Goal: Transaction & Acquisition: Purchase product/service

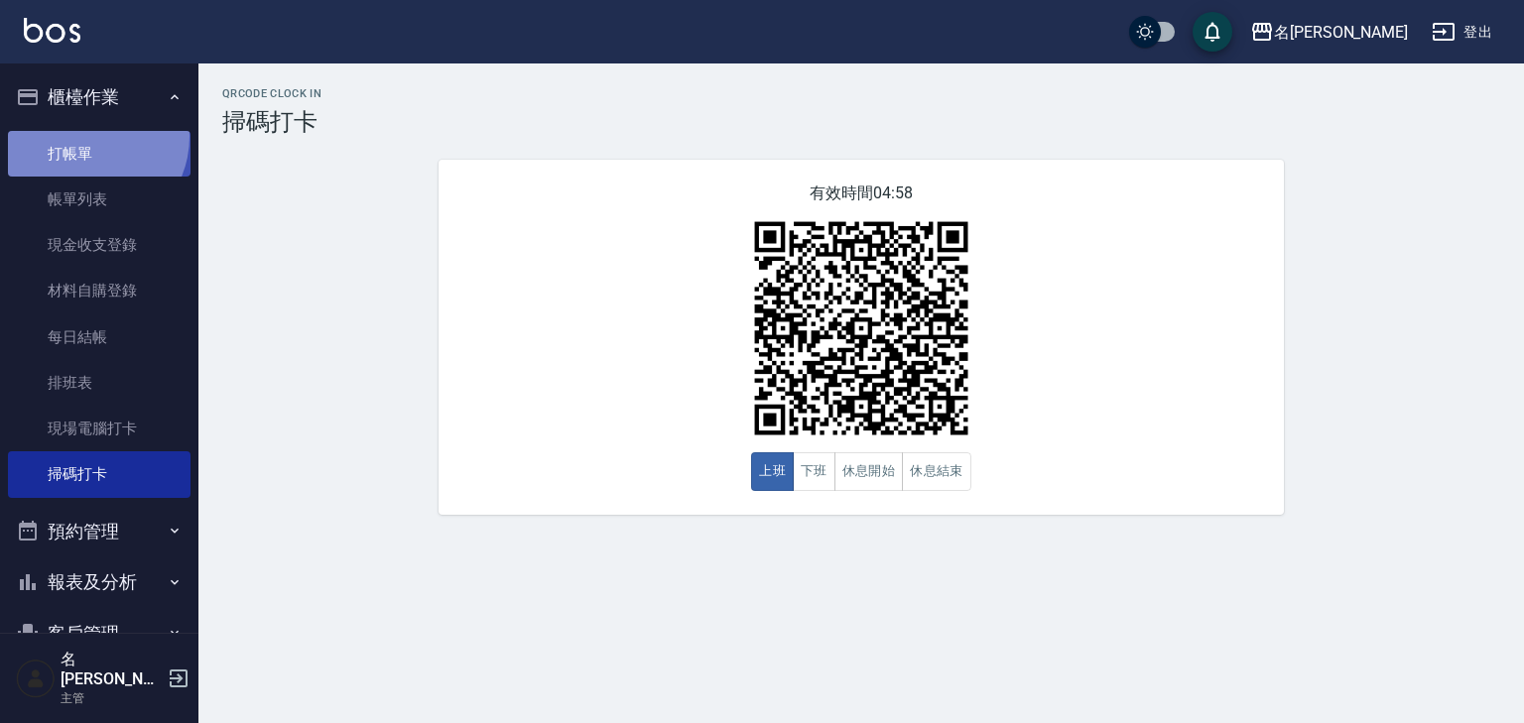
click at [85, 136] on link "打帳單" at bounding box center [99, 154] width 183 height 46
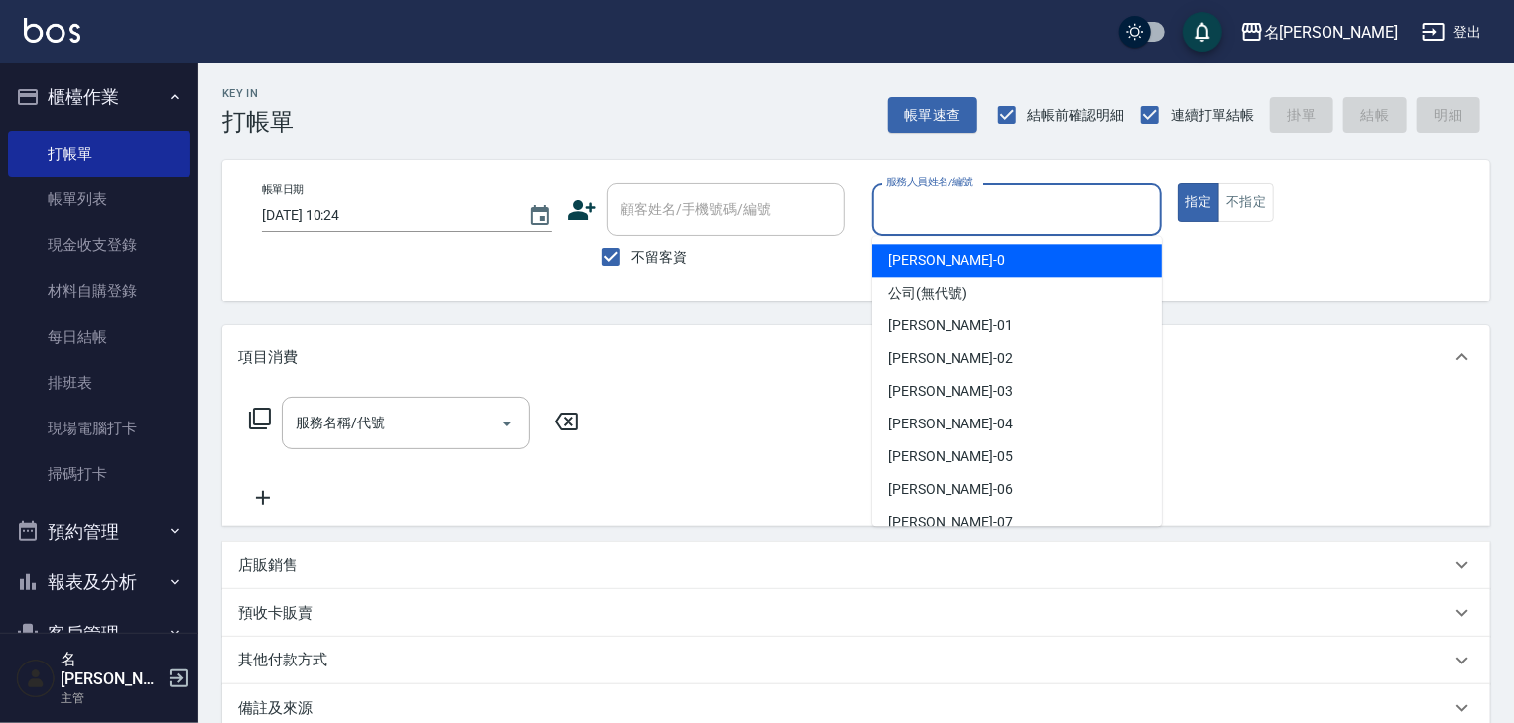
click at [1067, 218] on input "服務人員姓名/編號" at bounding box center [1017, 209] width 272 height 35
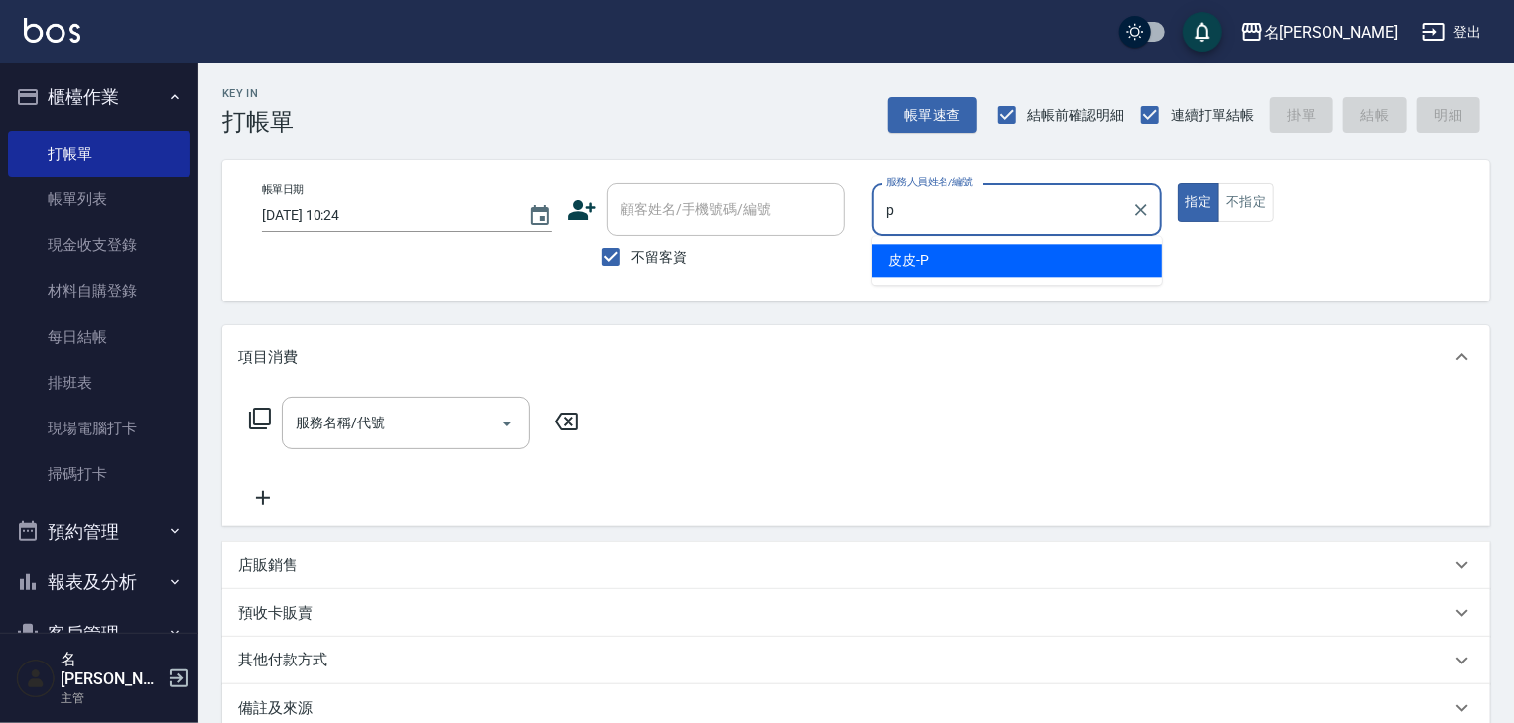
click at [924, 266] on span "皮皮 -P" at bounding box center [908, 260] width 41 height 21
type input "皮皮-P"
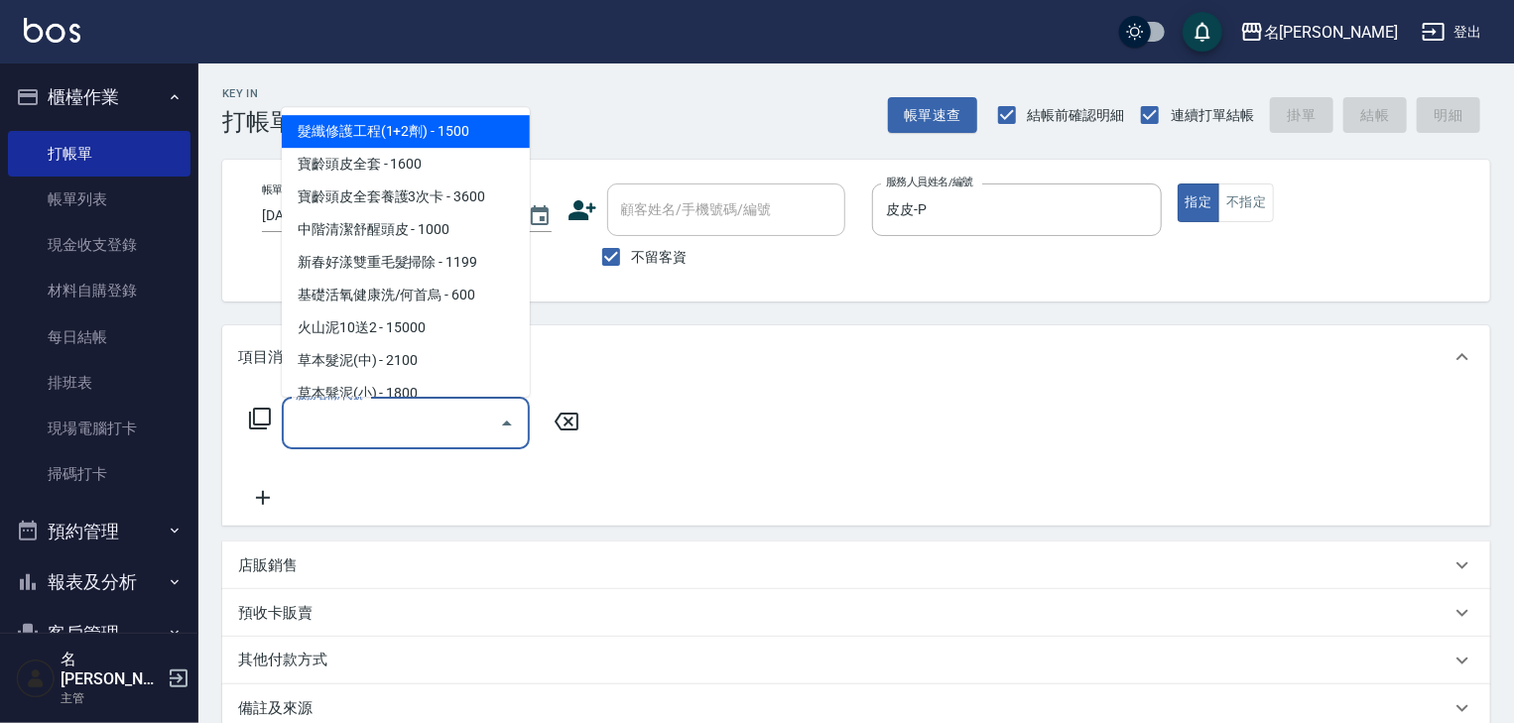
click at [456, 411] on input "服務名稱/代號" at bounding box center [391, 423] width 200 height 35
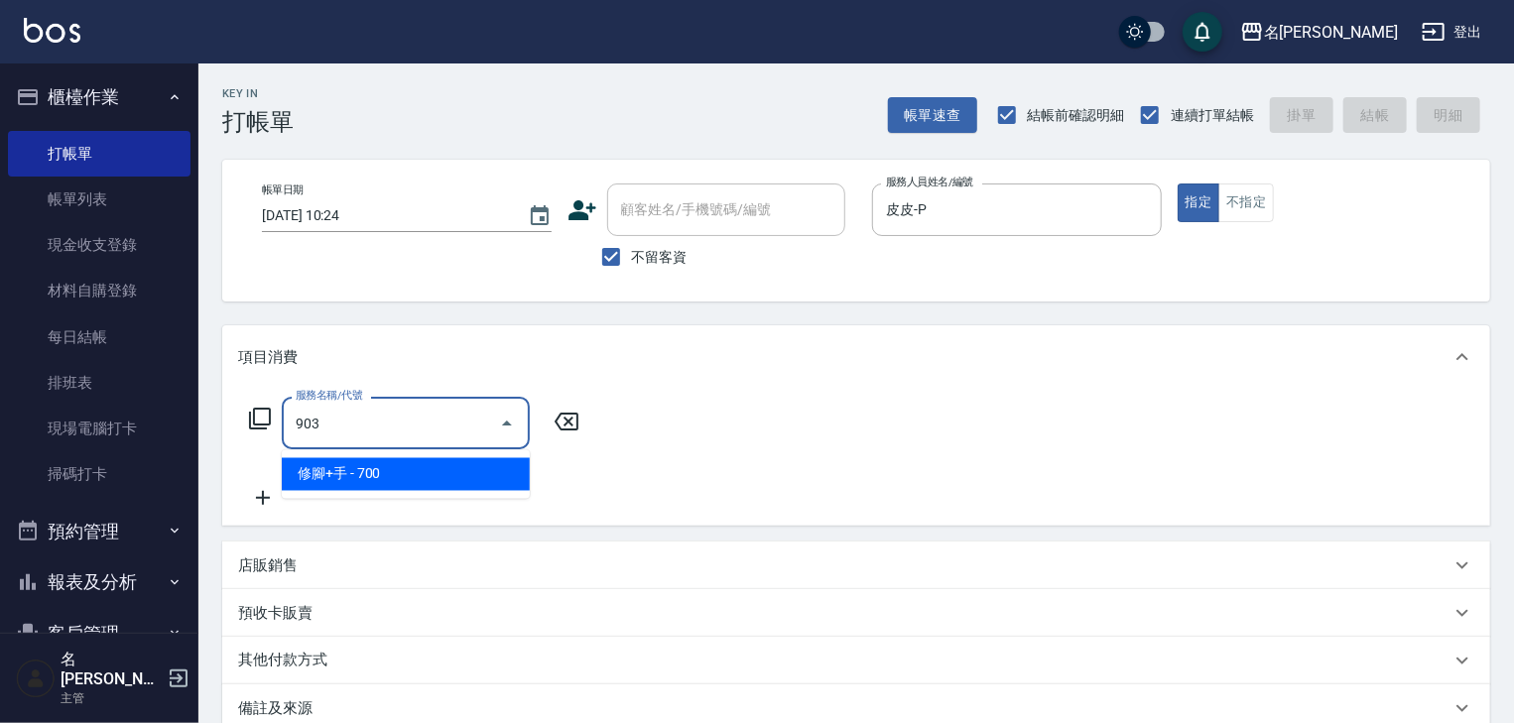
click at [470, 465] on span "修腳+手 - 700" at bounding box center [406, 474] width 248 height 33
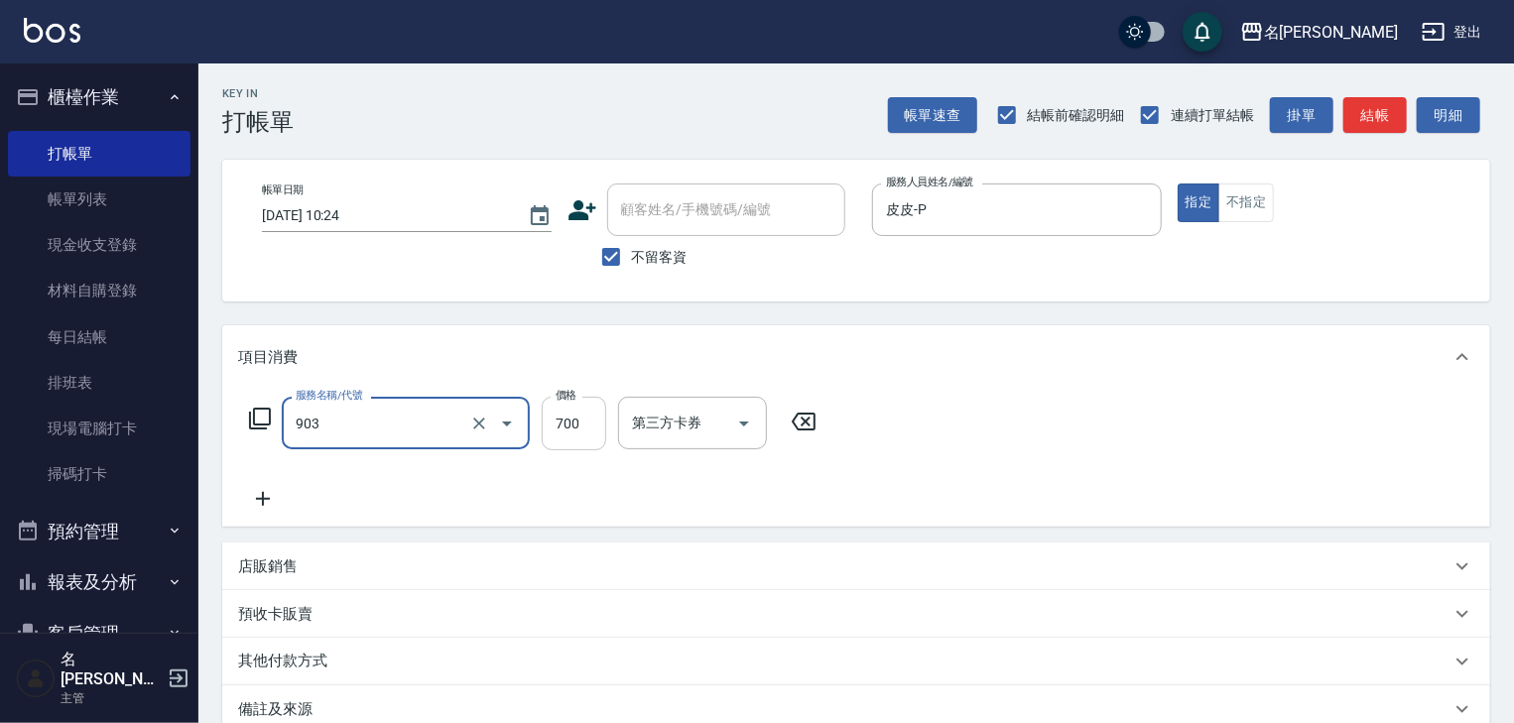
type input "修腳+手(903)"
click at [555, 444] on input "700" at bounding box center [574, 424] width 64 height 54
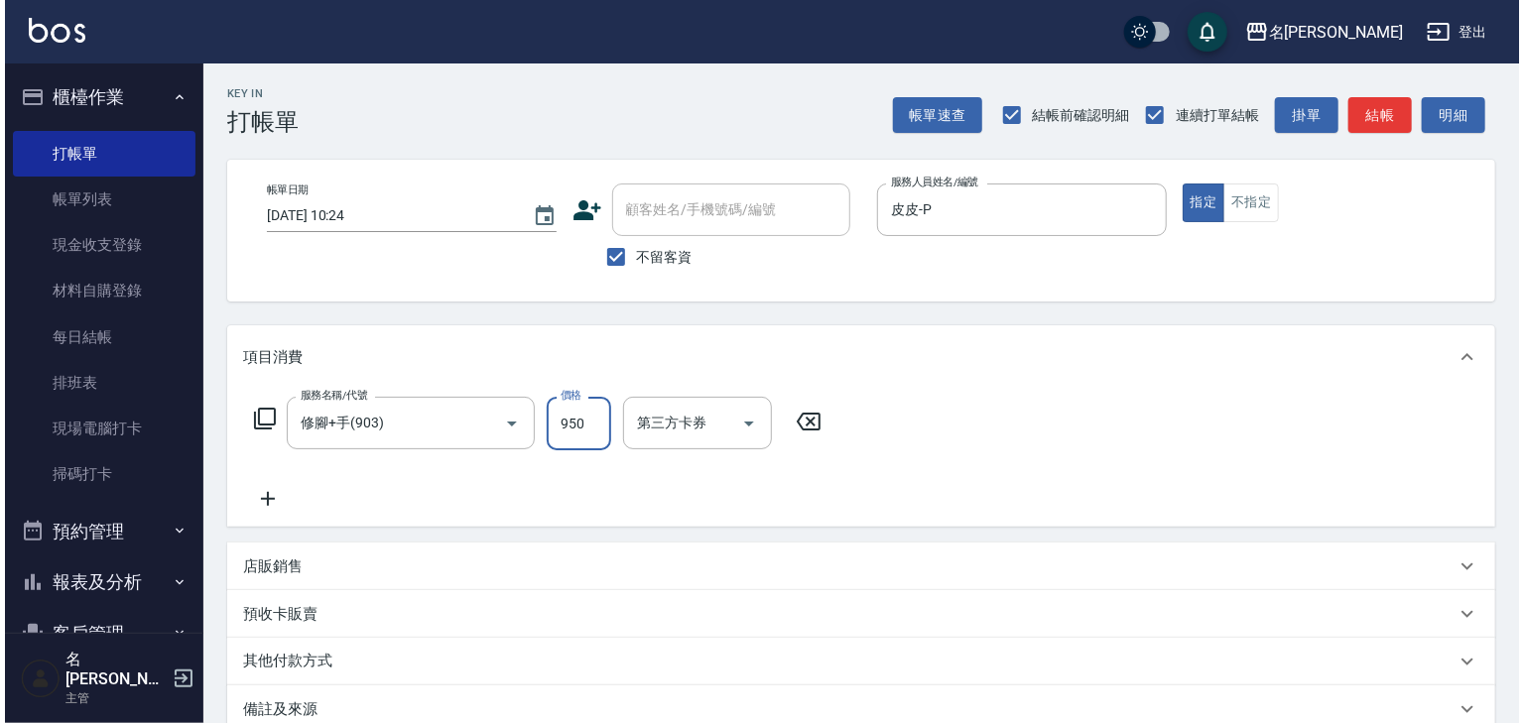
scroll to position [232, 0]
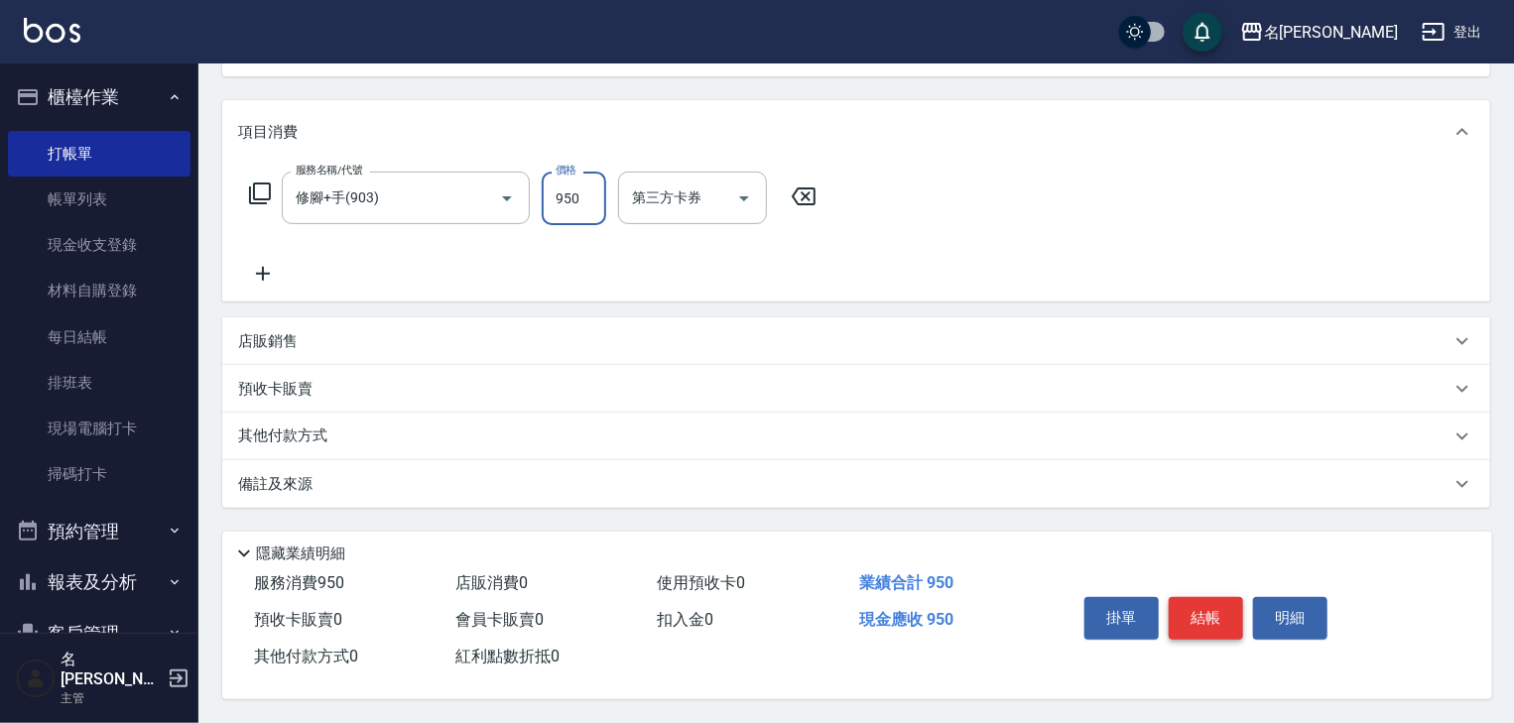
type input "950"
click at [1213, 600] on button "結帳" at bounding box center [1205, 618] width 74 height 42
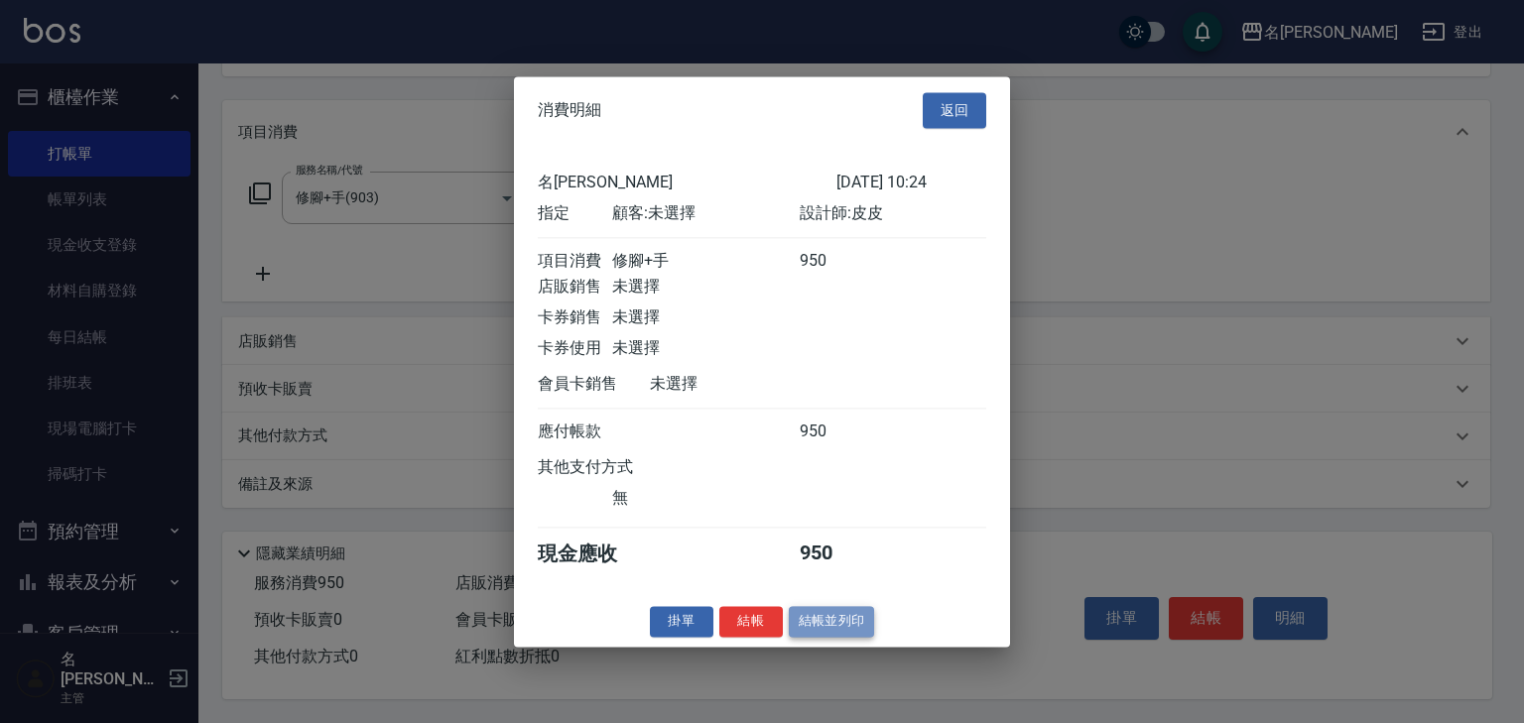
click at [846, 626] on button "結帳並列印" at bounding box center [832, 621] width 86 height 31
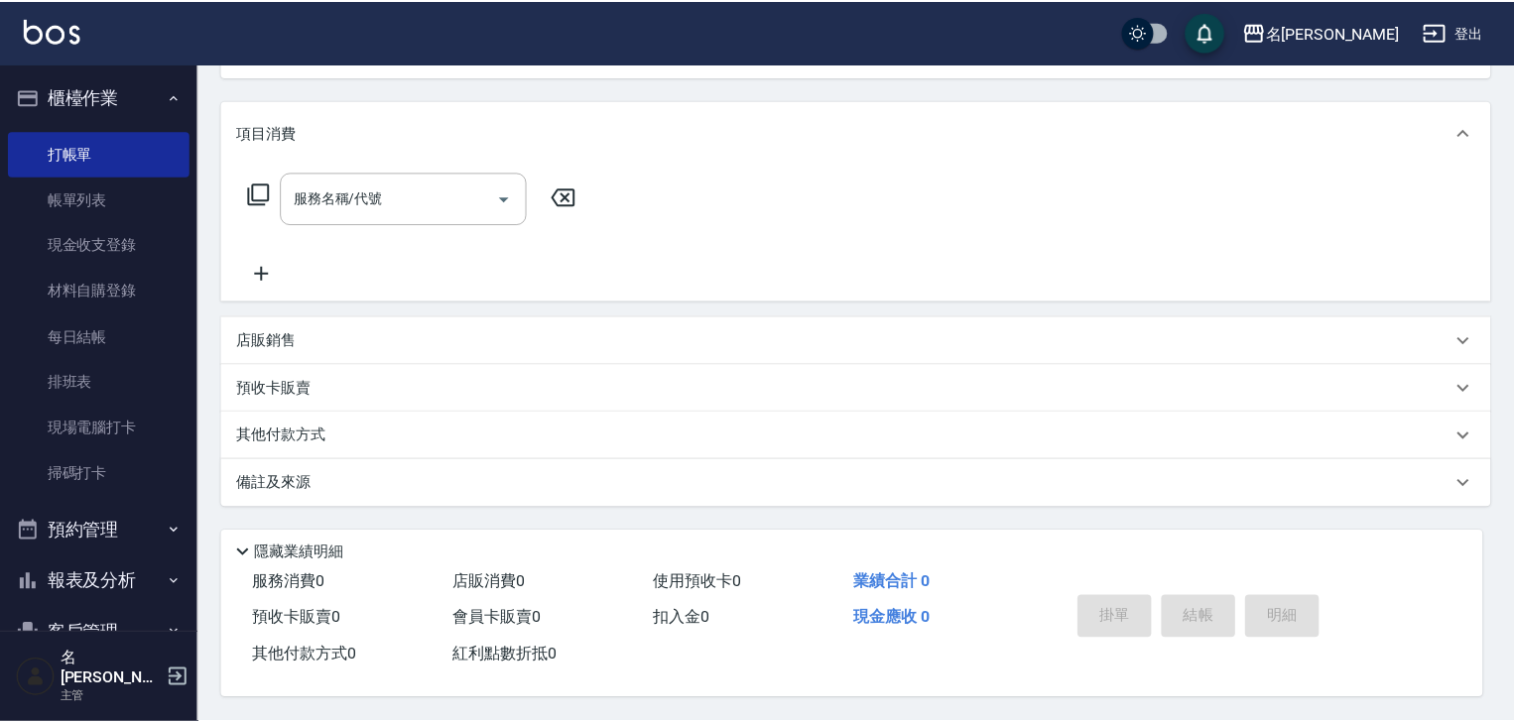
scroll to position [0, 0]
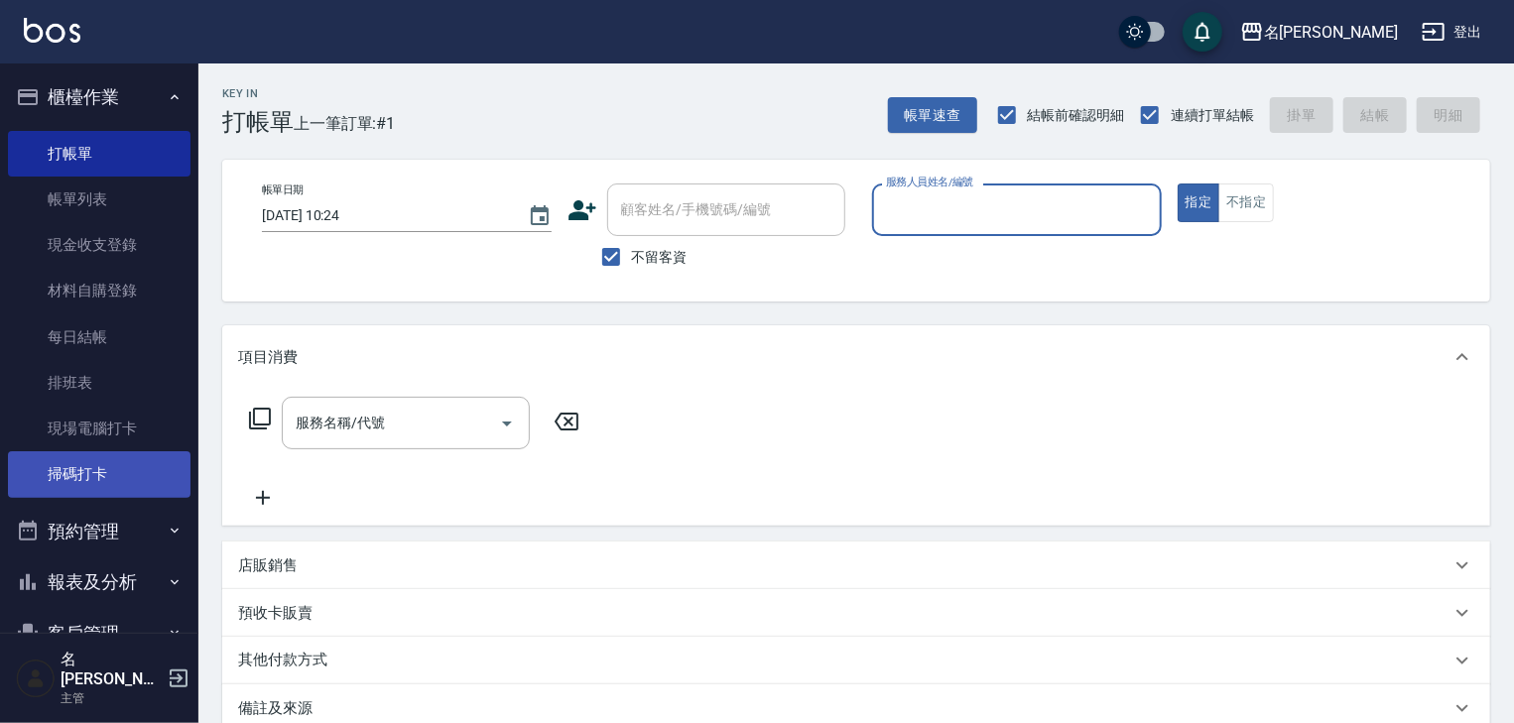
click at [89, 468] on link "掃碼打卡" at bounding box center [99, 474] width 183 height 46
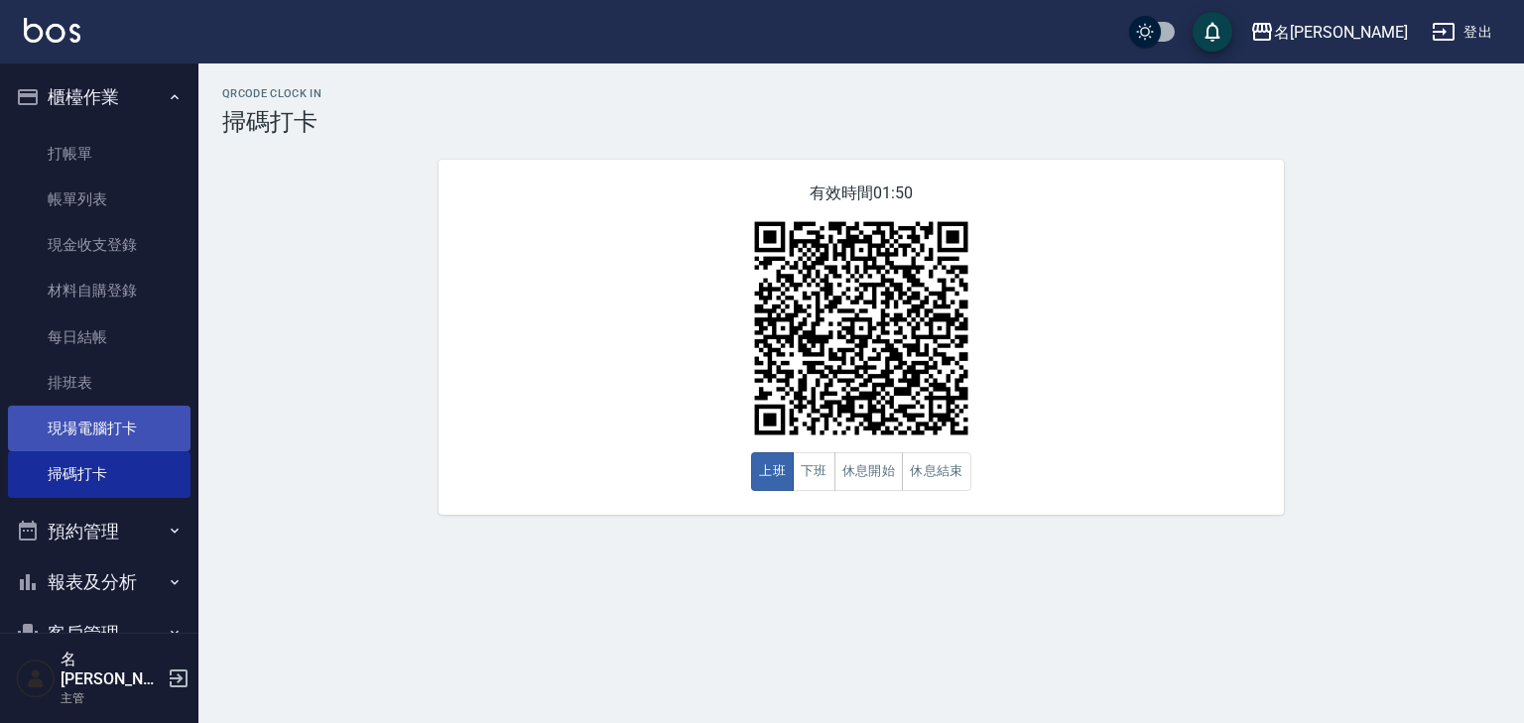
click at [124, 417] on link "現場電腦打卡" at bounding box center [99, 429] width 183 height 46
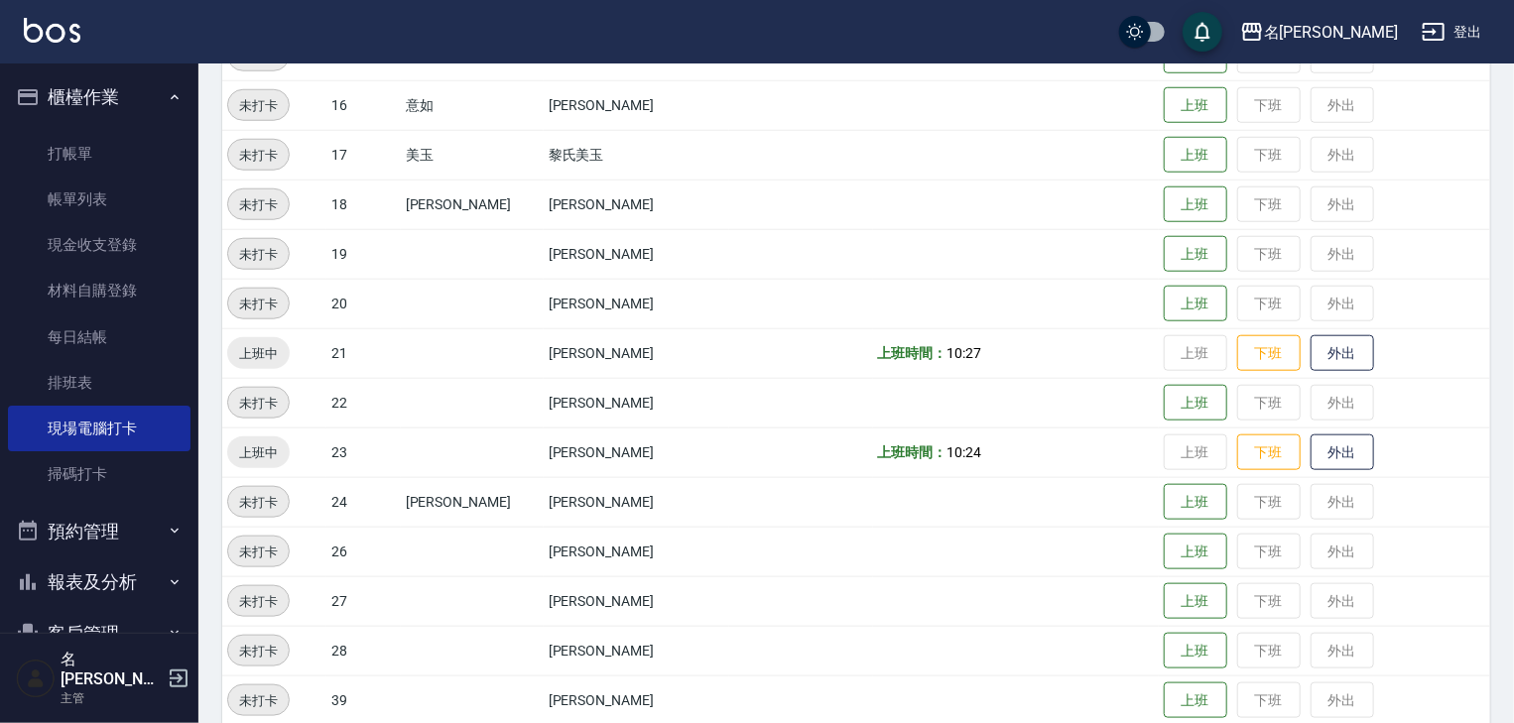
scroll to position [729, 0]
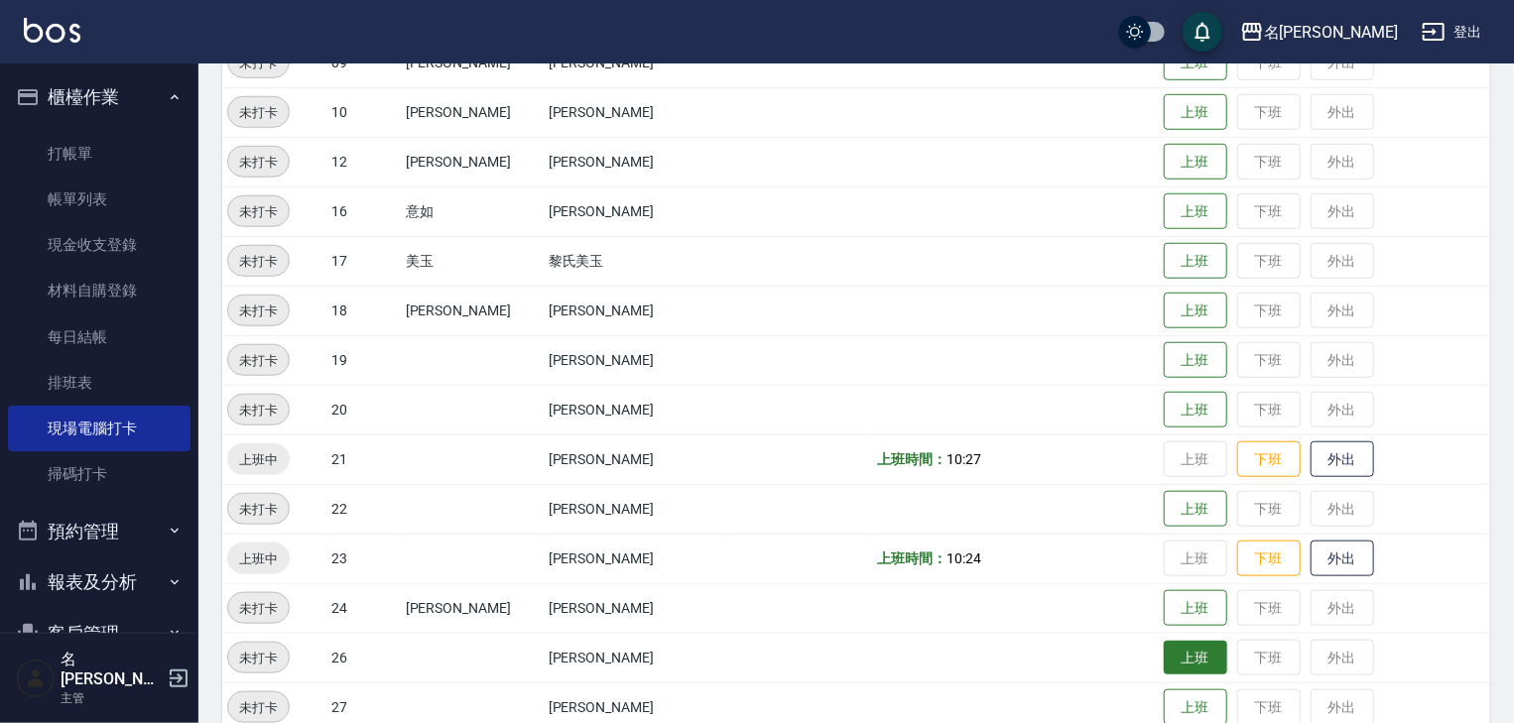
click at [1164, 644] on button "上班" at bounding box center [1195, 658] width 63 height 35
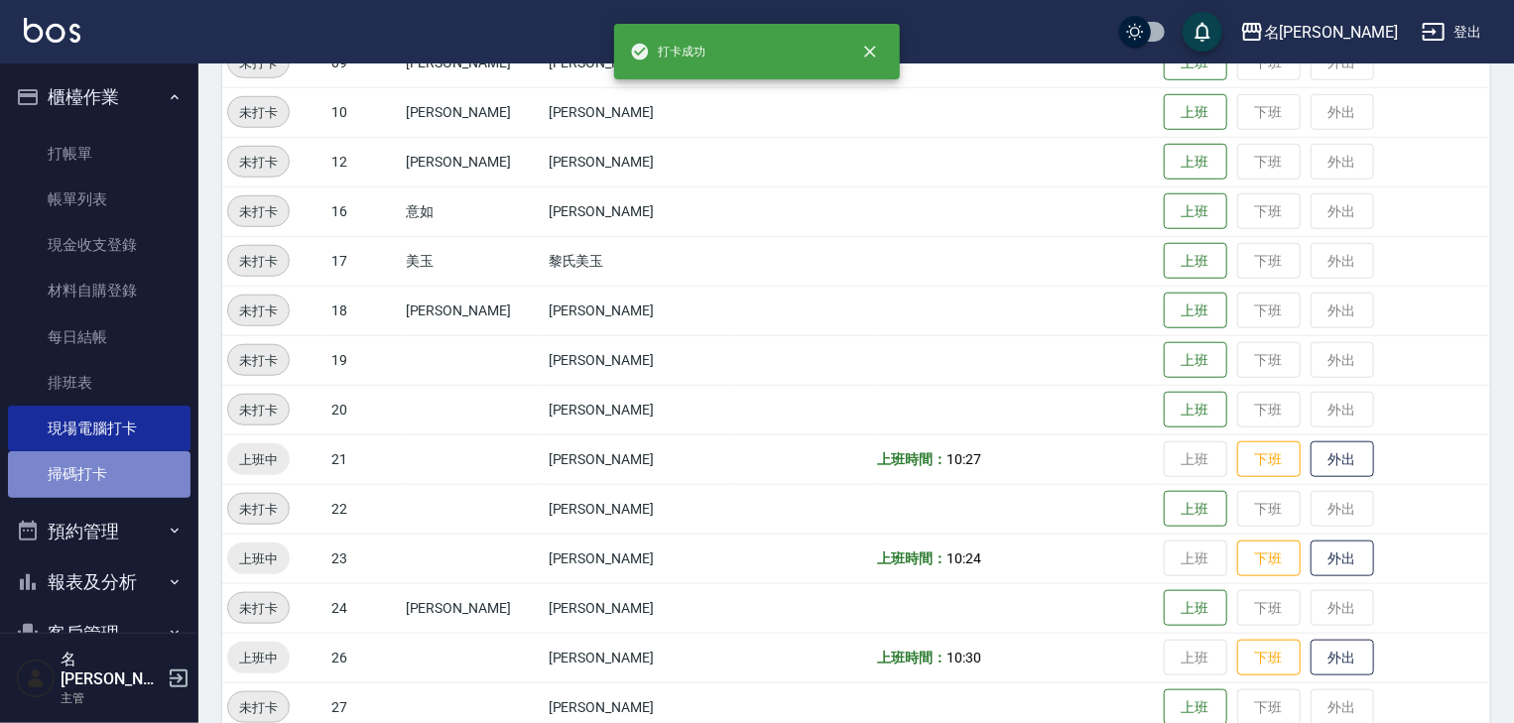
click at [107, 475] on link "掃碼打卡" at bounding box center [99, 474] width 183 height 46
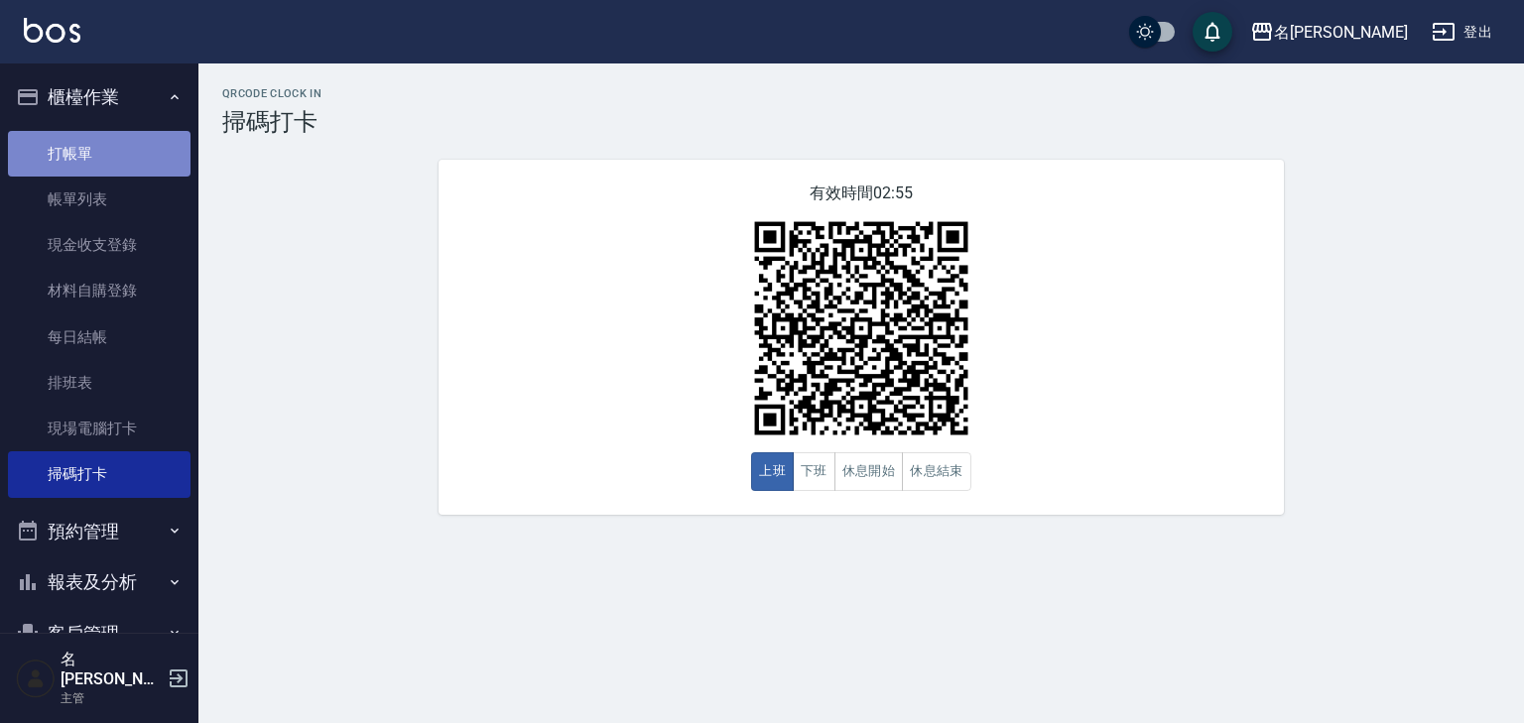
click at [108, 158] on link "打帳單" at bounding box center [99, 154] width 183 height 46
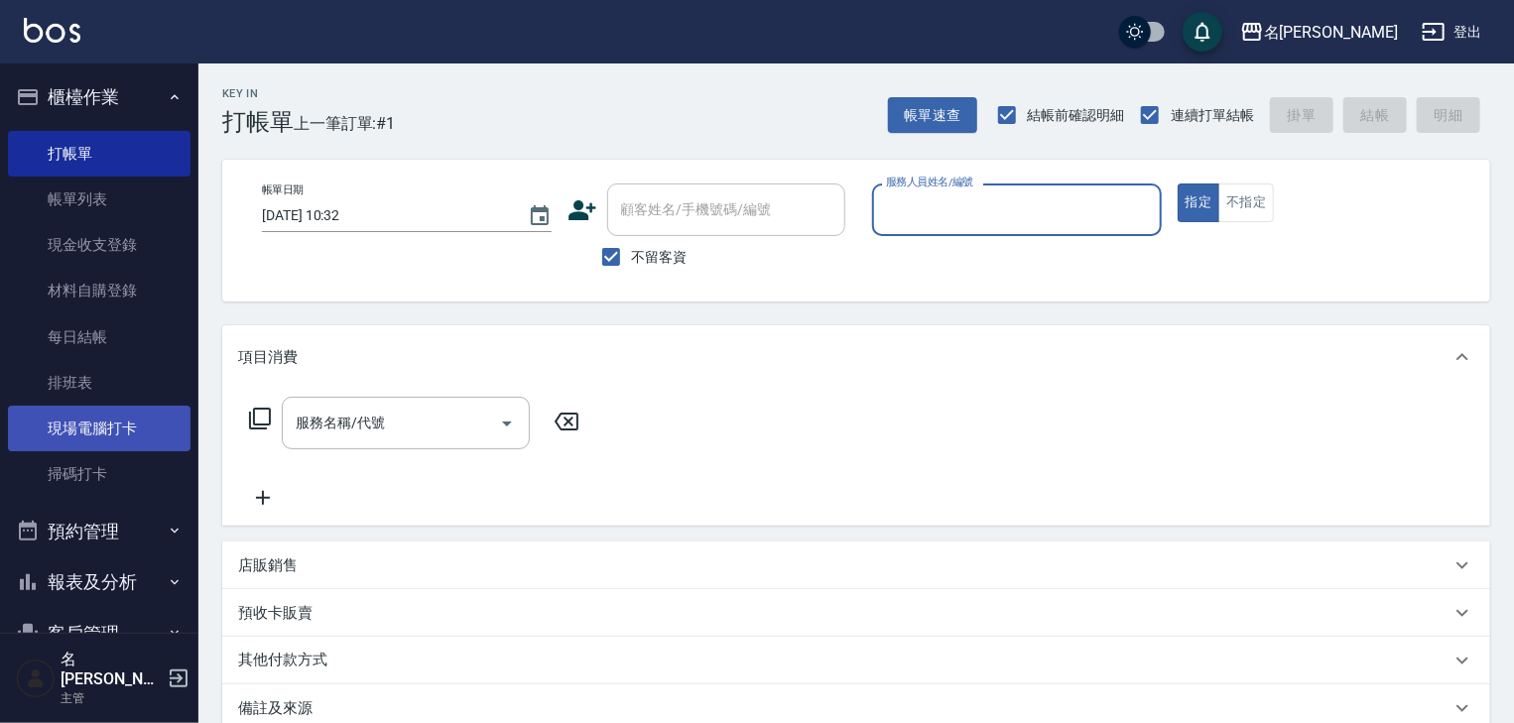
click at [116, 435] on link "現場電腦打卡" at bounding box center [99, 429] width 183 height 46
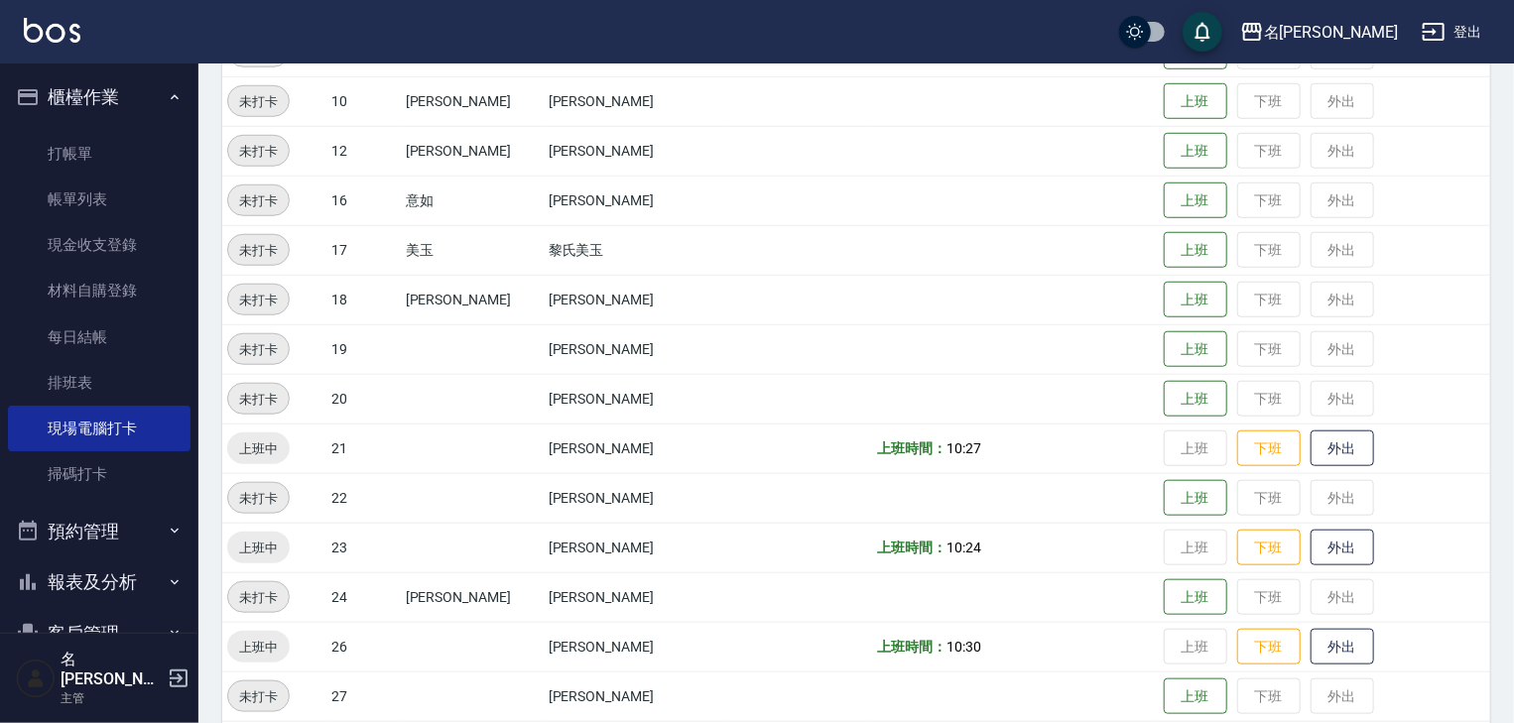
scroll to position [846, 0]
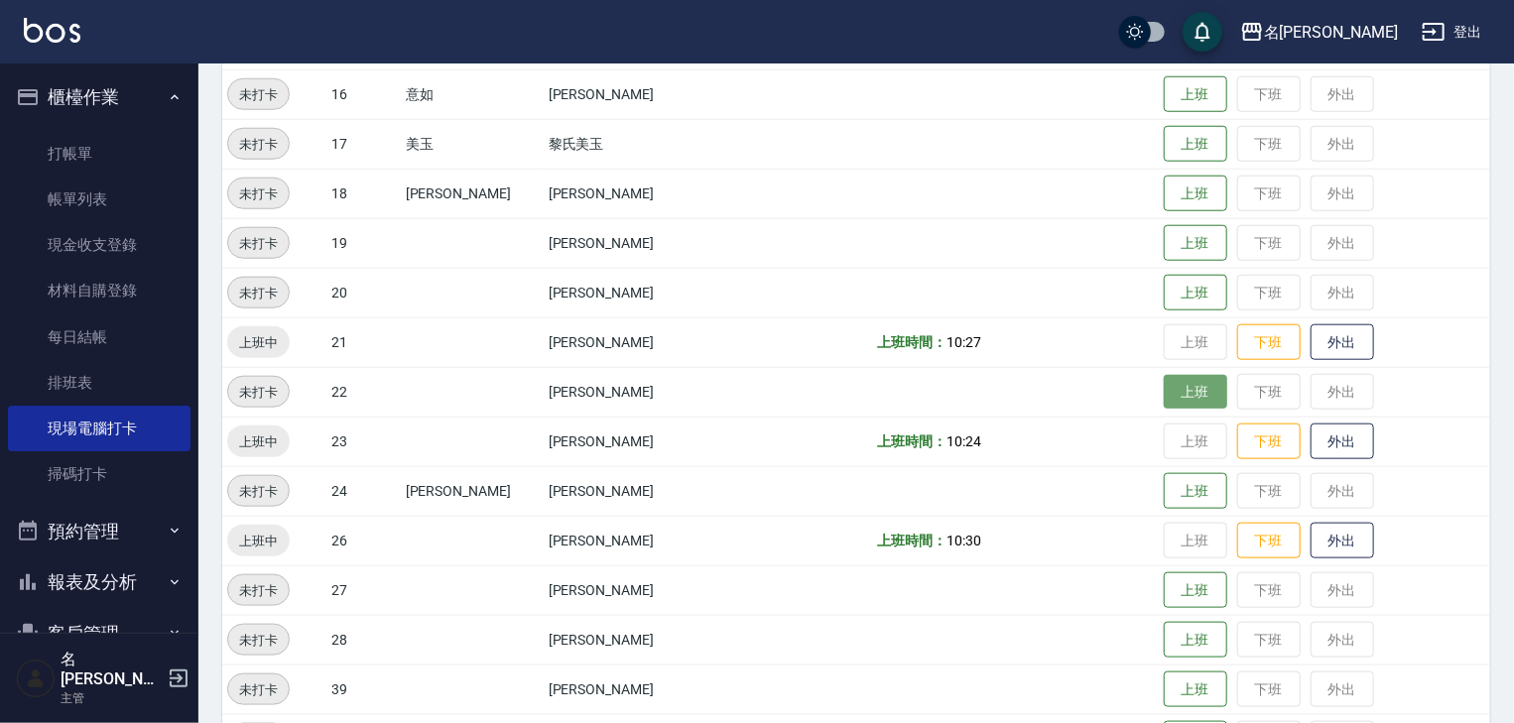
click at [1186, 389] on button "上班" at bounding box center [1195, 392] width 63 height 35
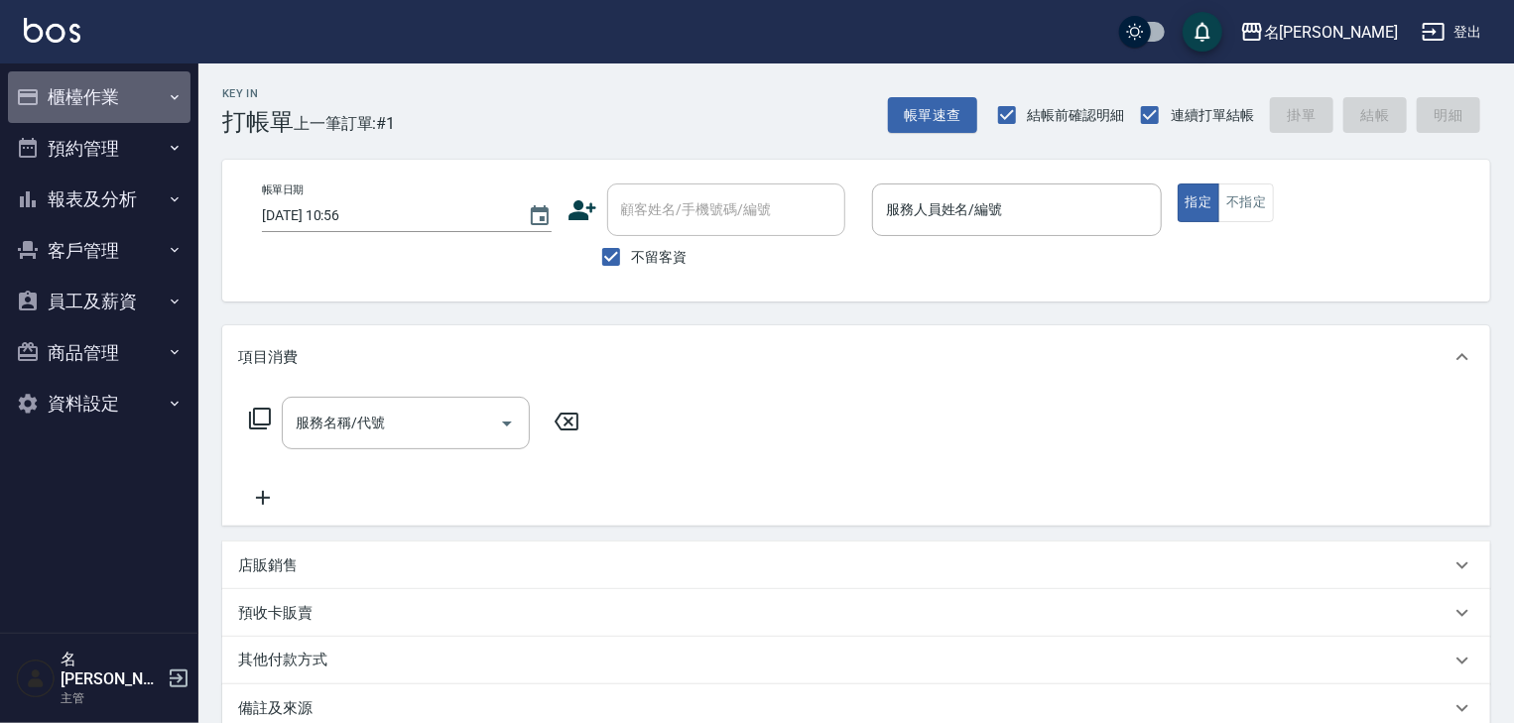
click at [115, 92] on button "櫃檯作業" at bounding box center [99, 97] width 183 height 52
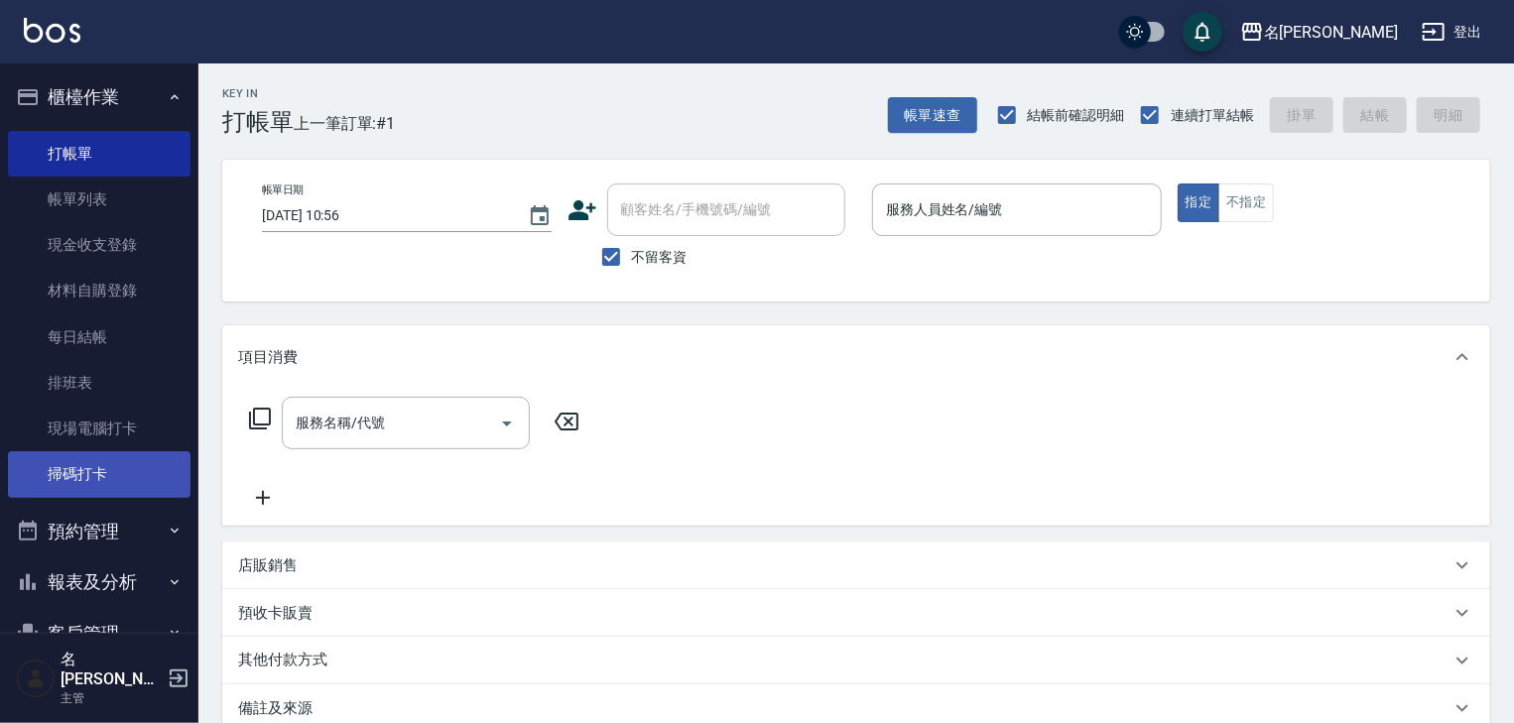
click at [104, 477] on link "掃碼打卡" at bounding box center [99, 474] width 183 height 46
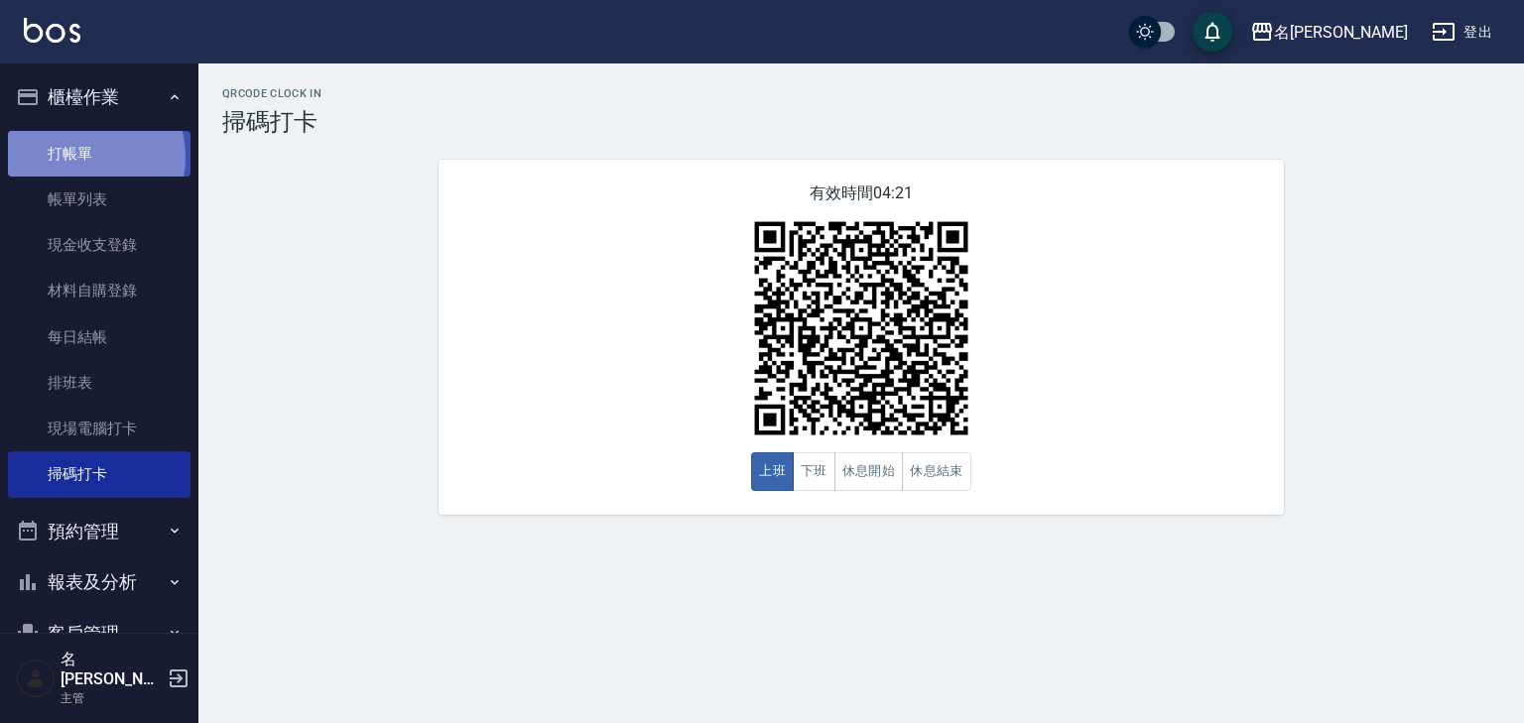
click at [77, 156] on link "打帳單" at bounding box center [99, 154] width 183 height 46
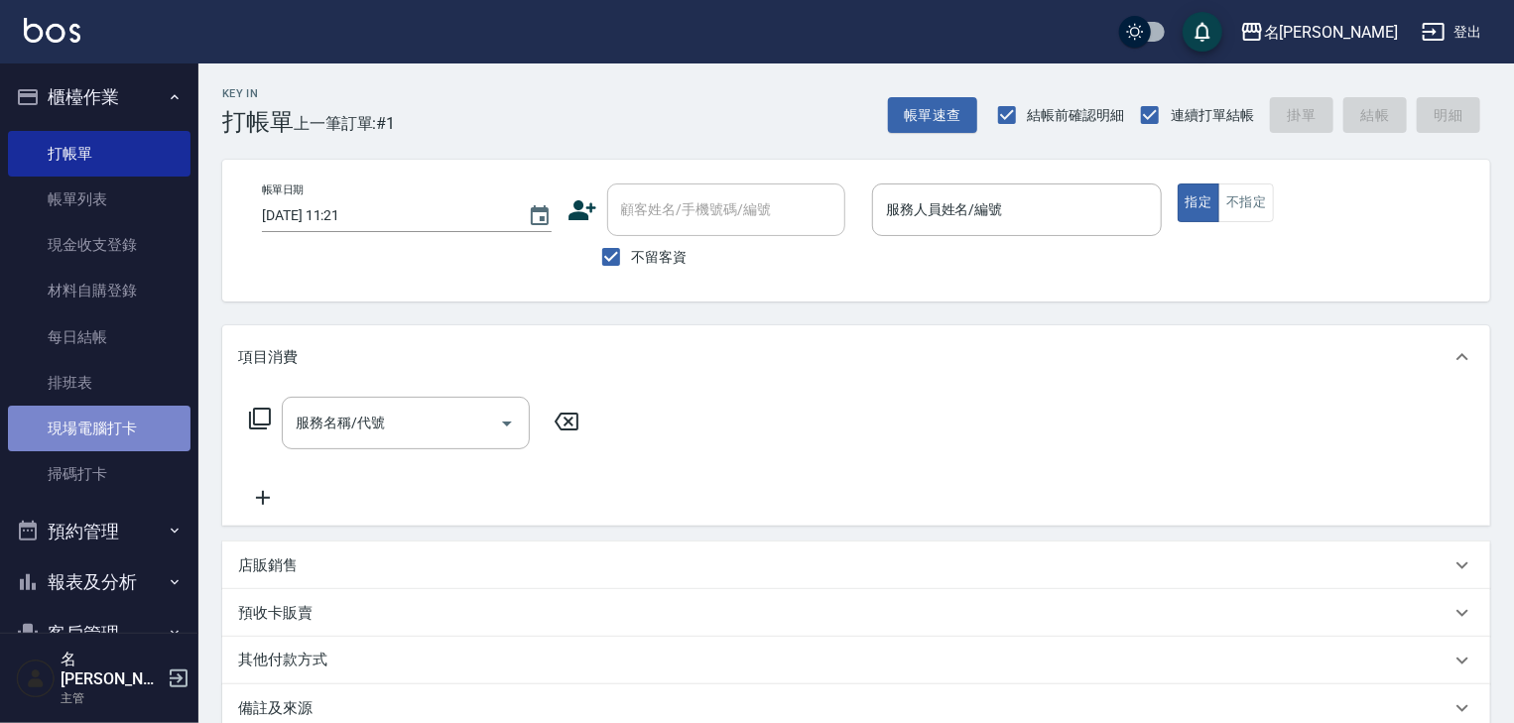
click at [133, 429] on link "現場電腦打卡" at bounding box center [99, 429] width 183 height 46
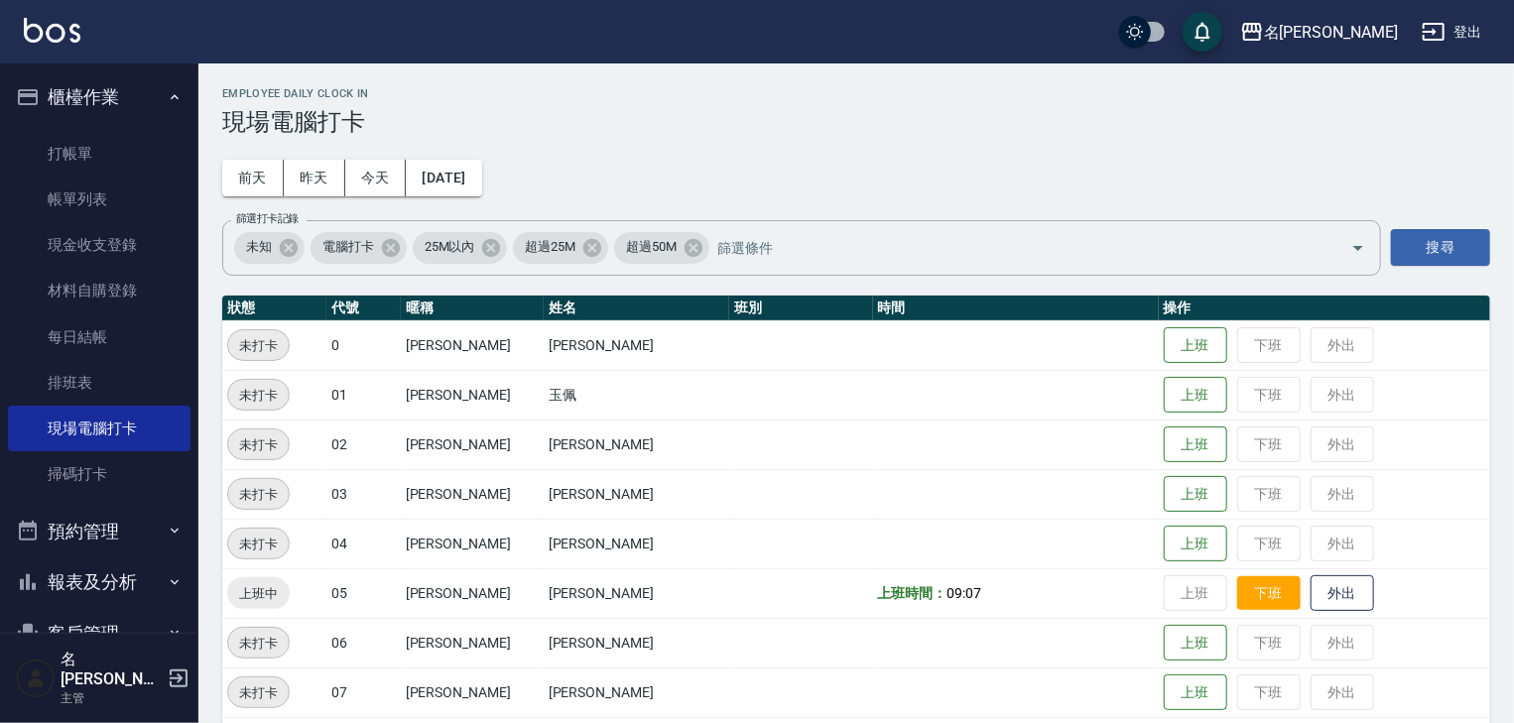
scroll to position [105, 0]
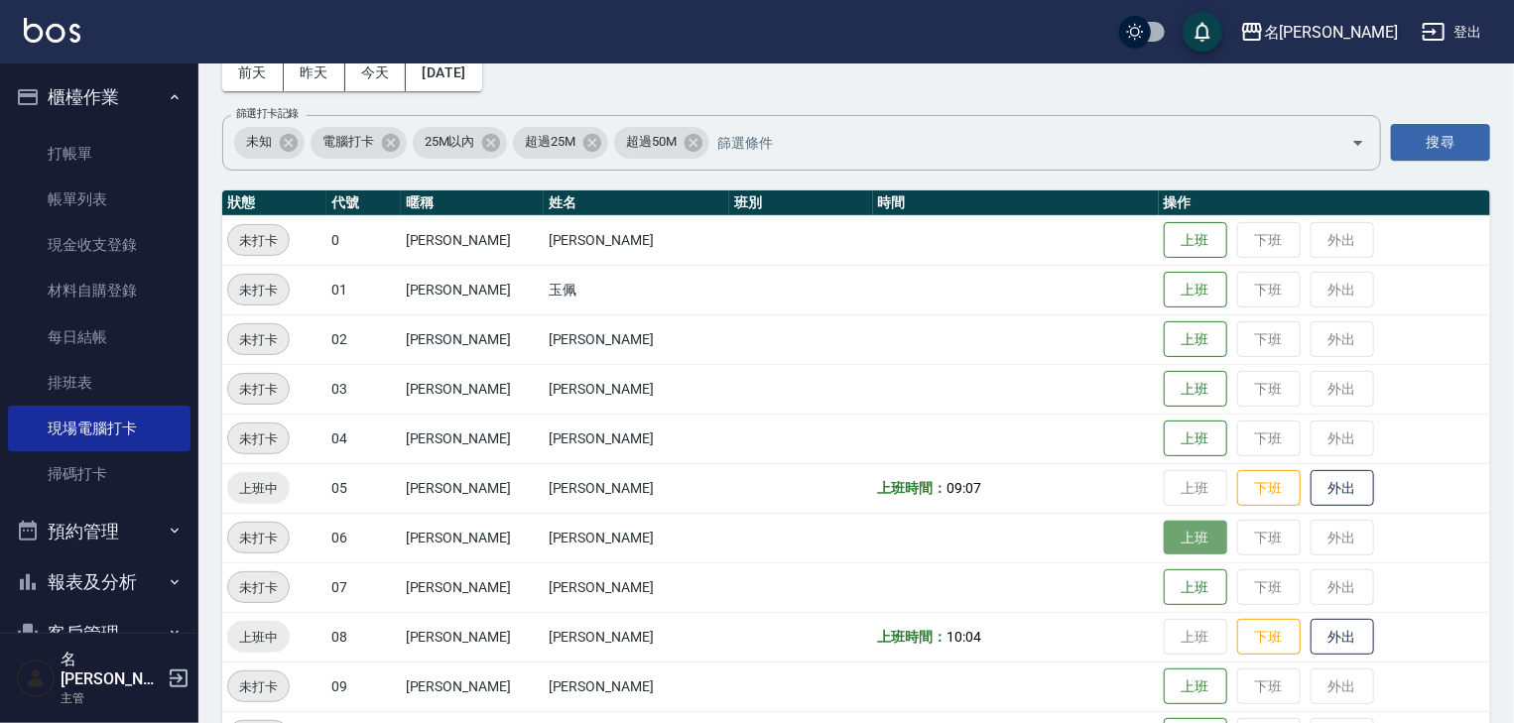
click at [1176, 552] on button "上班" at bounding box center [1195, 538] width 63 height 35
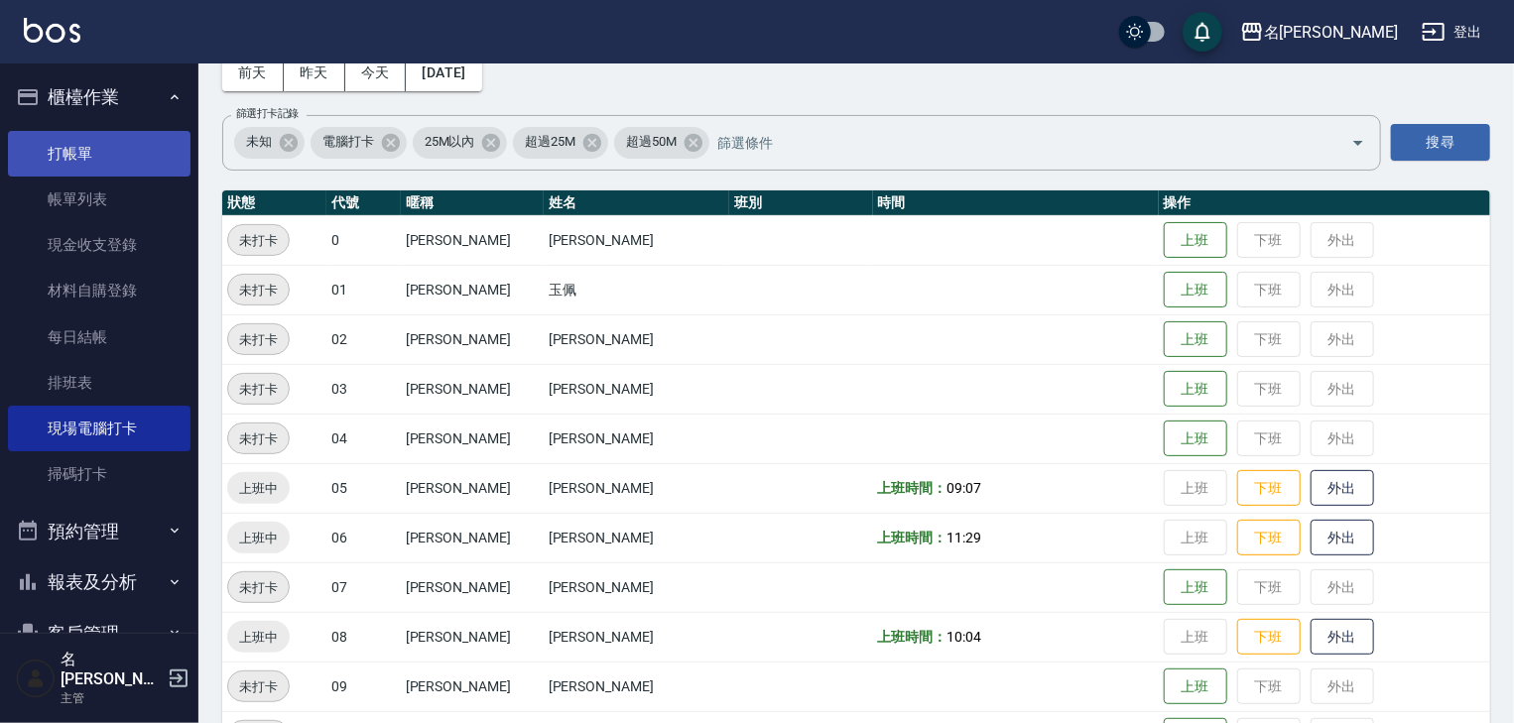
click at [118, 147] on link "打帳單" at bounding box center [99, 154] width 183 height 46
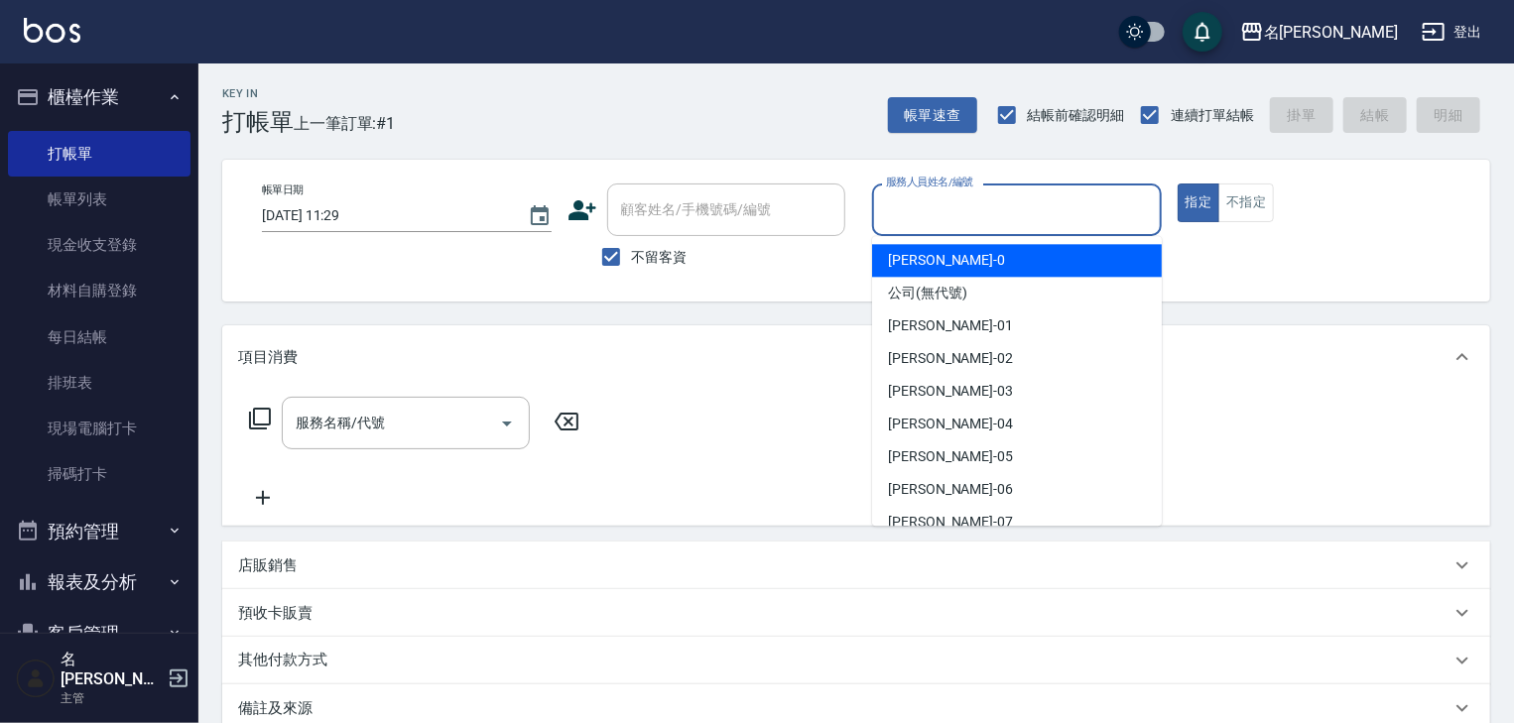
click at [939, 213] on input "服務人員姓名/編號" at bounding box center [1017, 209] width 272 height 35
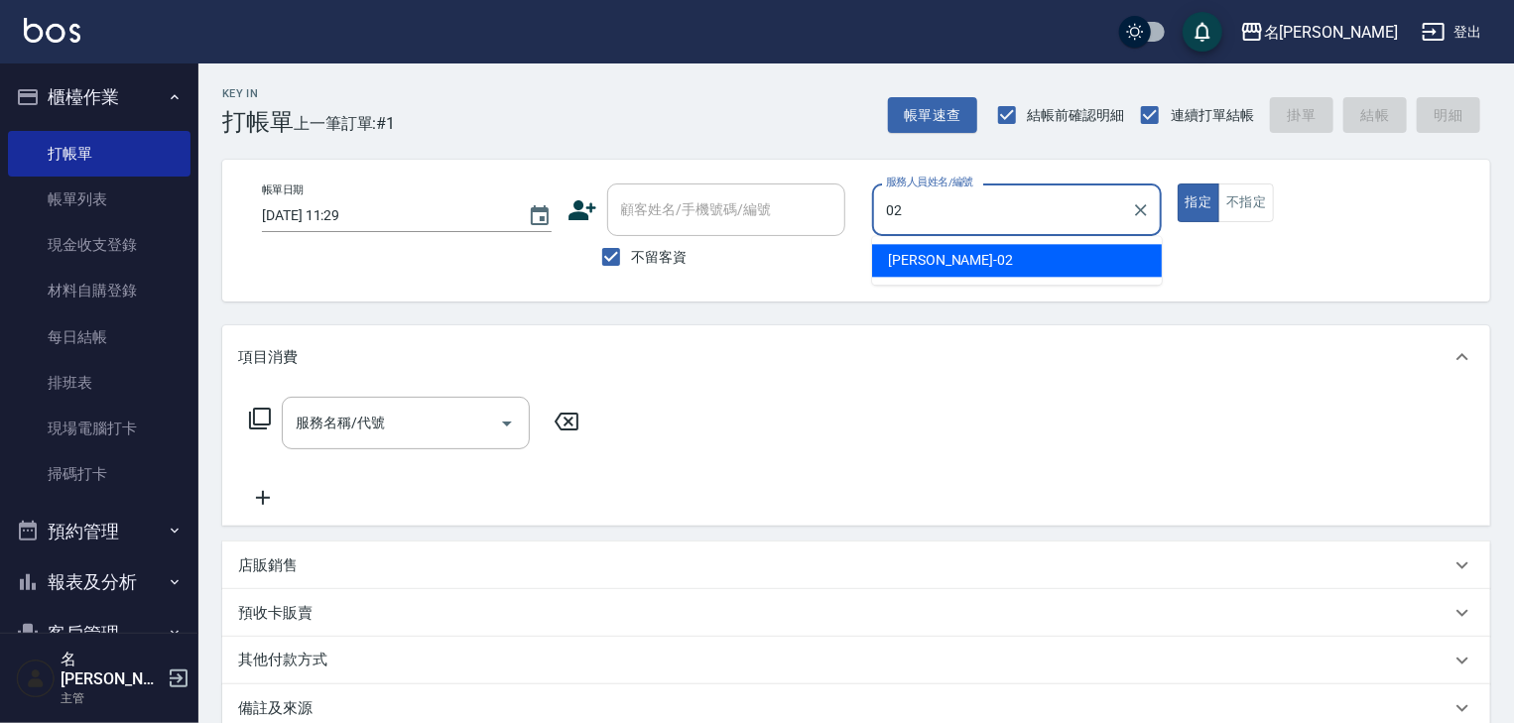
click at [918, 267] on span "蔡怡蓁 -02" at bounding box center [950, 260] width 125 height 21
type input "蔡怡蓁-02"
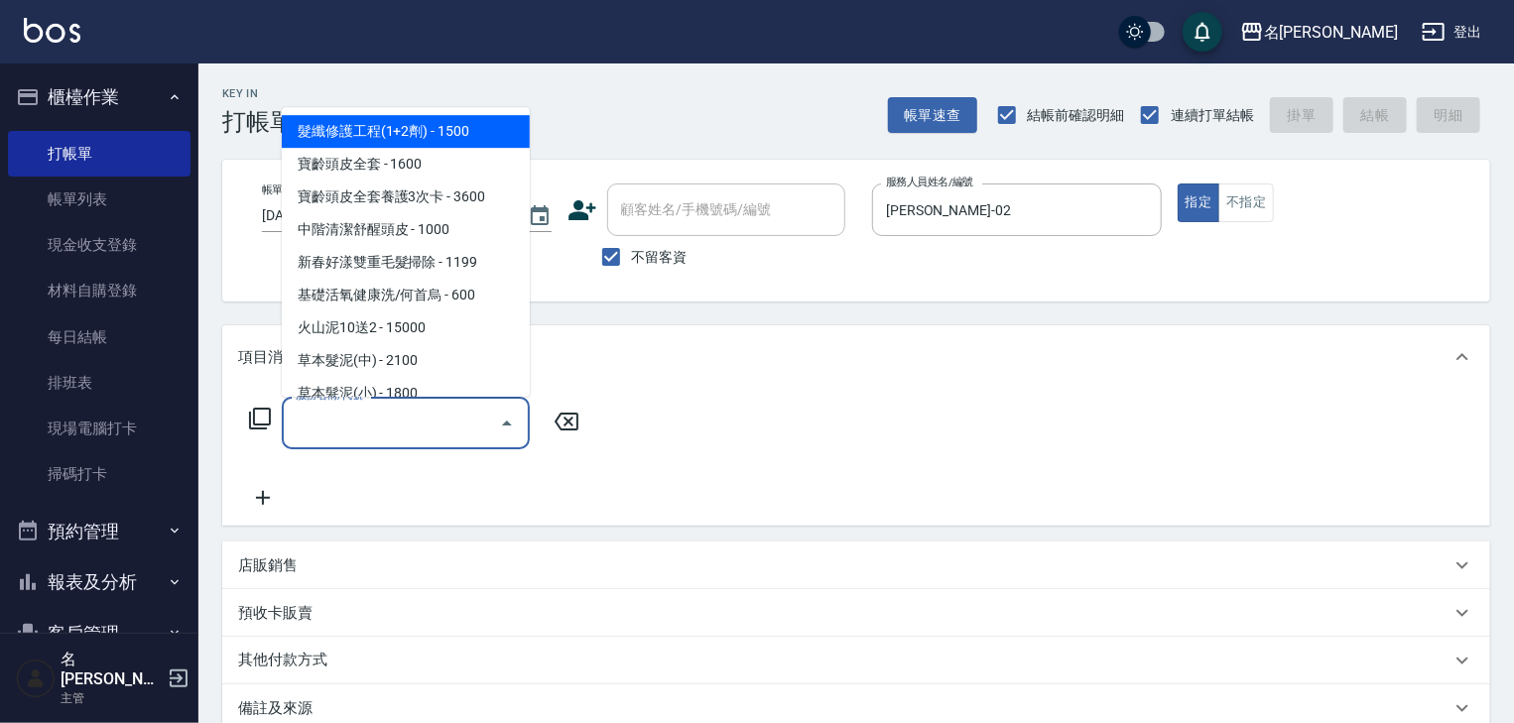
click at [417, 425] on input "服務名稱/代號" at bounding box center [391, 423] width 200 height 35
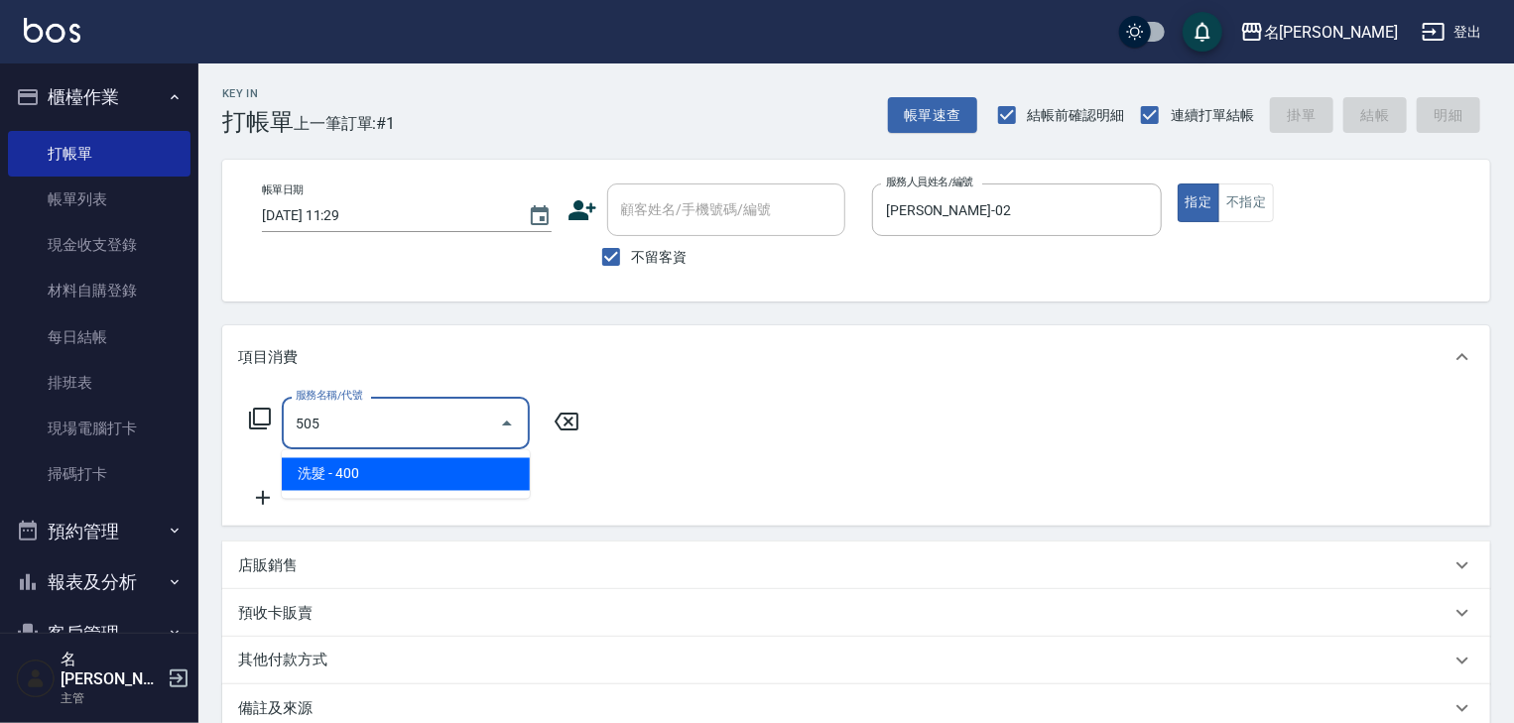
click at [457, 492] on ul "洗髮 - 400" at bounding box center [406, 474] width 248 height 49
click at [466, 475] on span "洗髮 - 400" at bounding box center [406, 474] width 248 height 33
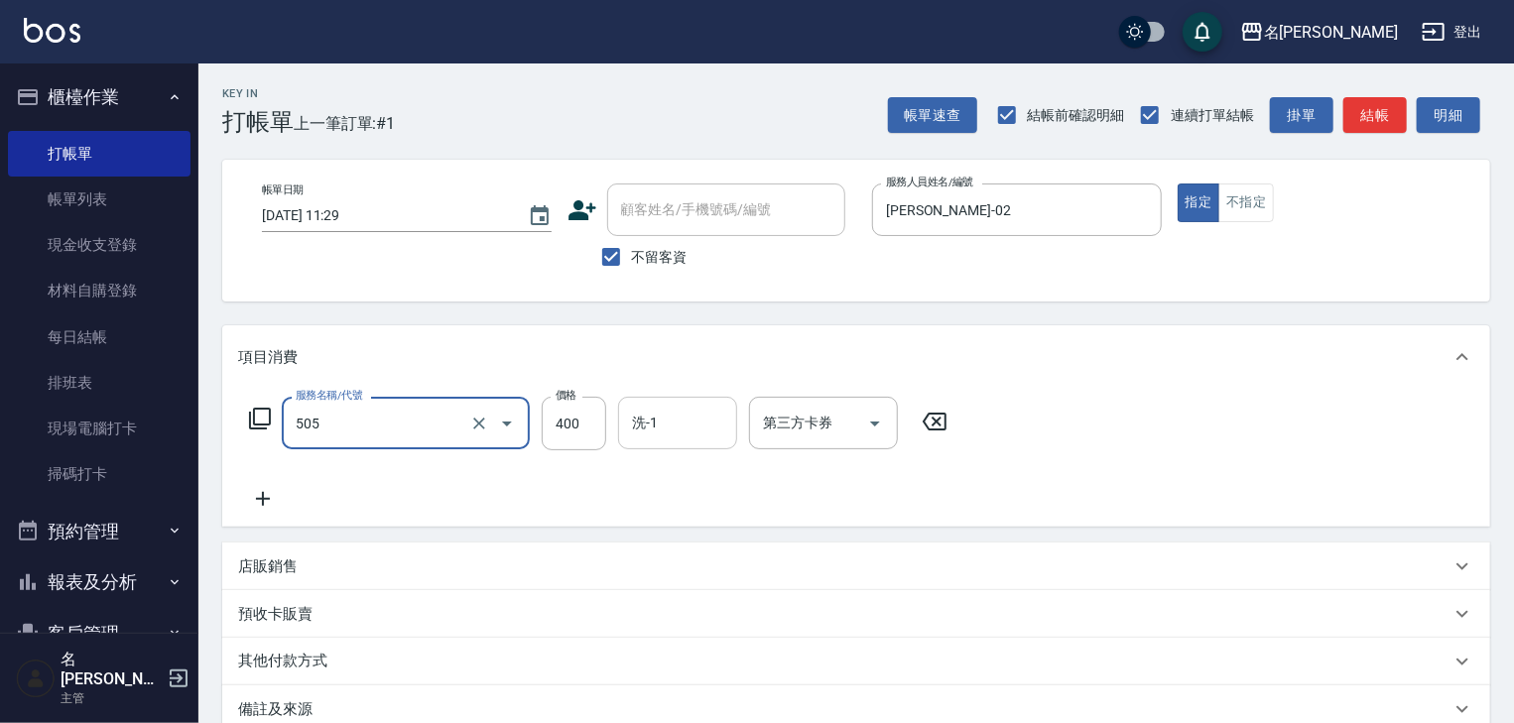
type input "洗髮(505)"
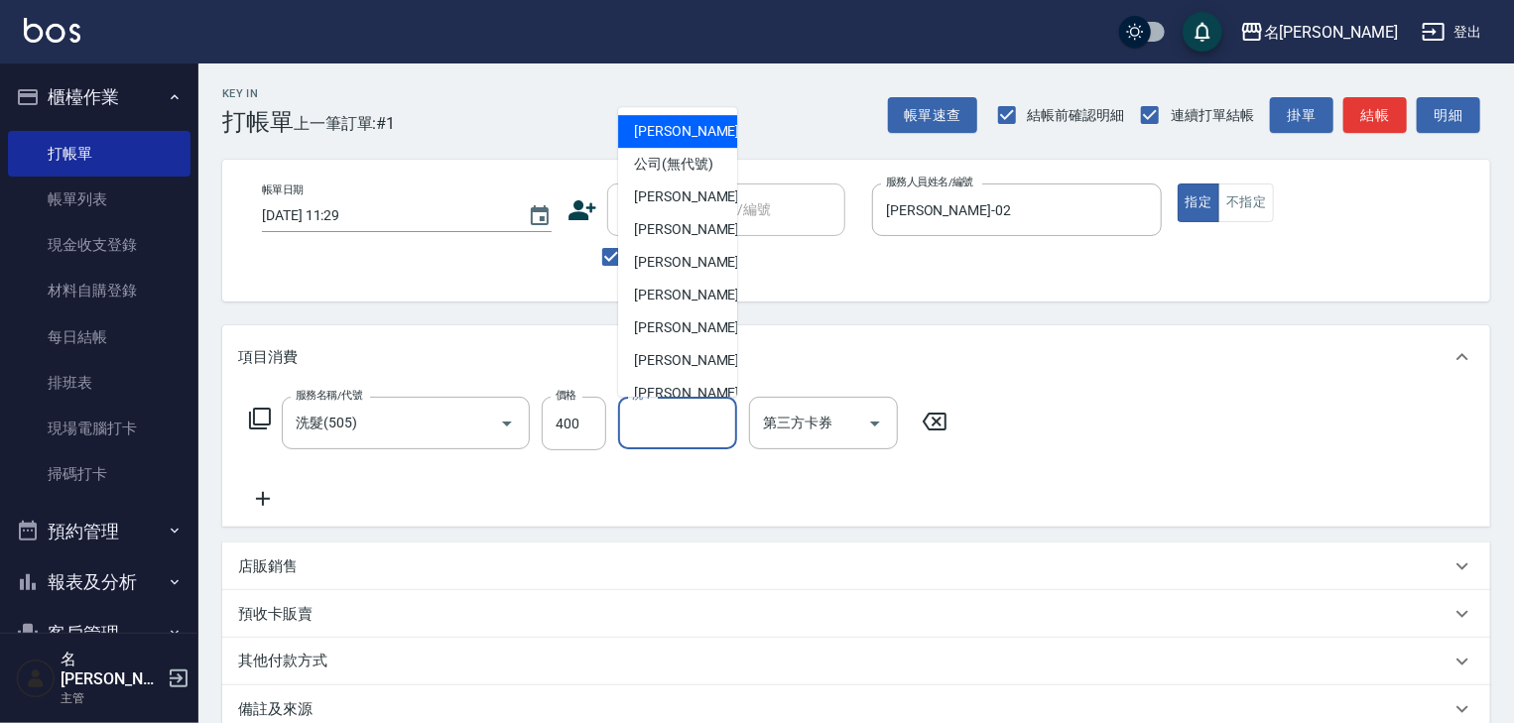
click at [668, 426] on input "洗-1" at bounding box center [677, 423] width 101 height 35
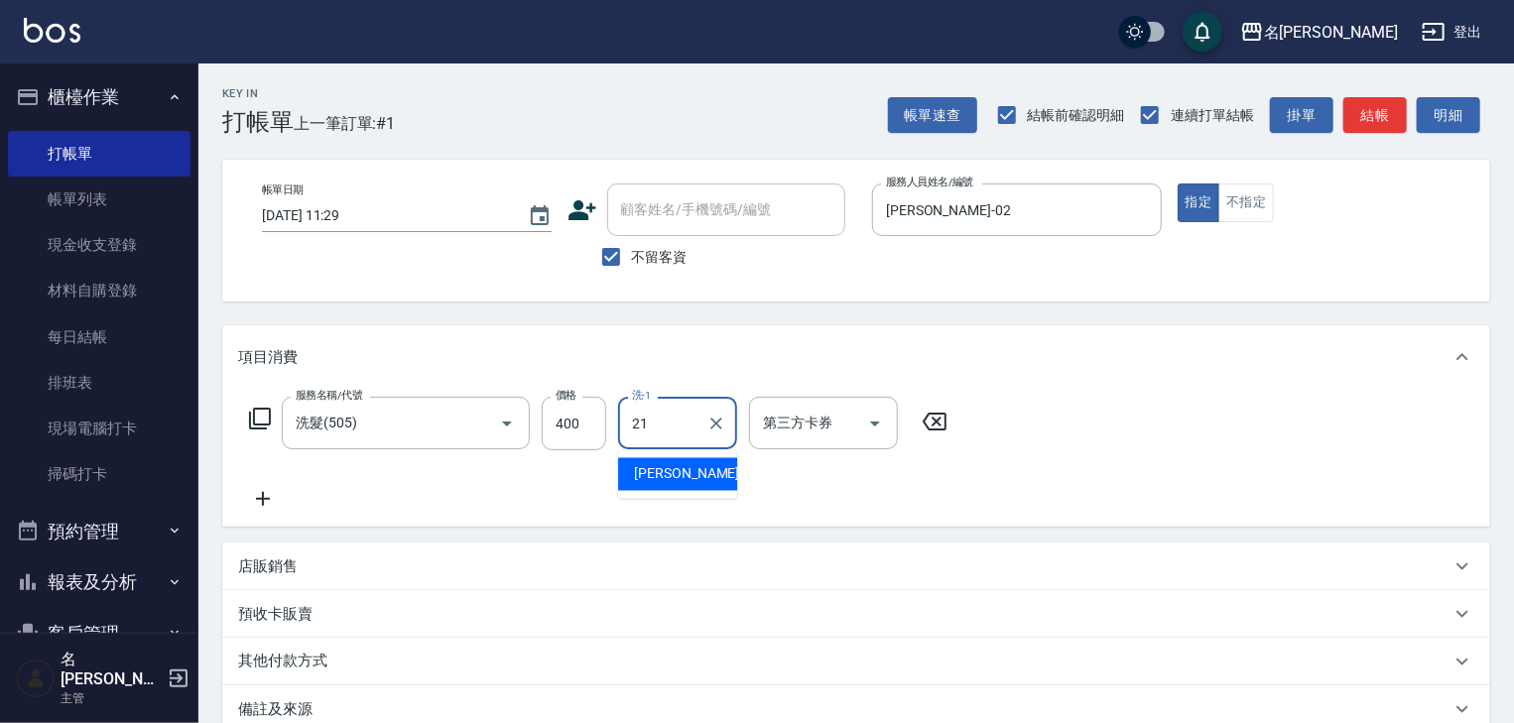
click at [668, 460] on div "陳雅筑 -21" at bounding box center [677, 474] width 119 height 33
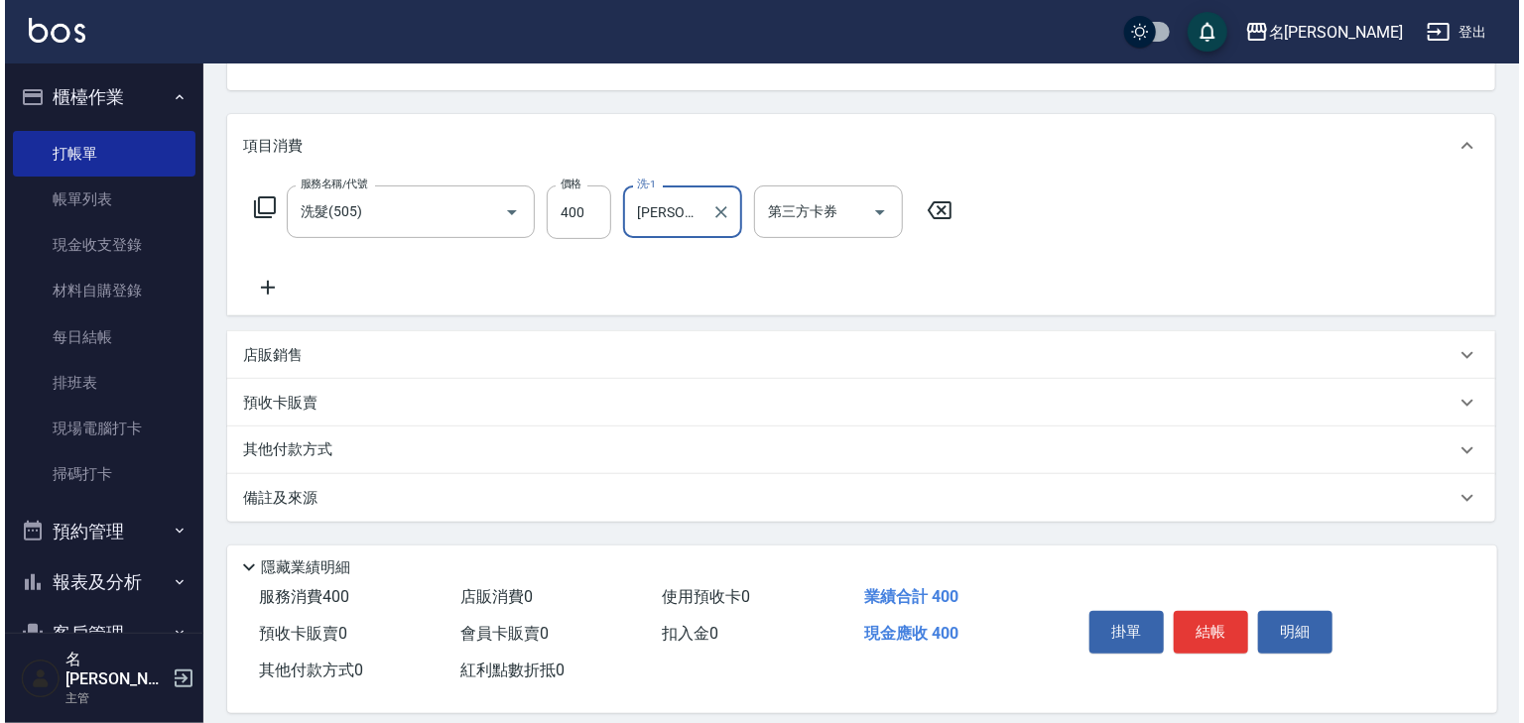
scroll to position [232, 0]
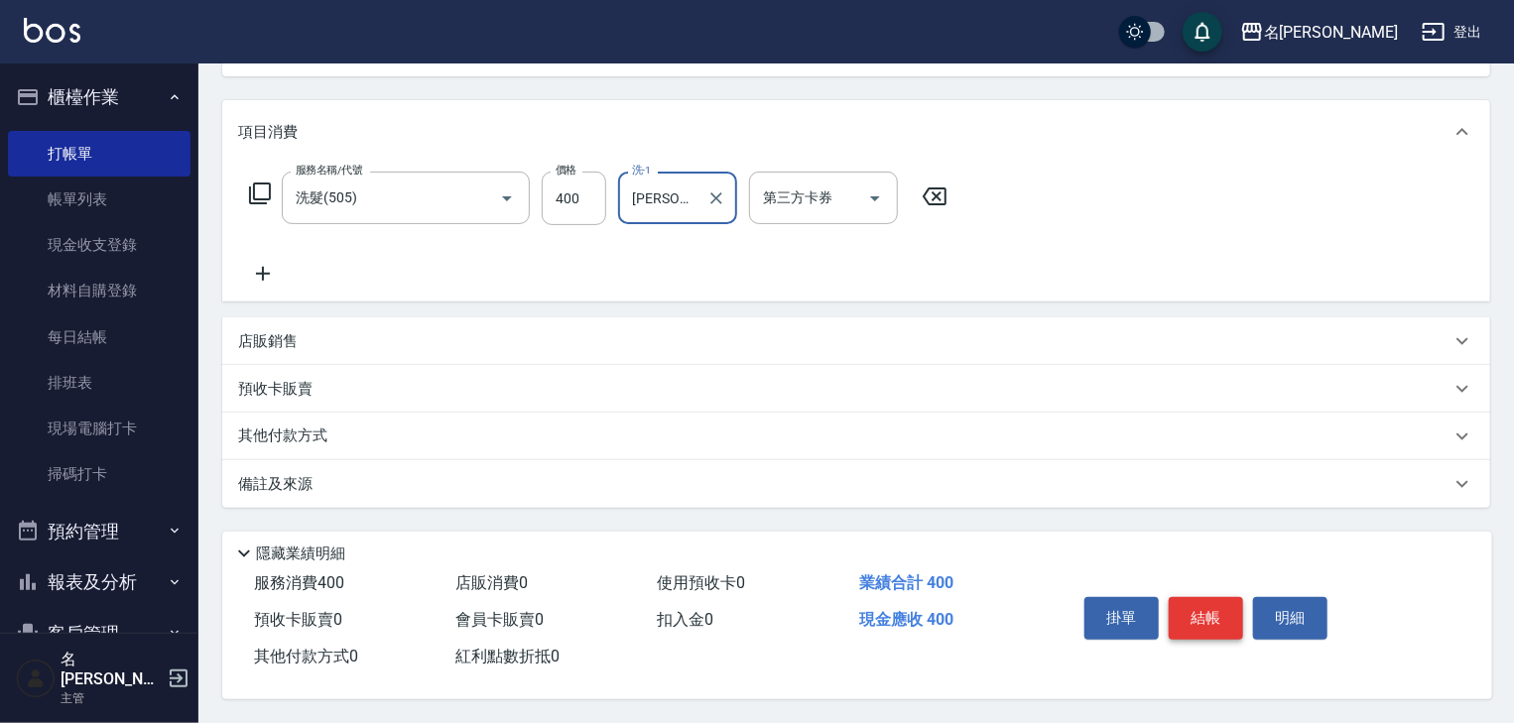
type input "陳雅筑-21"
click at [1194, 612] on button "結帳" at bounding box center [1205, 618] width 74 height 42
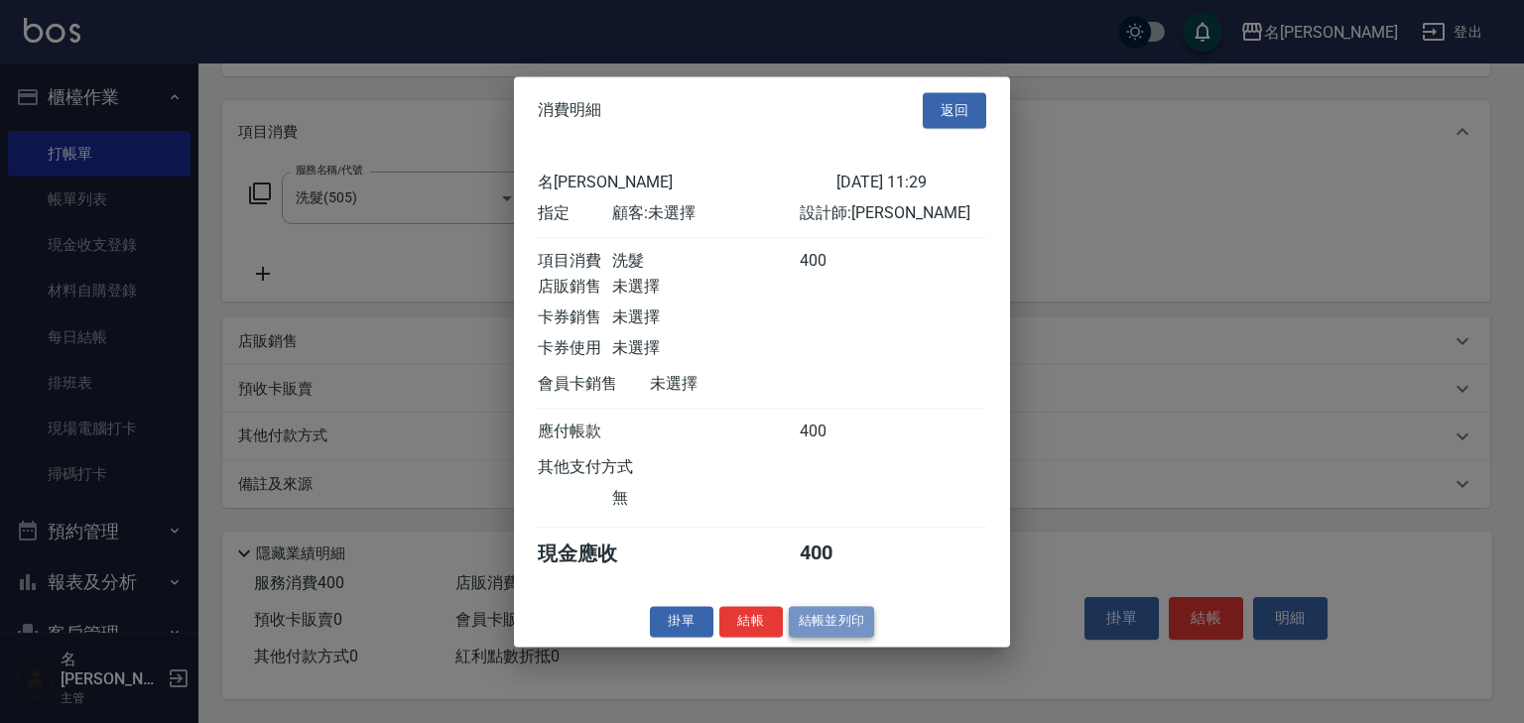
click at [826, 619] on button "結帳並列印" at bounding box center [832, 621] width 86 height 31
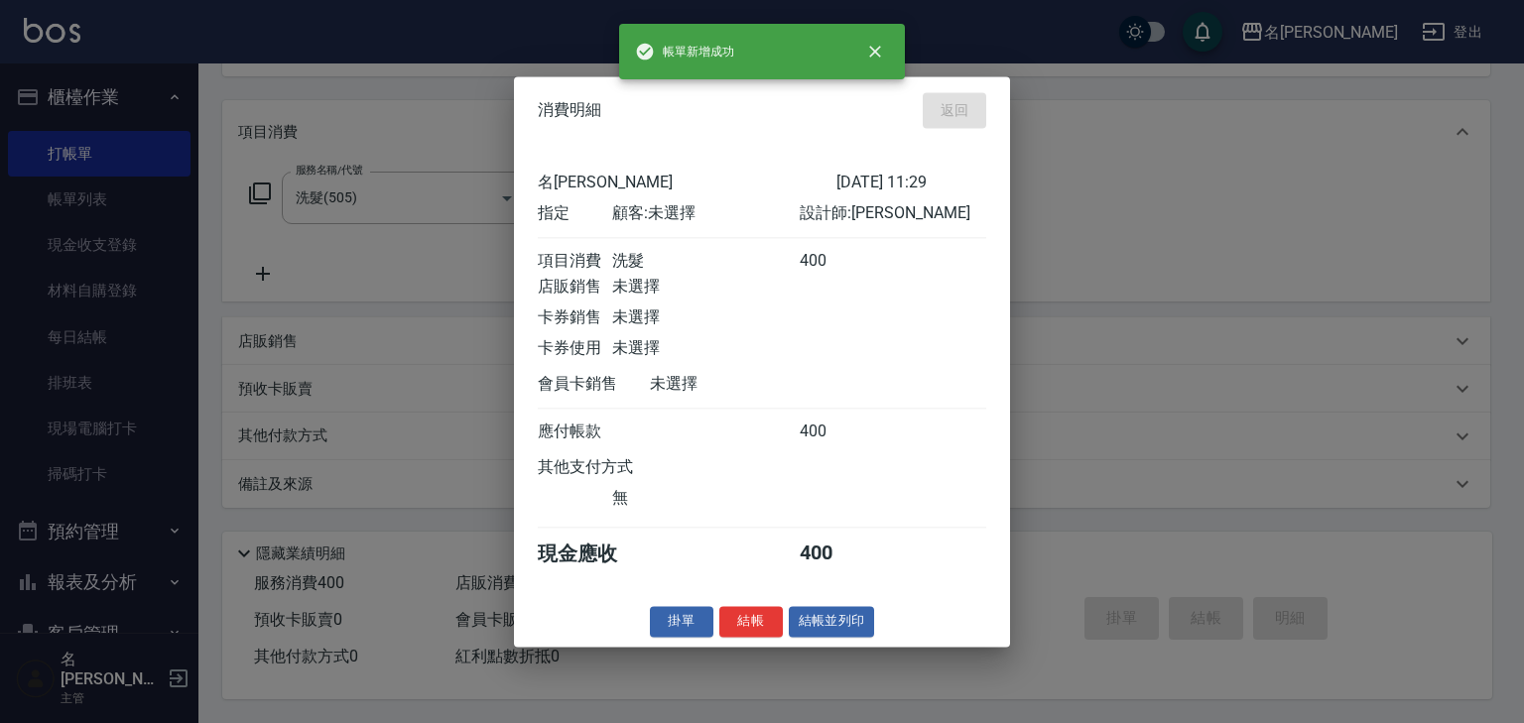
type input "2025/09/23 11:42"
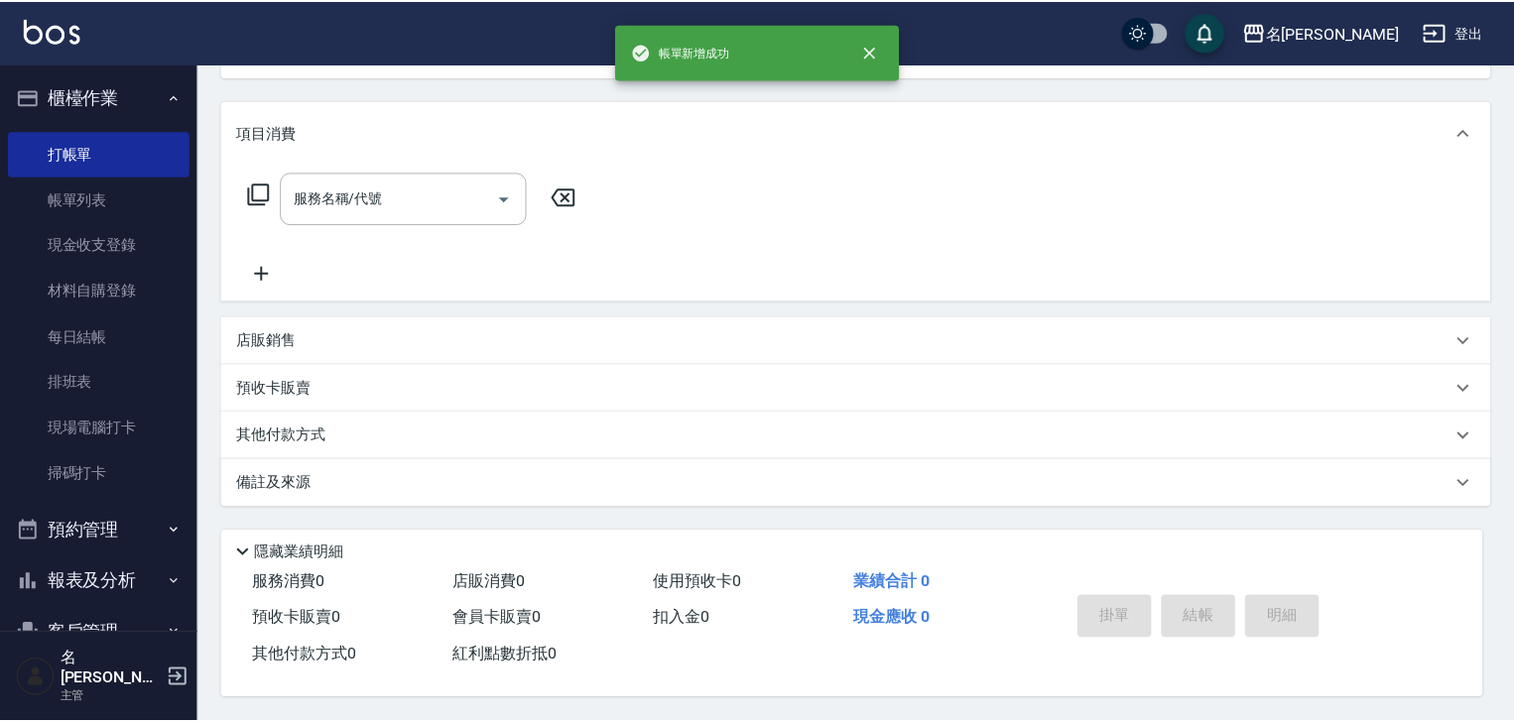
scroll to position [0, 0]
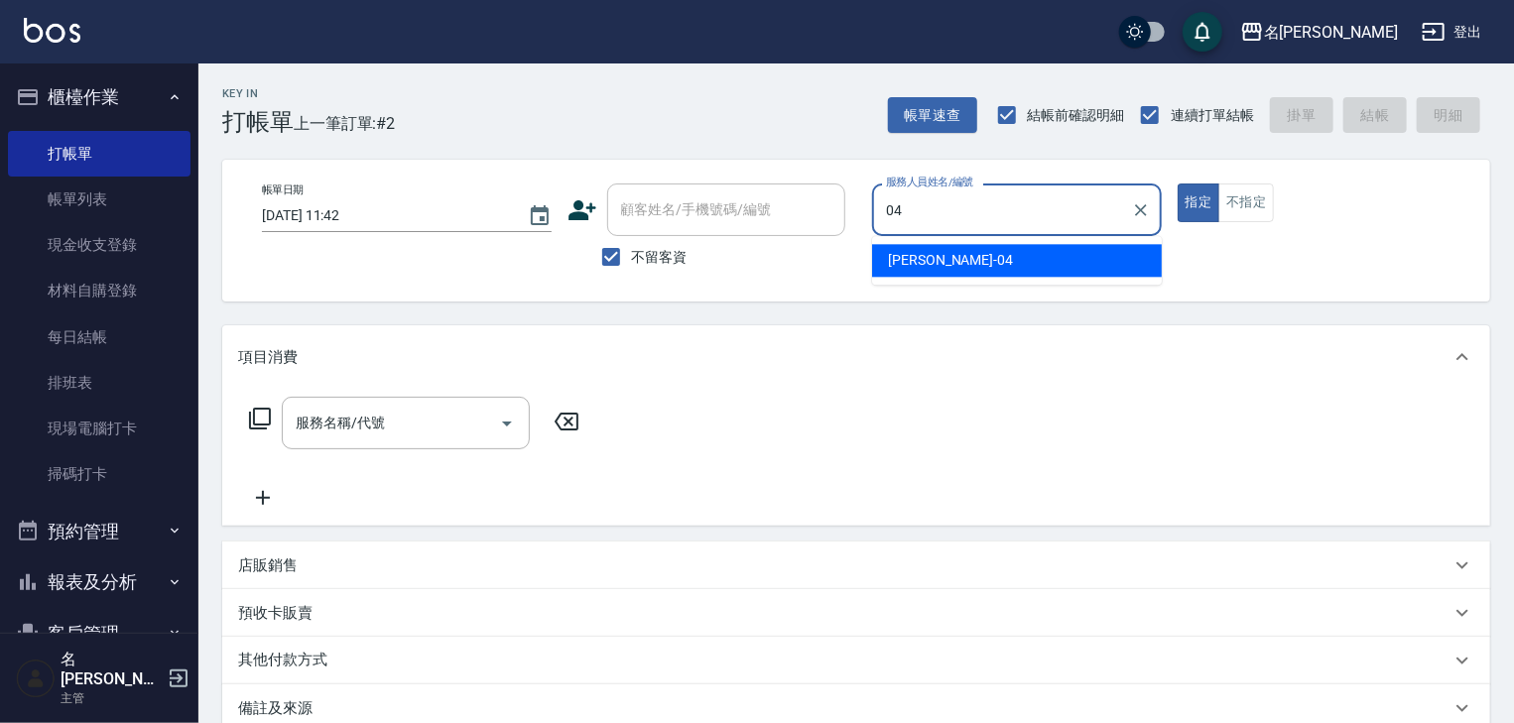
type input "許貴珍-04"
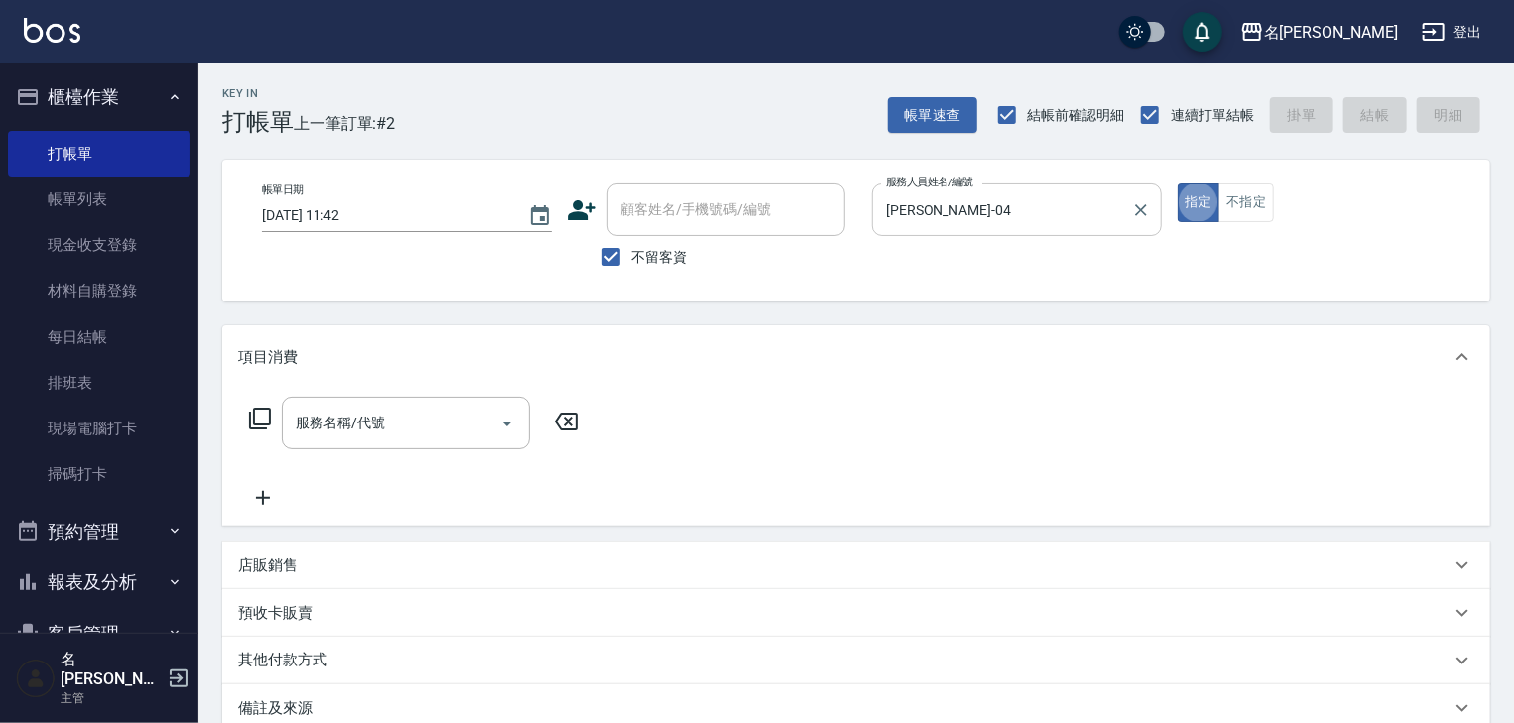
type button "true"
drag, startPoint x: 474, startPoint y: 416, endPoint x: 488, endPoint y: 425, distance: 16.5
click at [477, 416] on input "服務名稱/代號" at bounding box center [391, 423] width 200 height 35
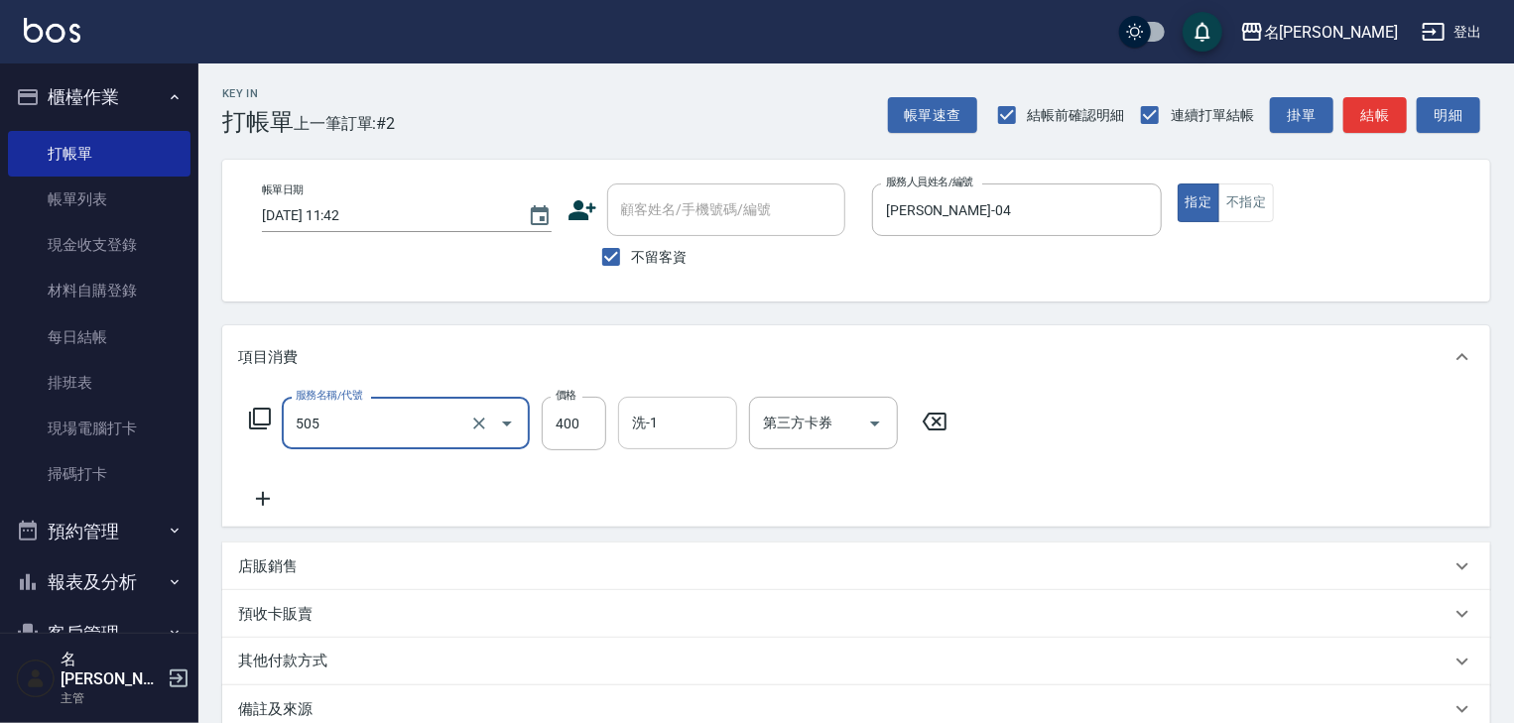
type input "洗髮(505)"
click at [678, 422] on input "洗-1" at bounding box center [677, 423] width 101 height 35
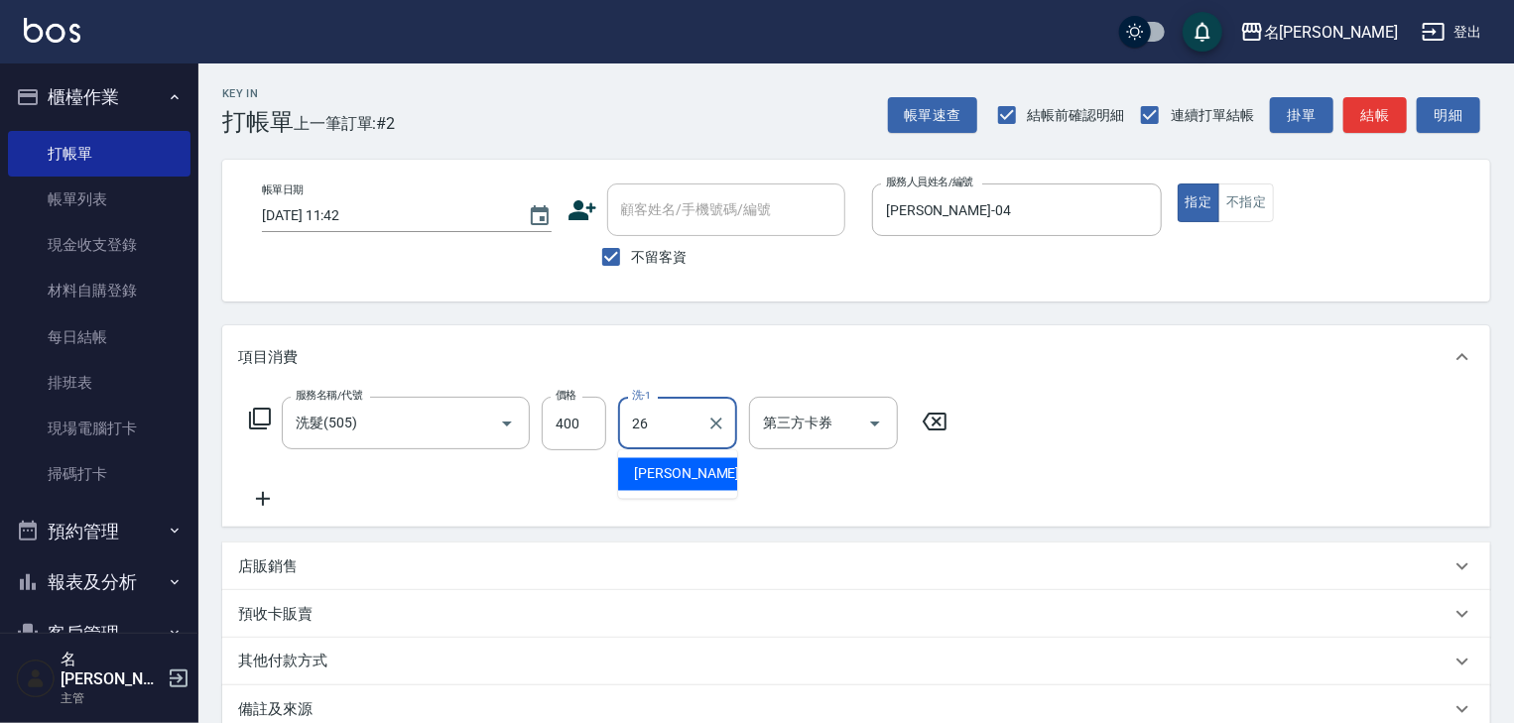
type input "方羿筑-26"
drag, startPoint x: 1446, startPoint y: 158, endPoint x: 1407, endPoint y: 156, distance: 39.7
drag, startPoint x: 1407, startPoint y: 156, endPoint x: 1057, endPoint y: 396, distance: 423.7
click at [1057, 395] on div "服務名稱/代號 洗髮(505) 服務名稱/代號 價格 400 價格 洗-1 方羿筑-26 洗-1 第三方卡券 第三方卡券" at bounding box center [856, 458] width 1268 height 138
click at [1374, 122] on button "結帳" at bounding box center [1374, 115] width 63 height 37
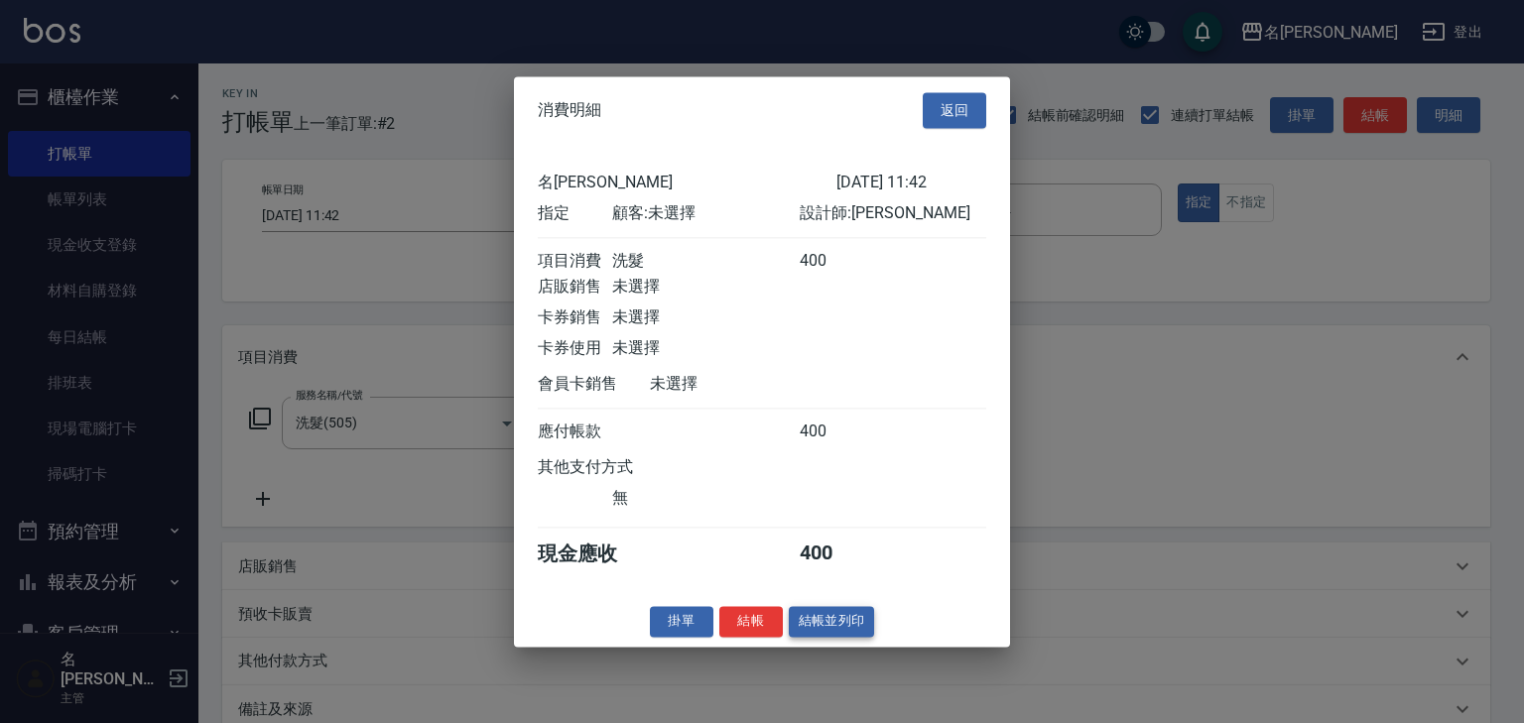
click at [831, 630] on button "結帳並列印" at bounding box center [832, 621] width 86 height 31
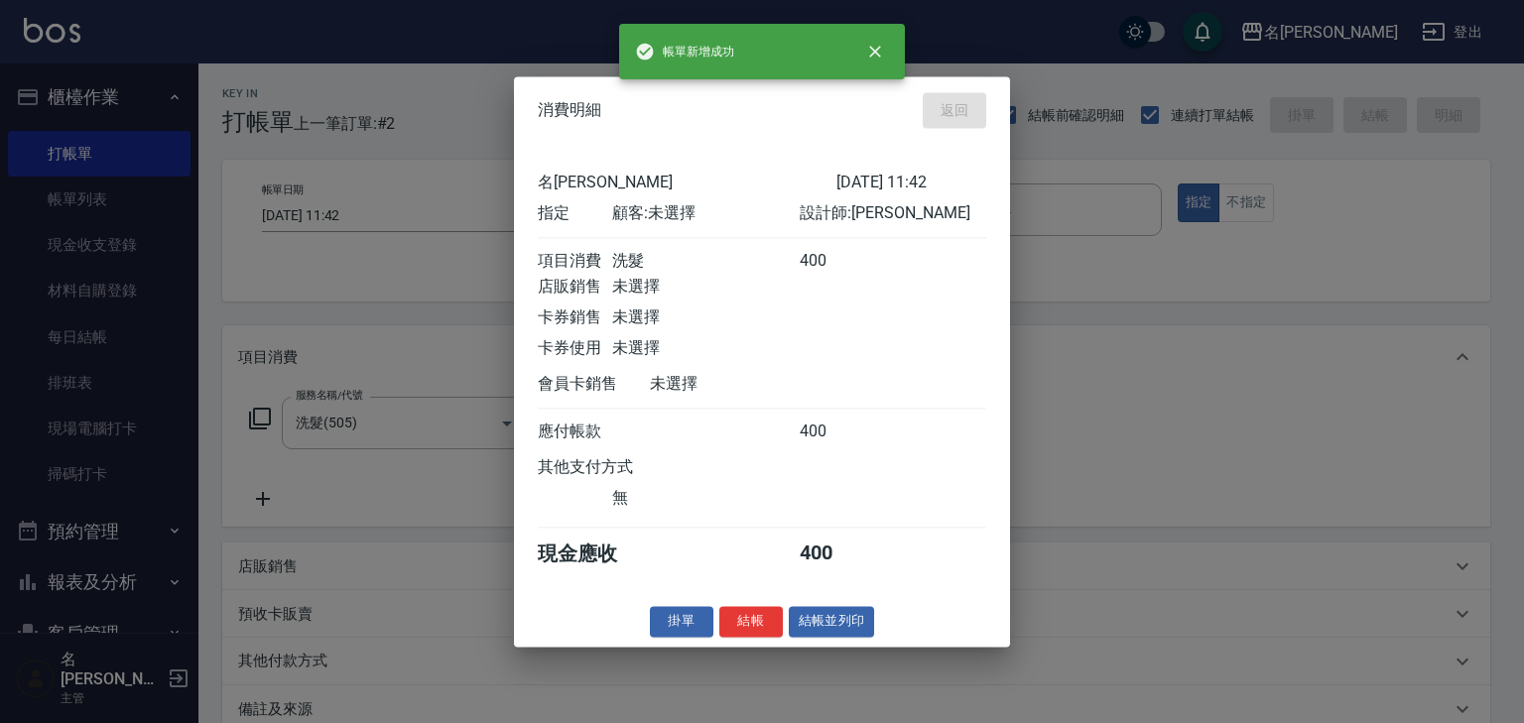
type input "2025/09/23 11:57"
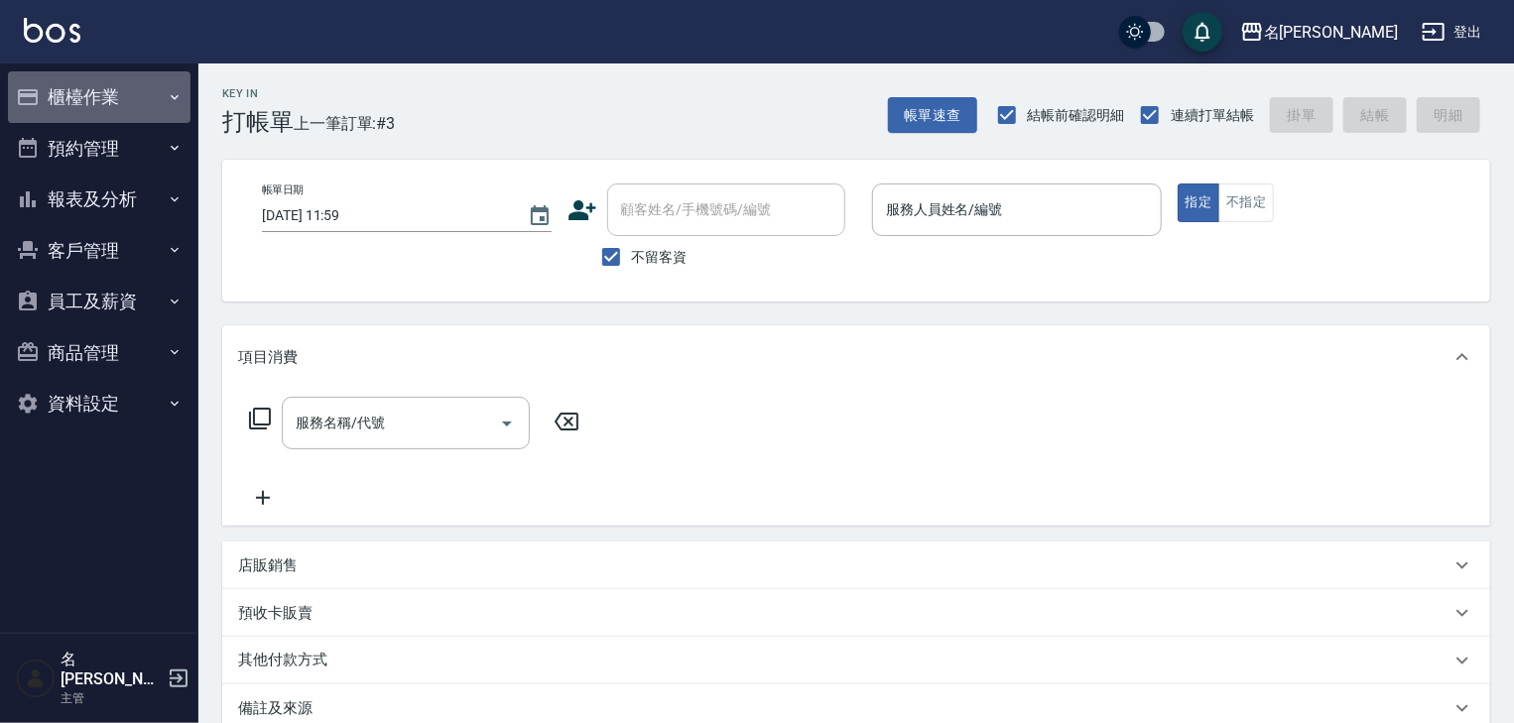
click at [128, 102] on button "櫃檯作業" at bounding box center [99, 97] width 183 height 52
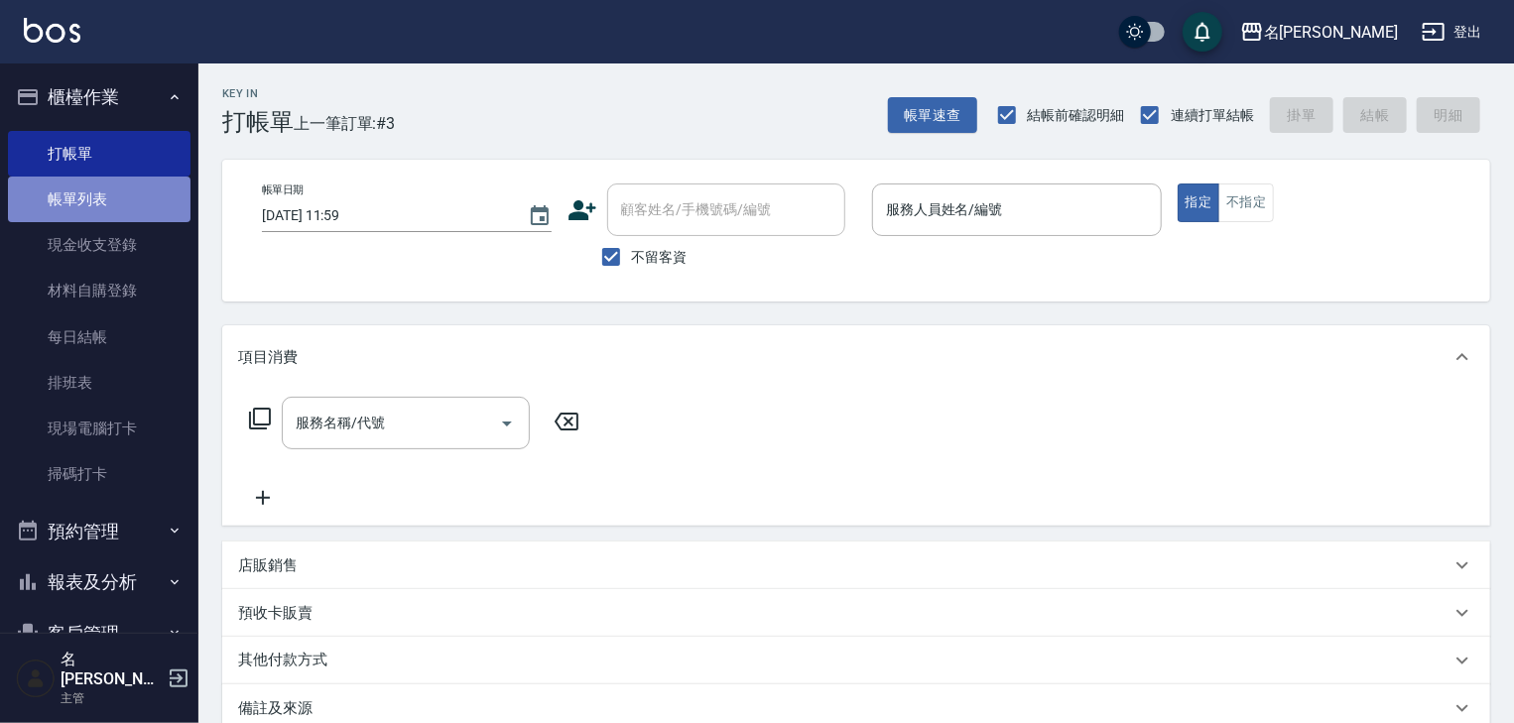
click at [159, 206] on link "帳單列表" at bounding box center [99, 200] width 183 height 46
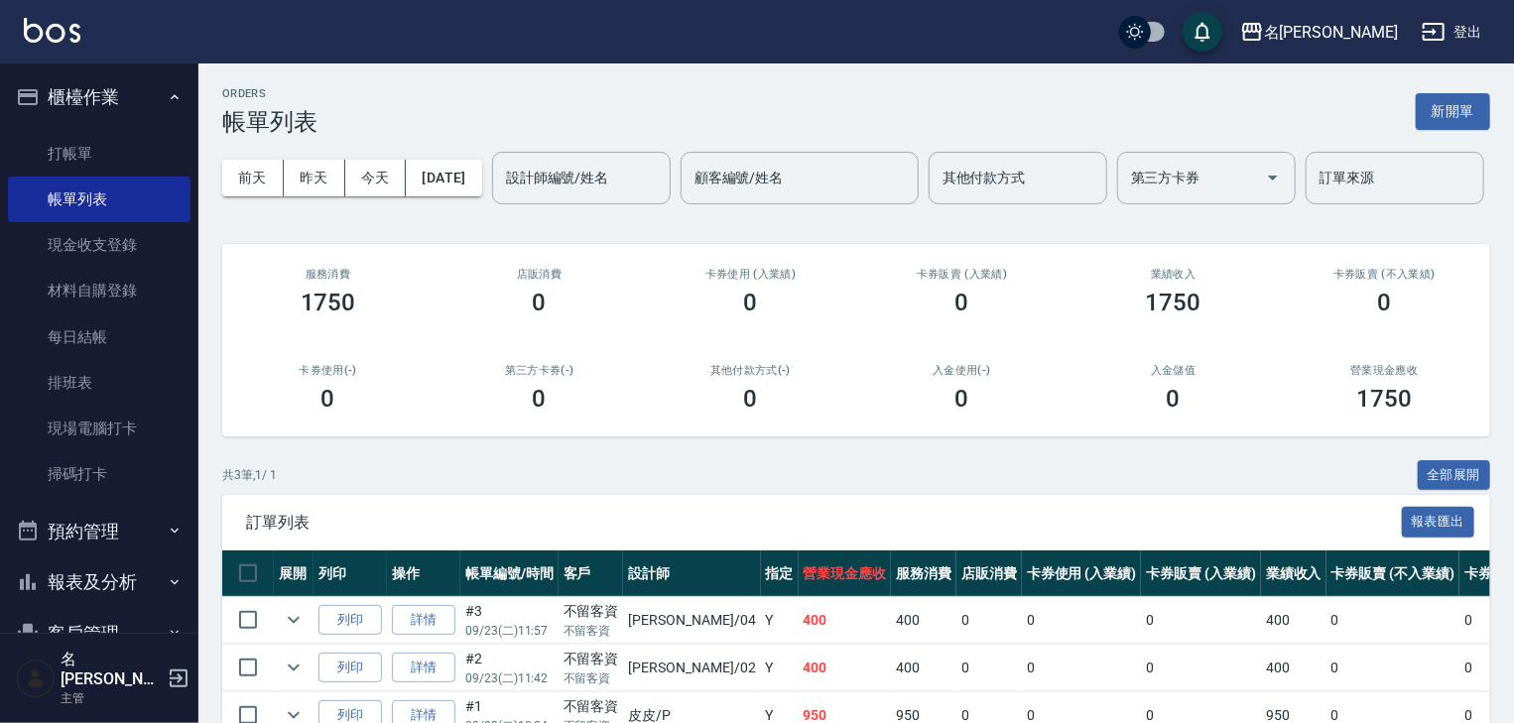
scroll to position [167, 0]
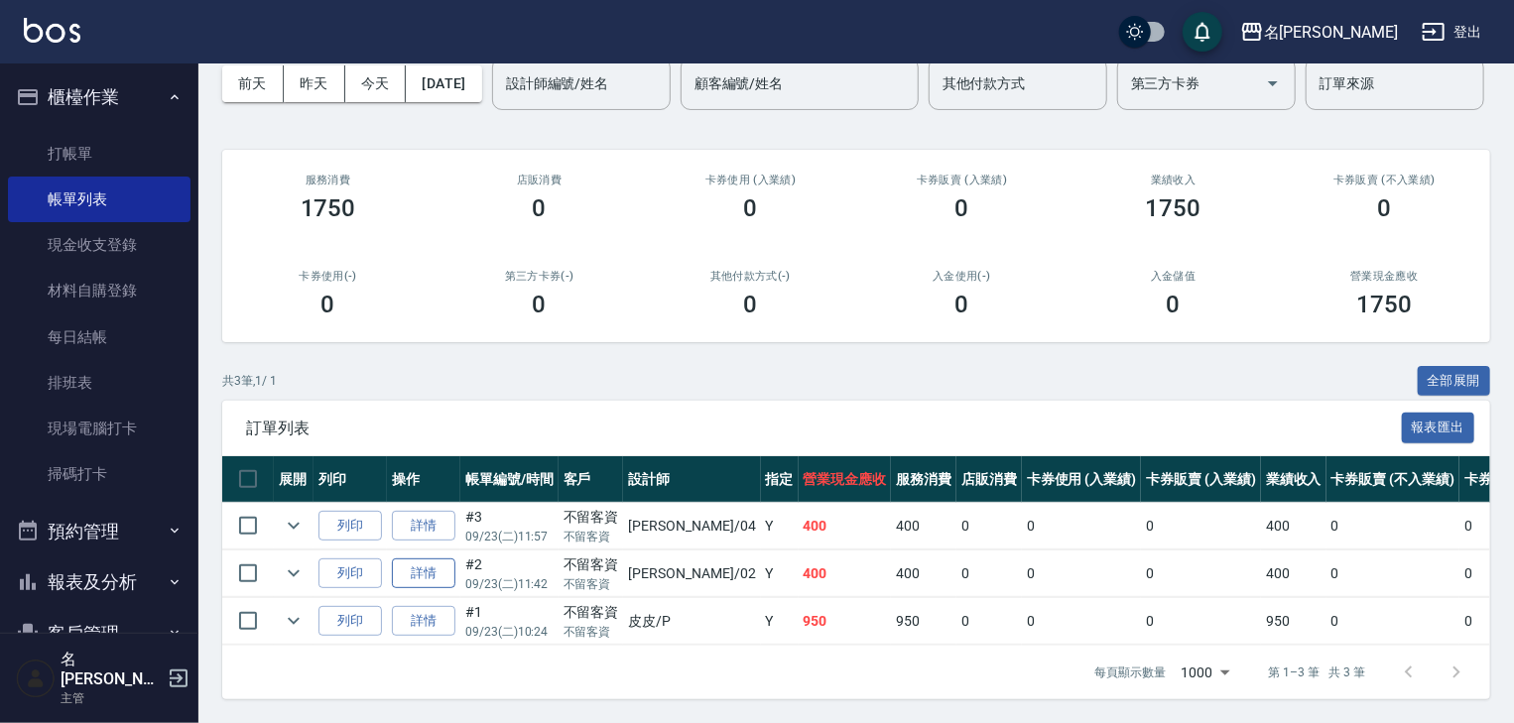
click at [415, 564] on link "詳情" at bounding box center [423, 573] width 63 height 31
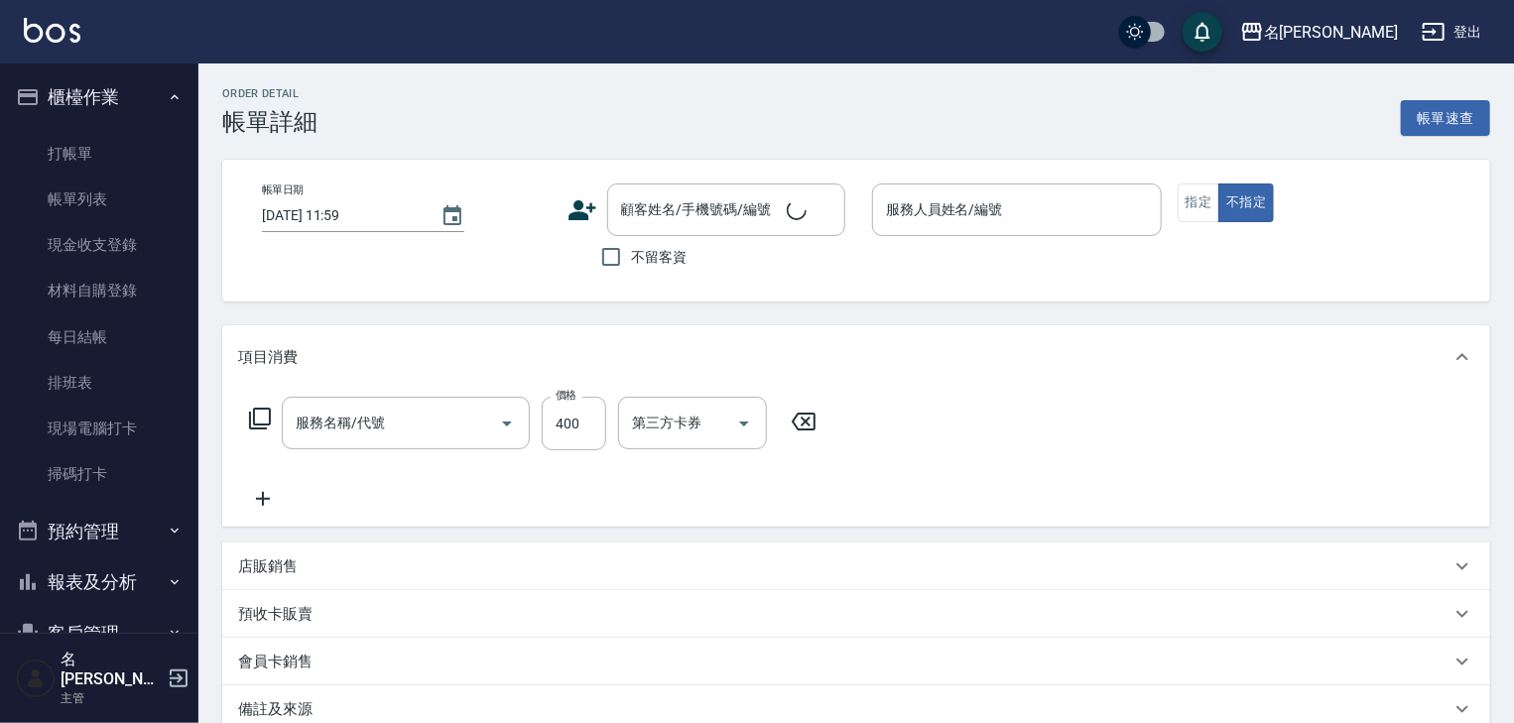
type input "2025/09/23 11:42"
checkbox input "true"
type input "蔡怡蓁-02"
type input "洗髮(505)"
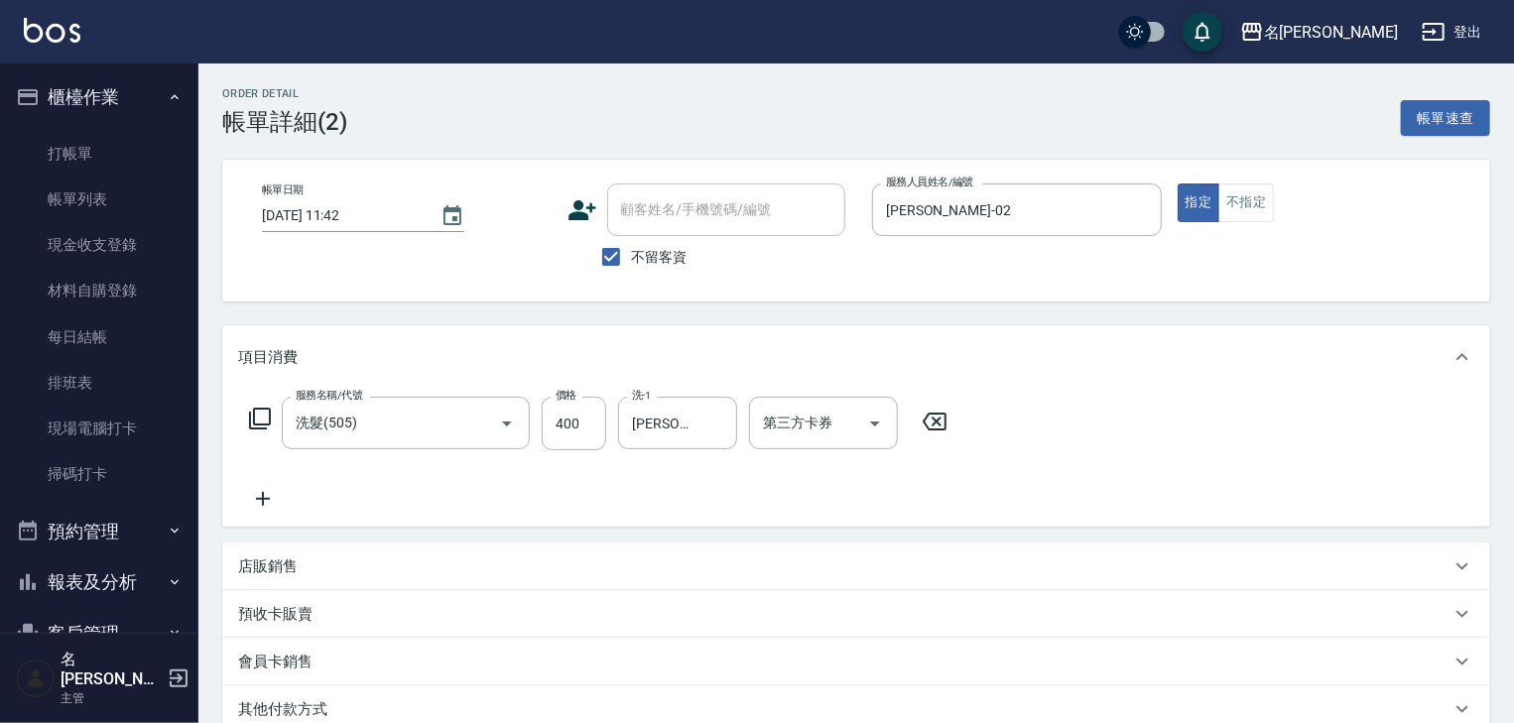
scroll to position [270, 0]
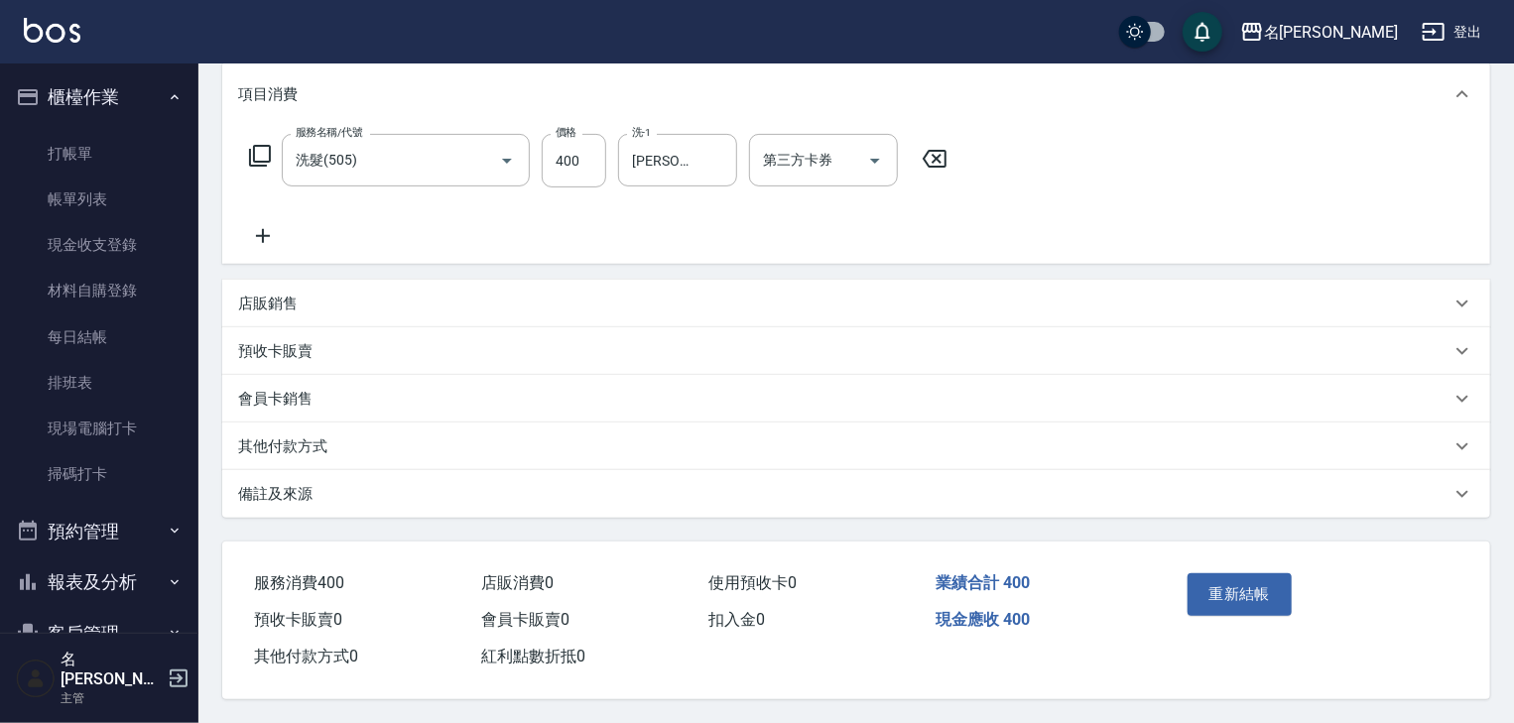
click at [329, 438] on div "其他付款方式" at bounding box center [844, 446] width 1212 height 21
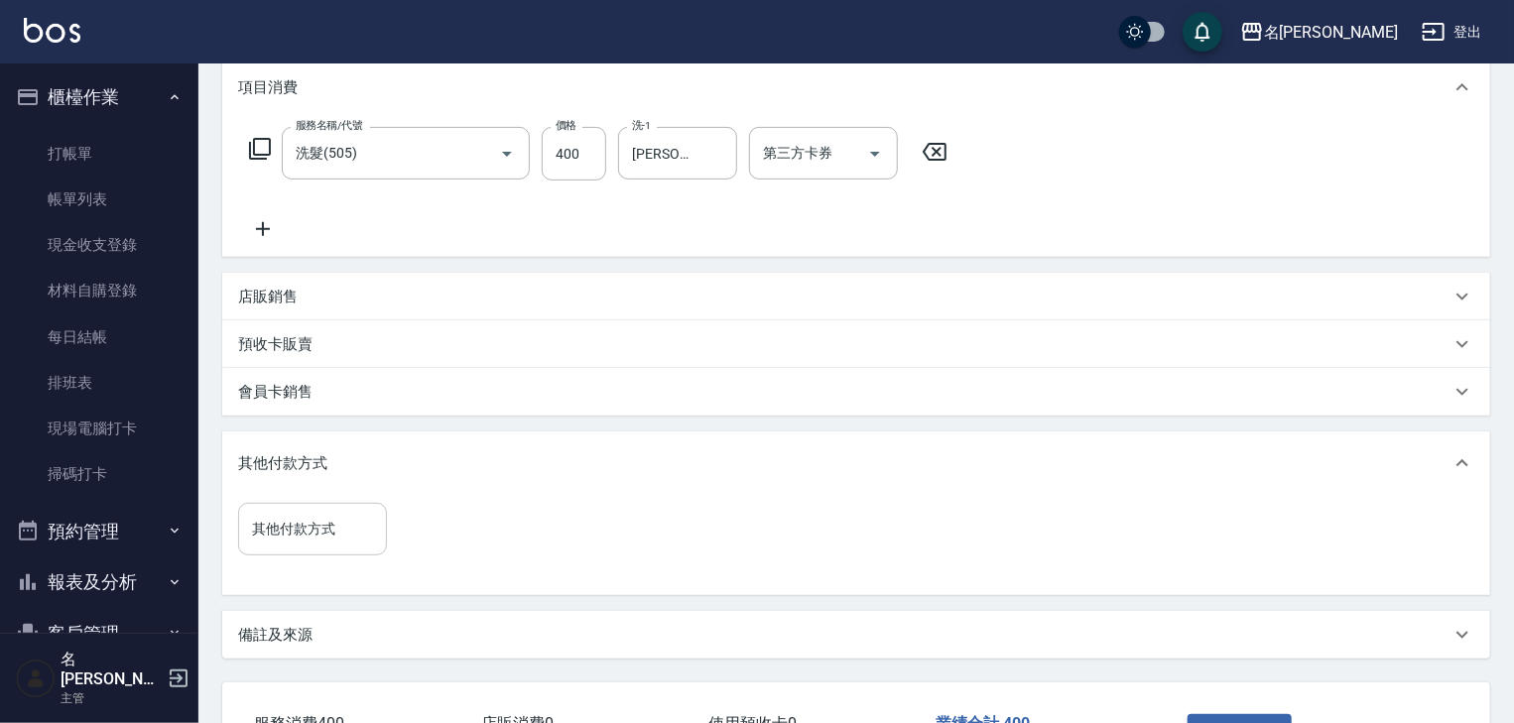
click at [321, 532] on input "其他付款方式" at bounding box center [312, 529] width 131 height 35
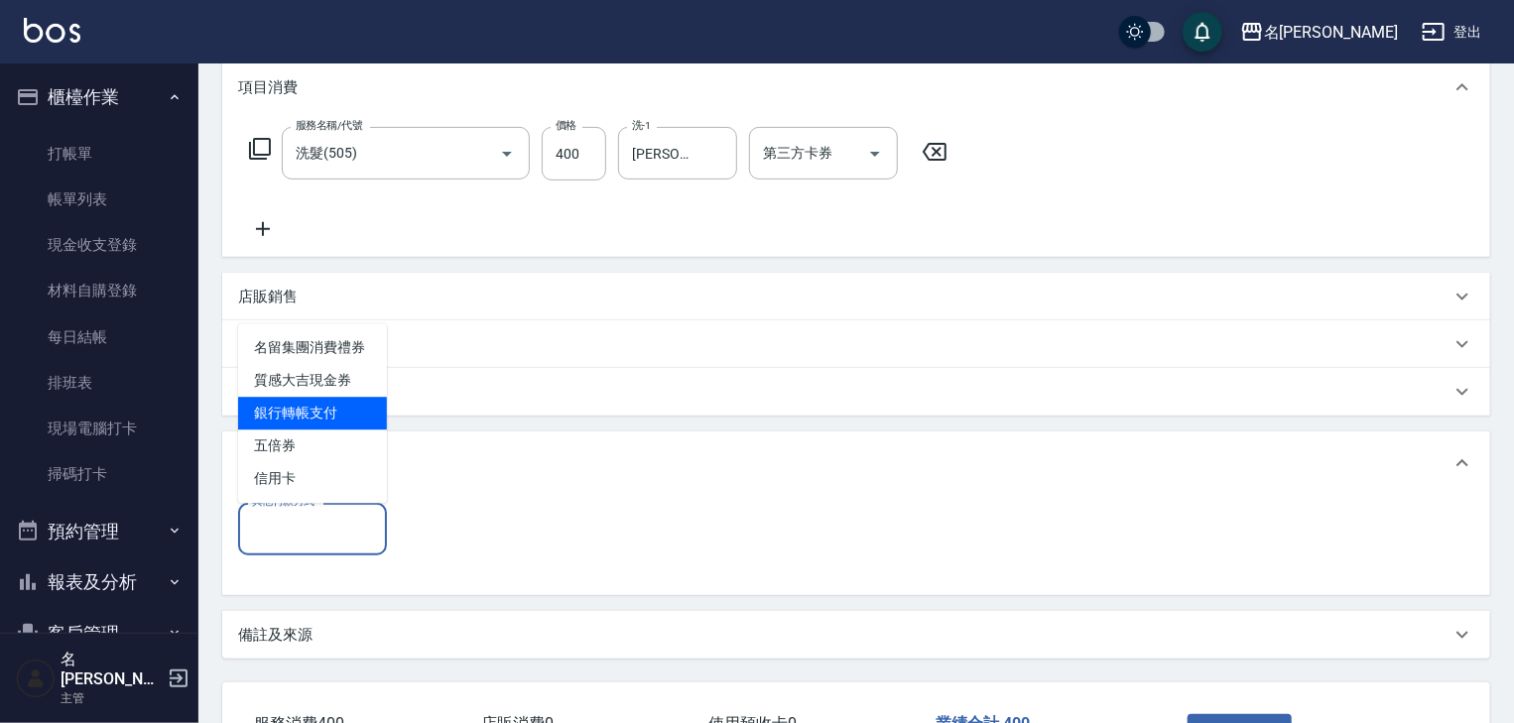
click at [349, 413] on span "銀行轉帳支付" at bounding box center [312, 413] width 149 height 33
type input "銀行轉帳支付"
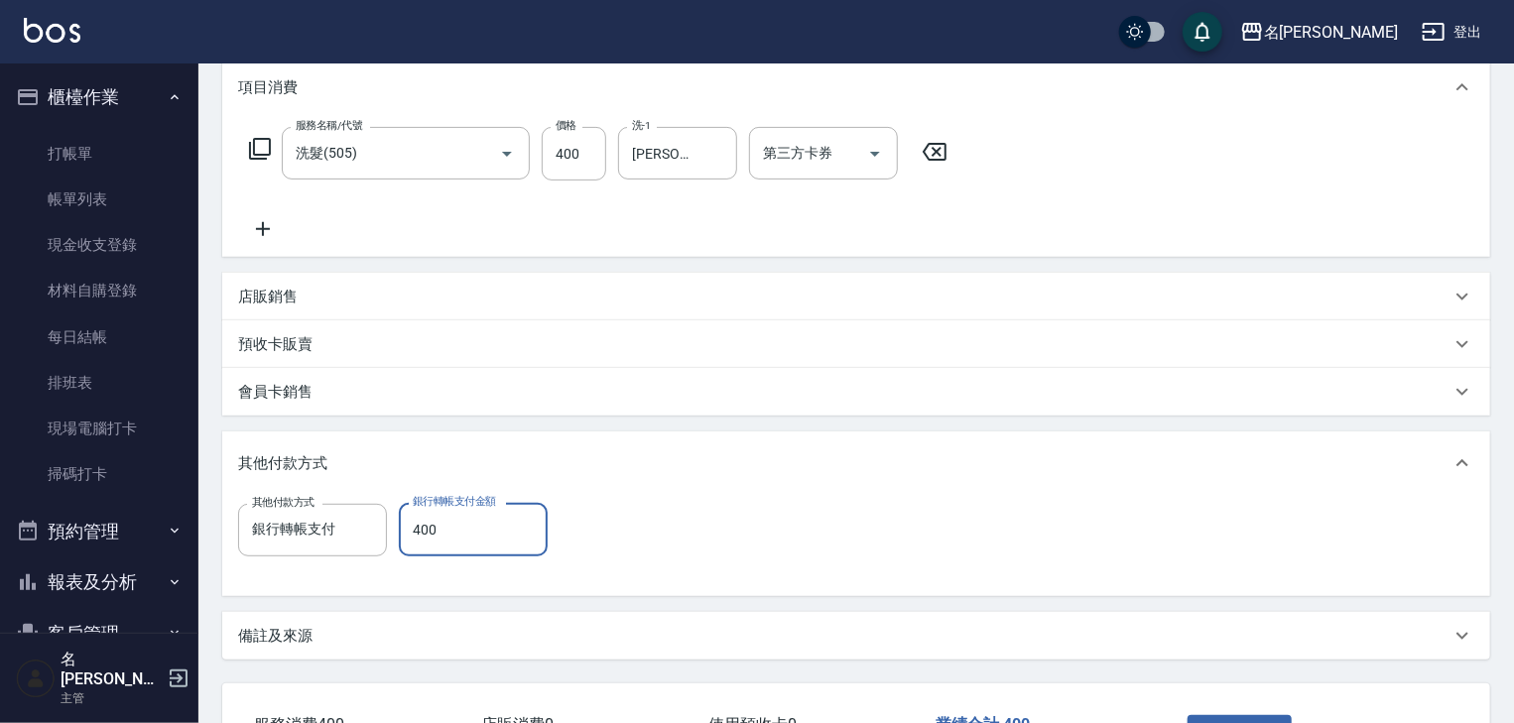
scroll to position [419, 0]
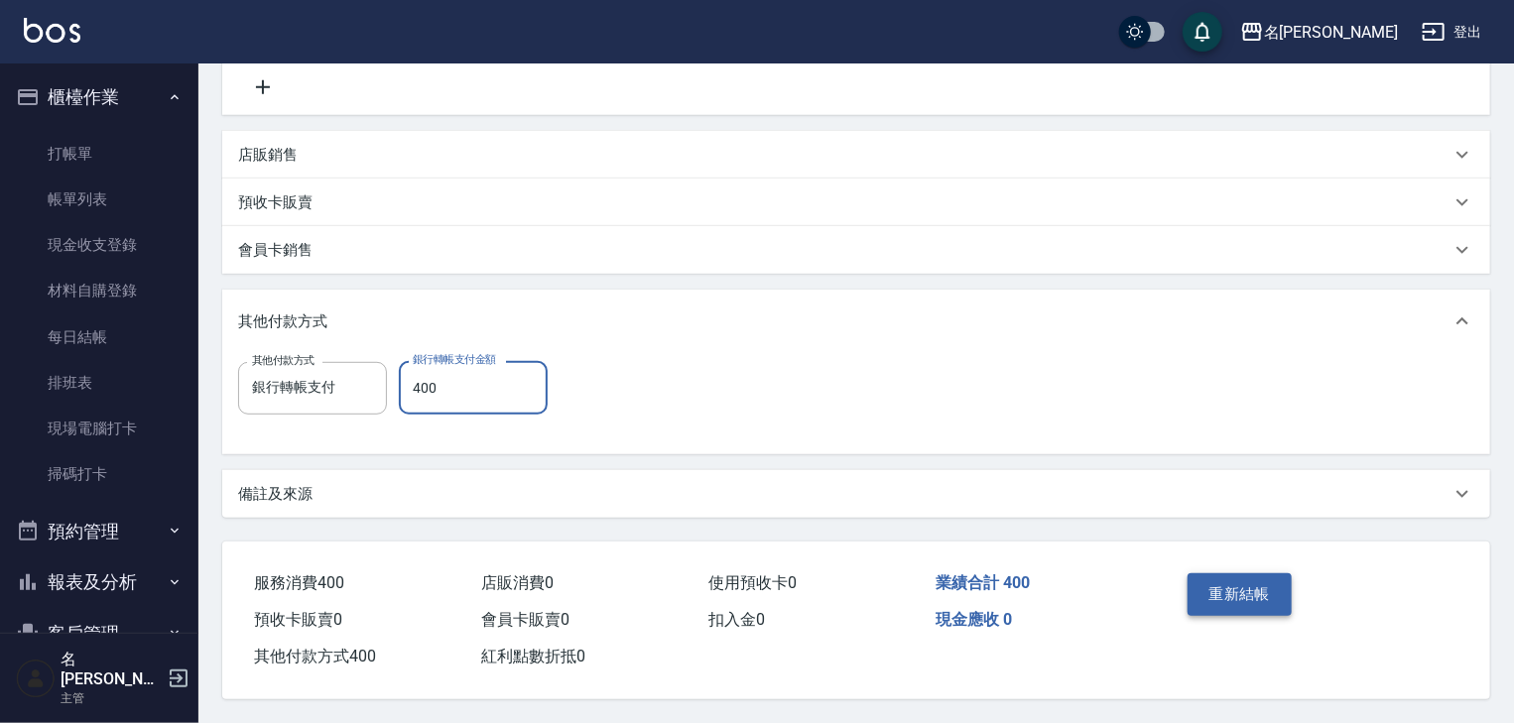
type input "400"
click at [1244, 598] on button "重新結帳" at bounding box center [1239, 594] width 105 height 42
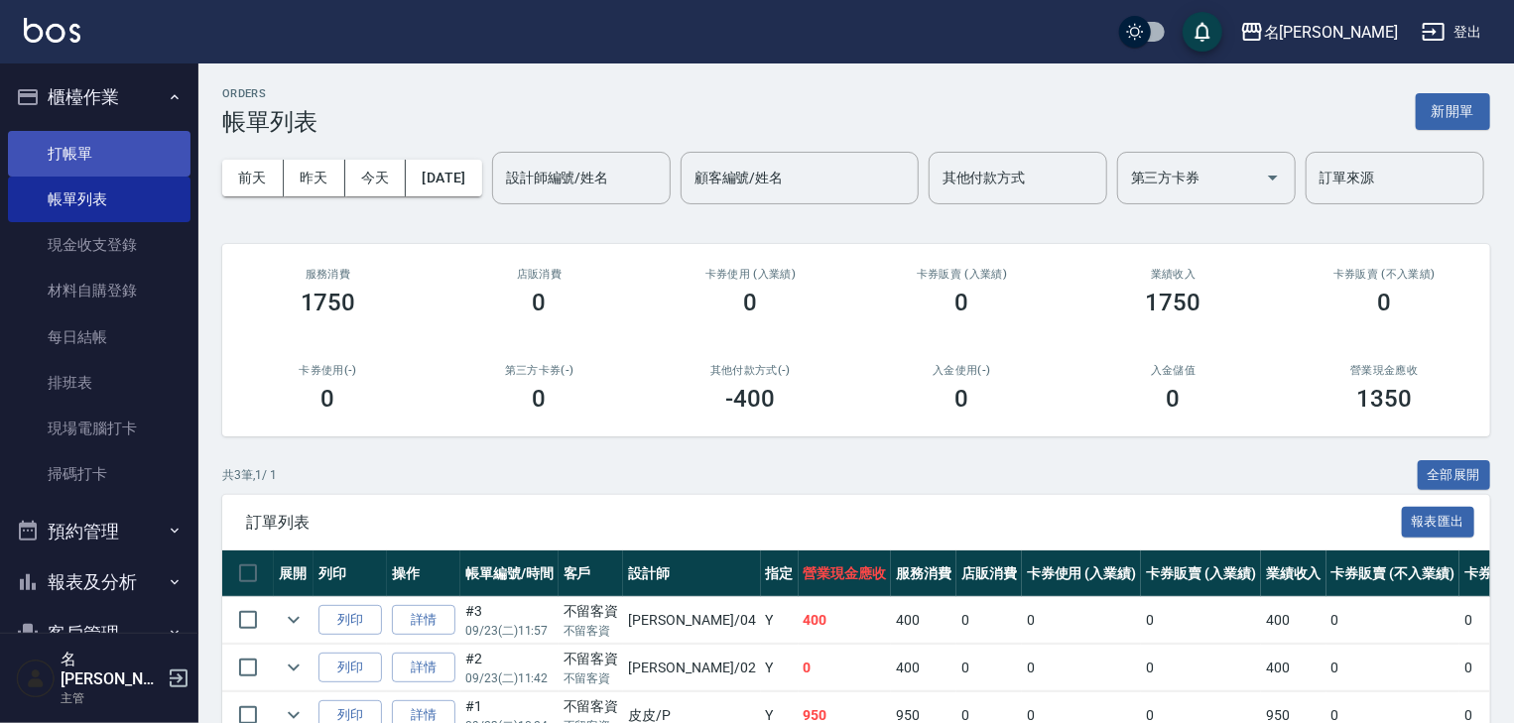
click at [118, 153] on link "打帳單" at bounding box center [99, 154] width 183 height 46
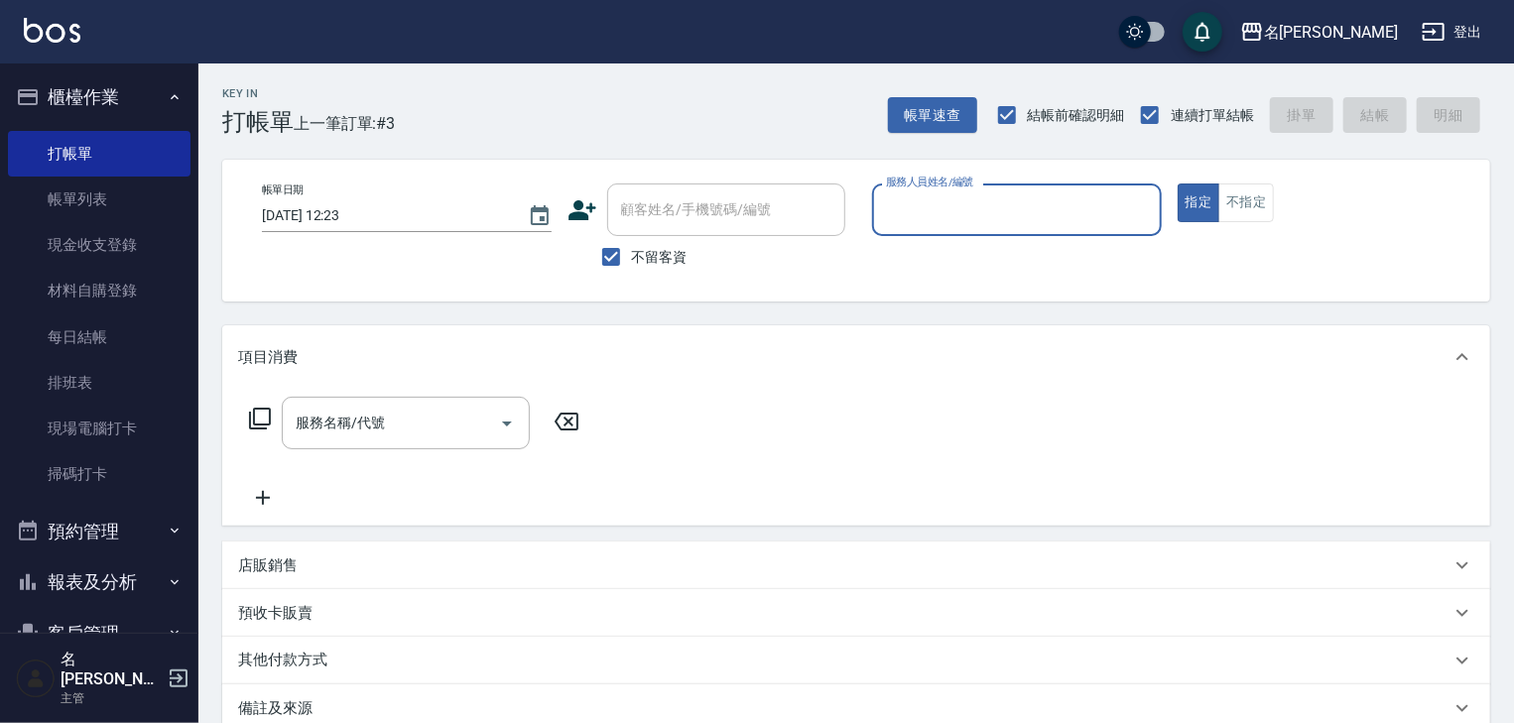
click at [976, 206] on input "服務人員姓名/編號" at bounding box center [1017, 209] width 272 height 35
click at [951, 267] on div "Joyce -01" at bounding box center [1017, 260] width 290 height 33
type input "Joyce-01"
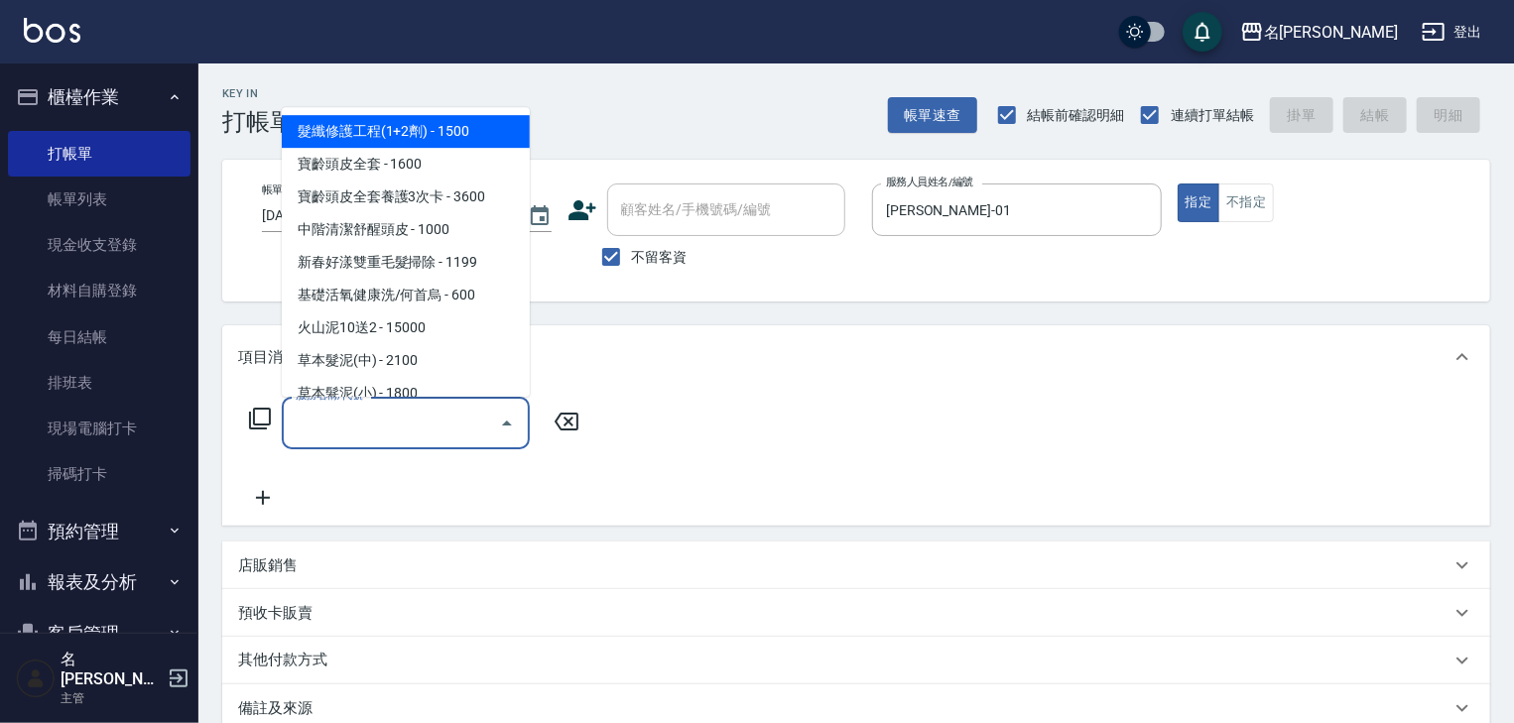
click at [436, 416] on input "服務名稱/代號" at bounding box center [391, 423] width 200 height 35
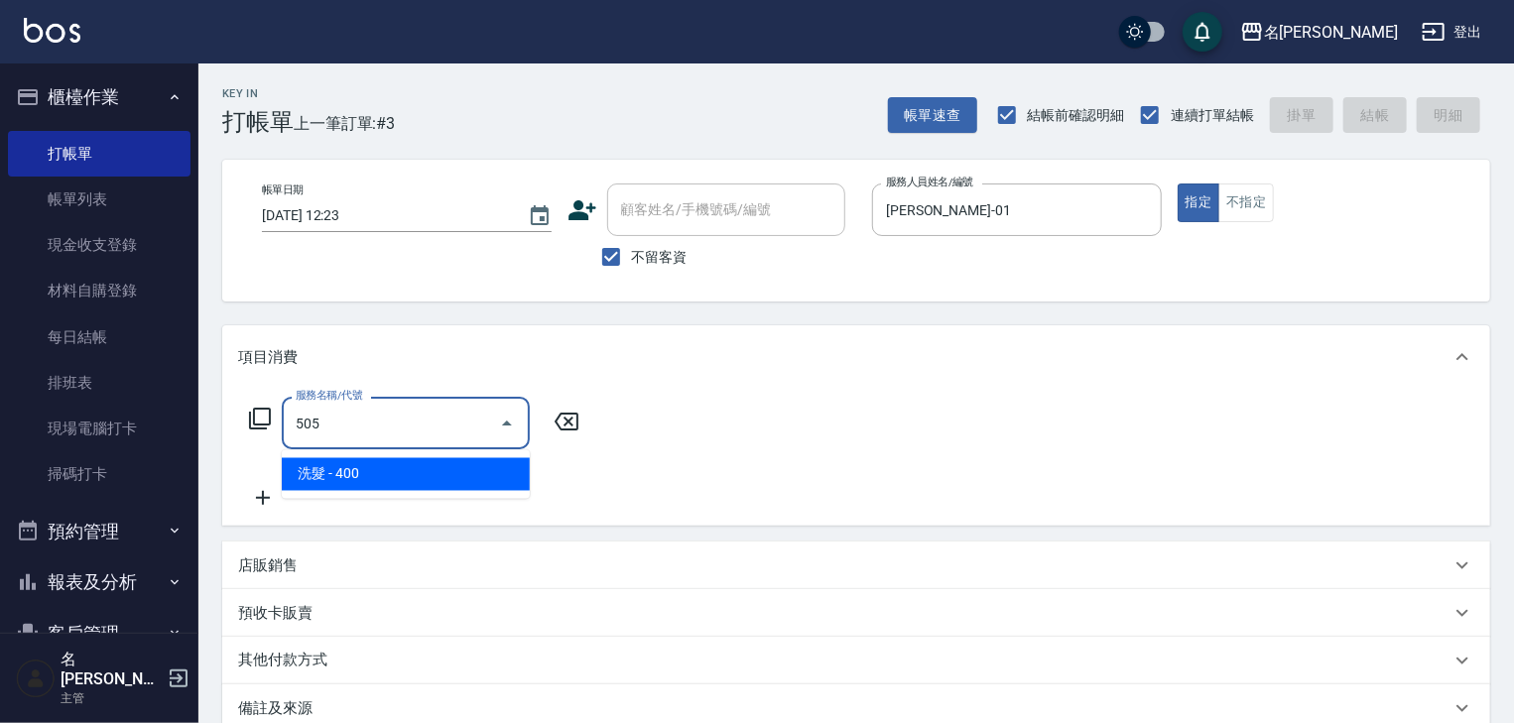
click at [413, 491] on ul "洗髮 - 400" at bounding box center [406, 474] width 248 height 49
click at [397, 484] on span "洗髮 - 400" at bounding box center [406, 474] width 248 height 33
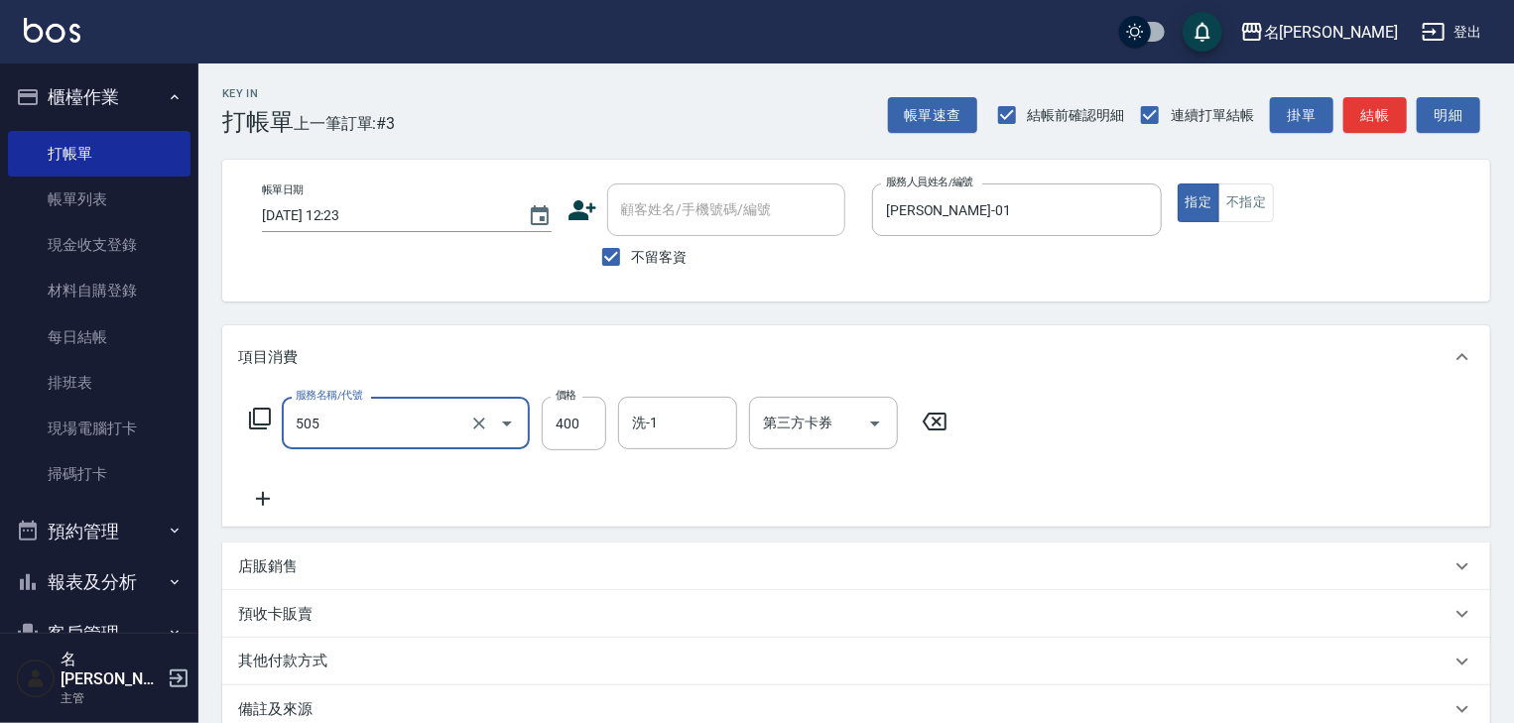
type input "洗髮(505)"
click at [243, 507] on icon at bounding box center [263, 499] width 50 height 24
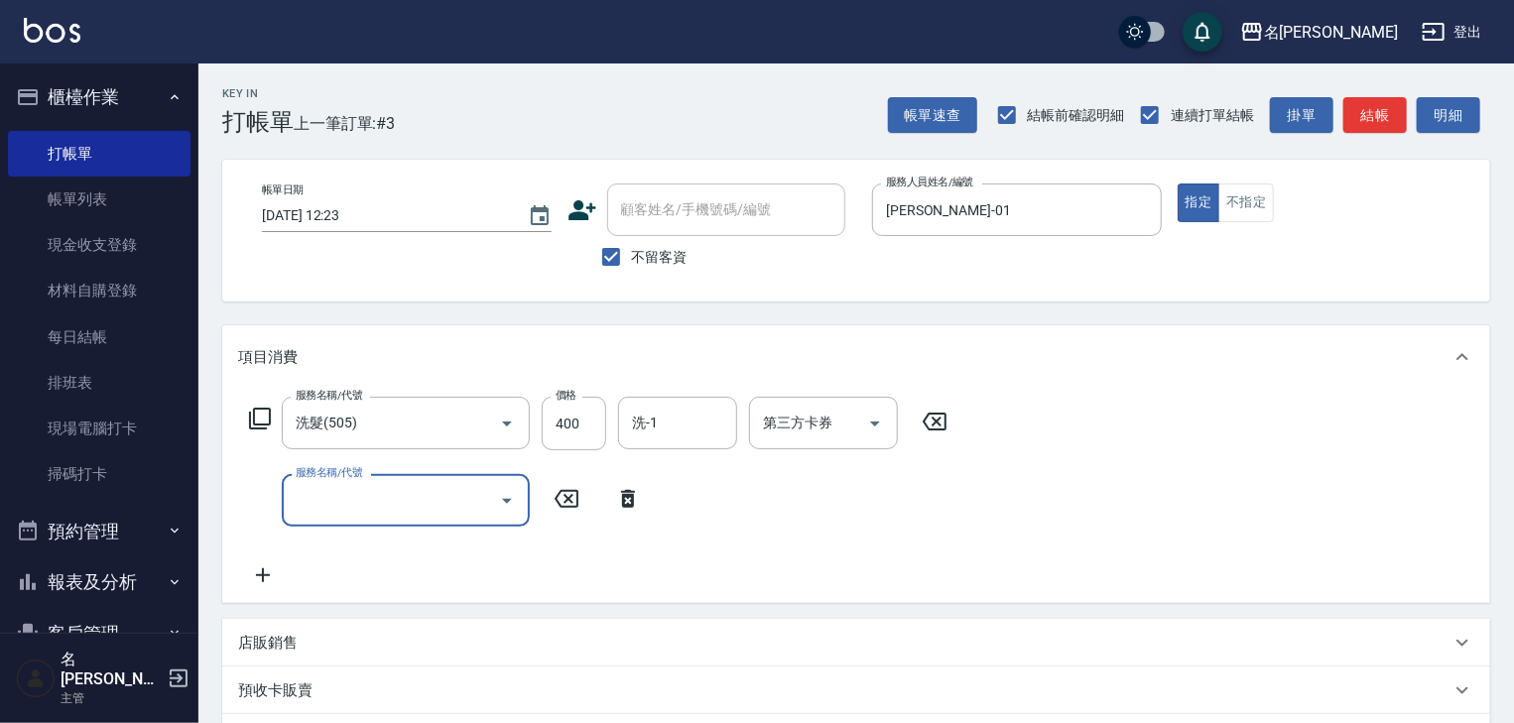
click at [322, 506] on input "服務名稱/代號" at bounding box center [391, 500] width 200 height 35
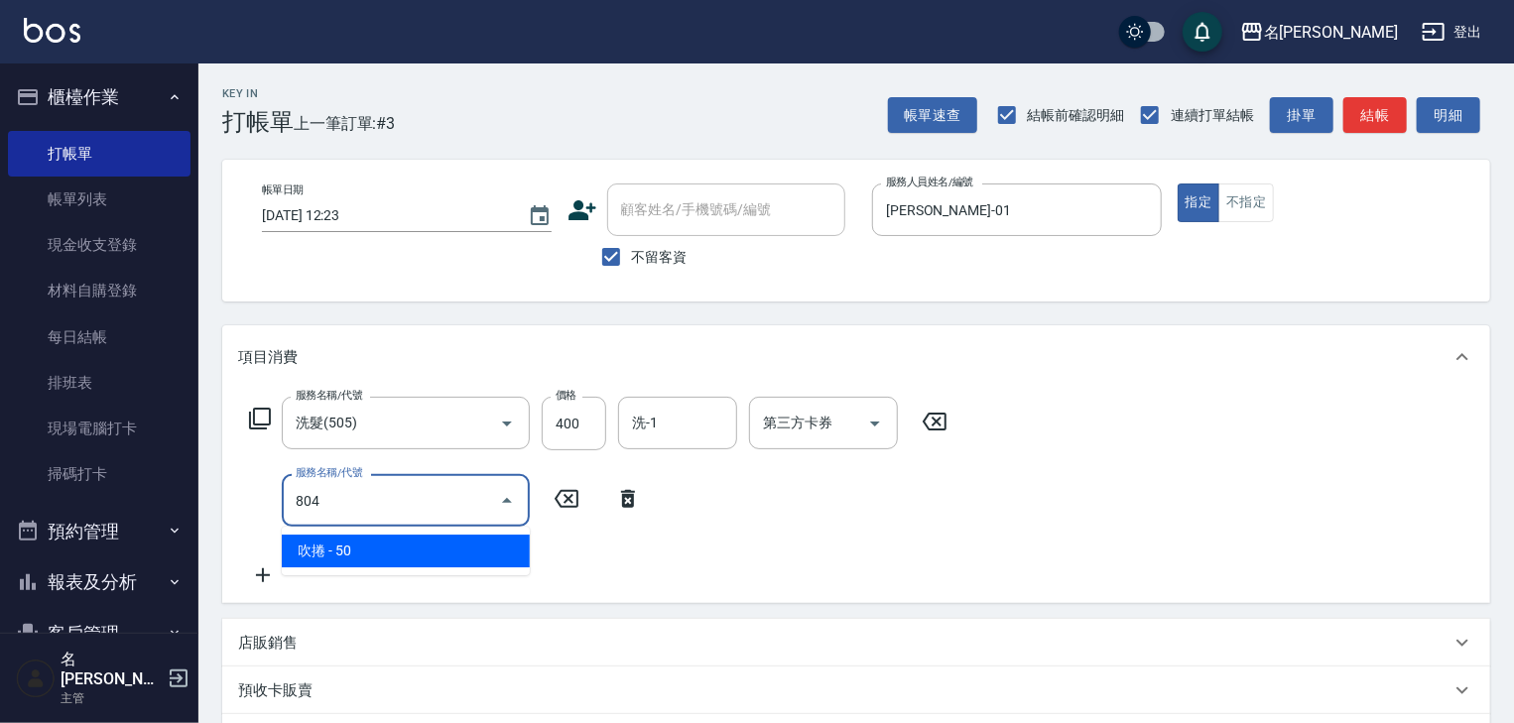
click at [365, 548] on span "吹捲 - 50" at bounding box center [406, 551] width 248 height 33
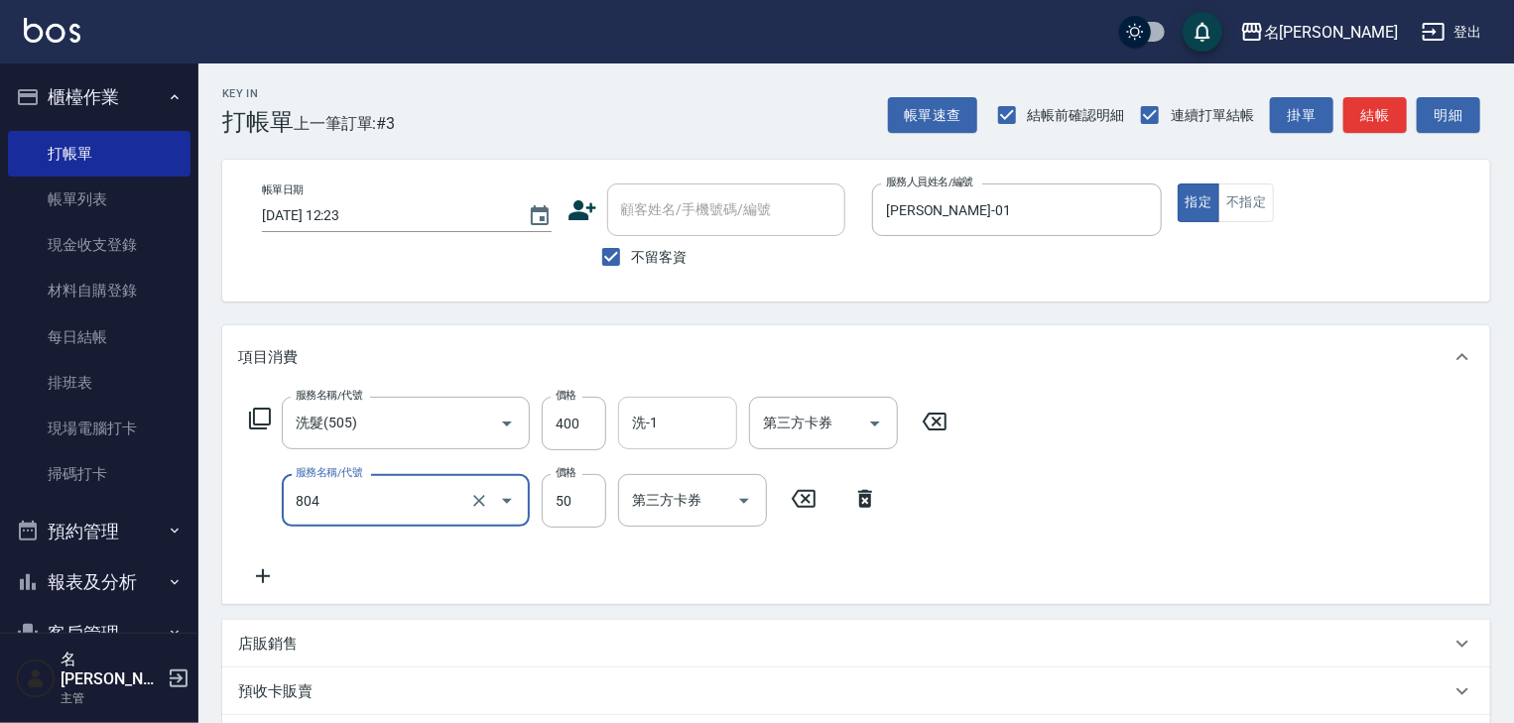
type input "吹捲(804)"
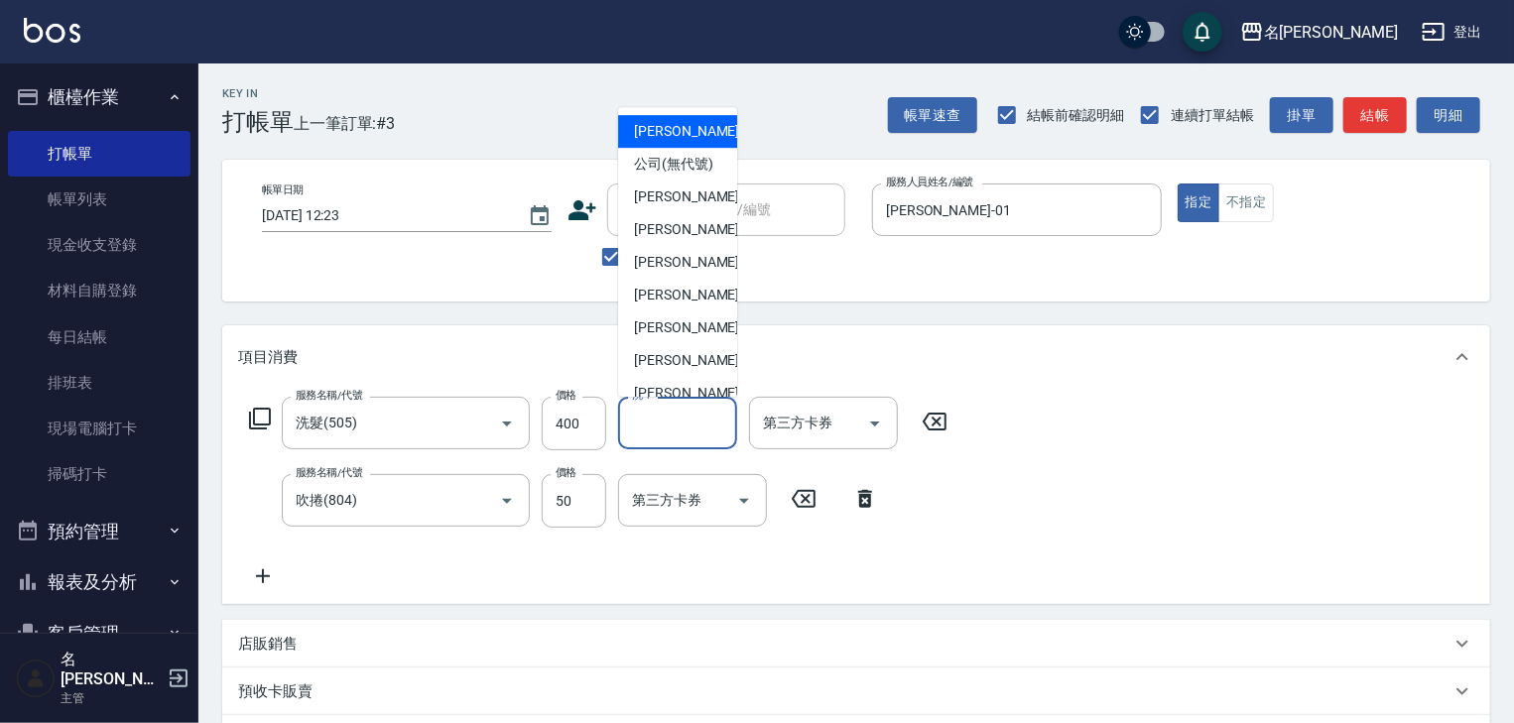
click at [667, 426] on input "洗-1" at bounding box center [677, 423] width 101 height 35
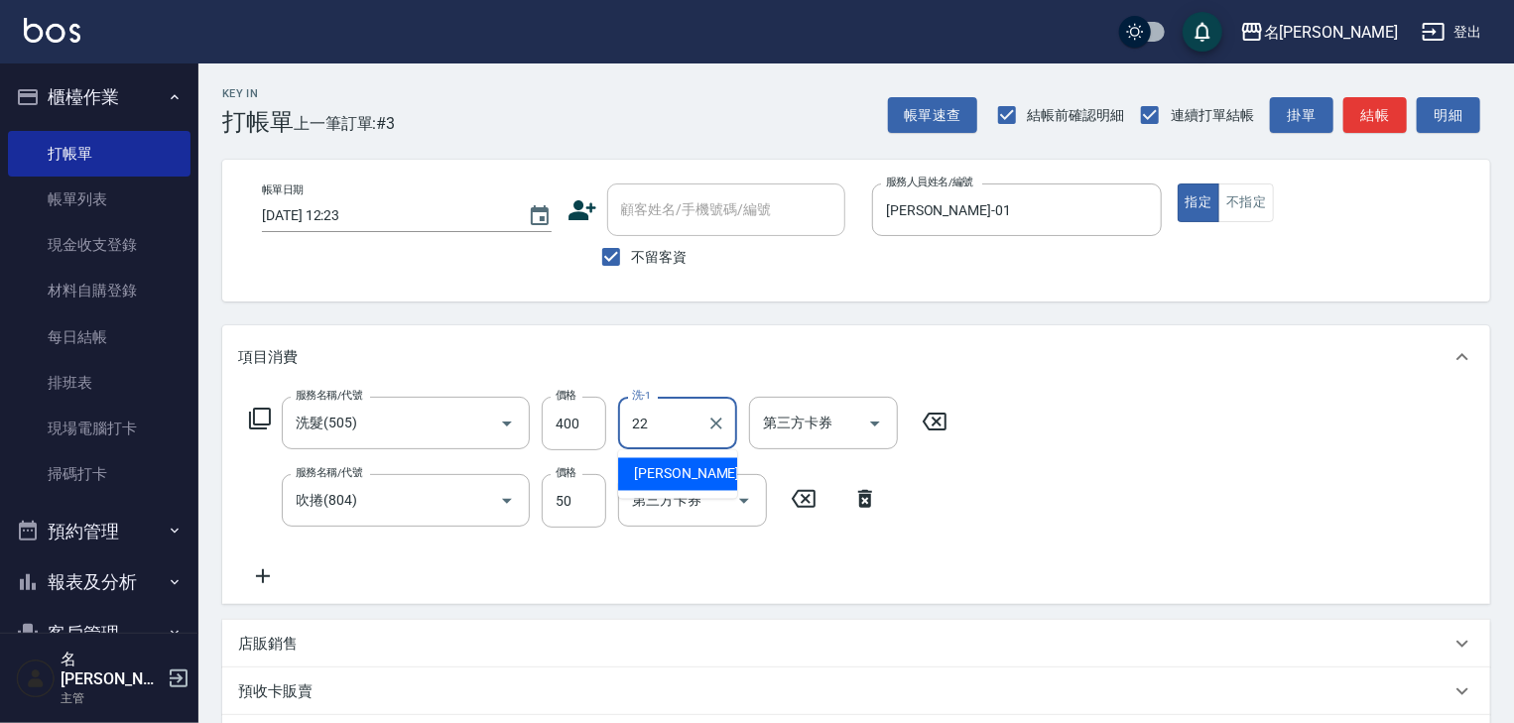
click at [706, 467] on div "王婕宇 -22" at bounding box center [677, 474] width 119 height 33
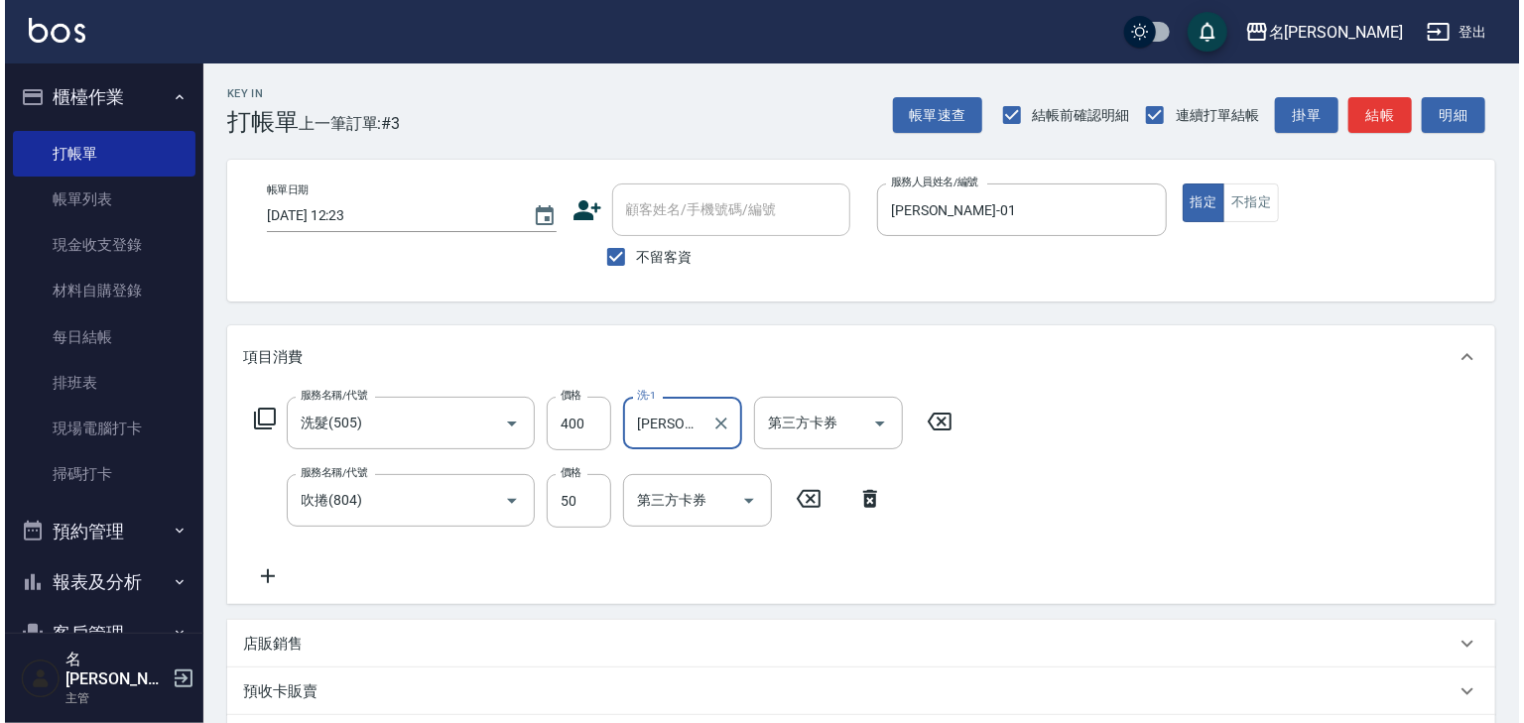
scroll to position [309, 0]
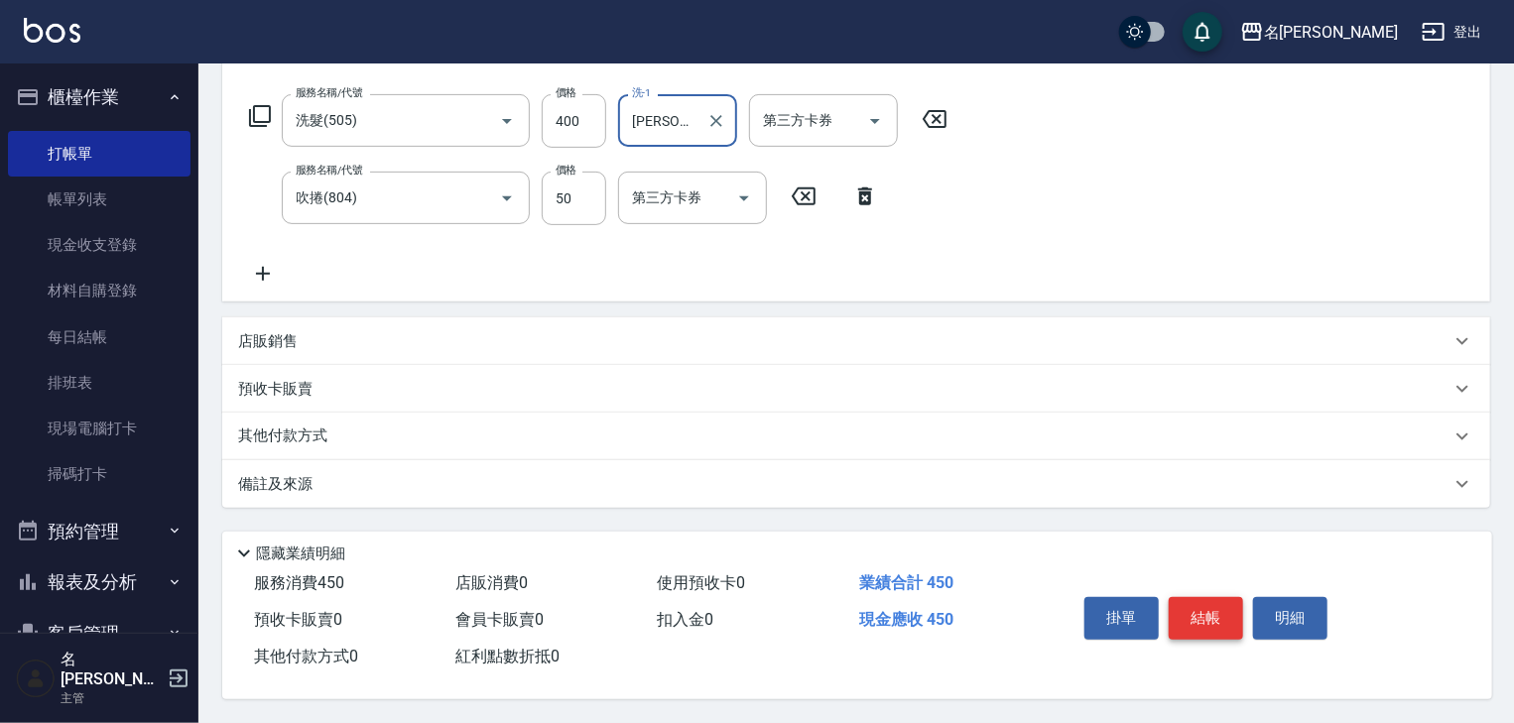
type input "王婕宇-22"
click at [1219, 623] on button "結帳" at bounding box center [1205, 618] width 74 height 42
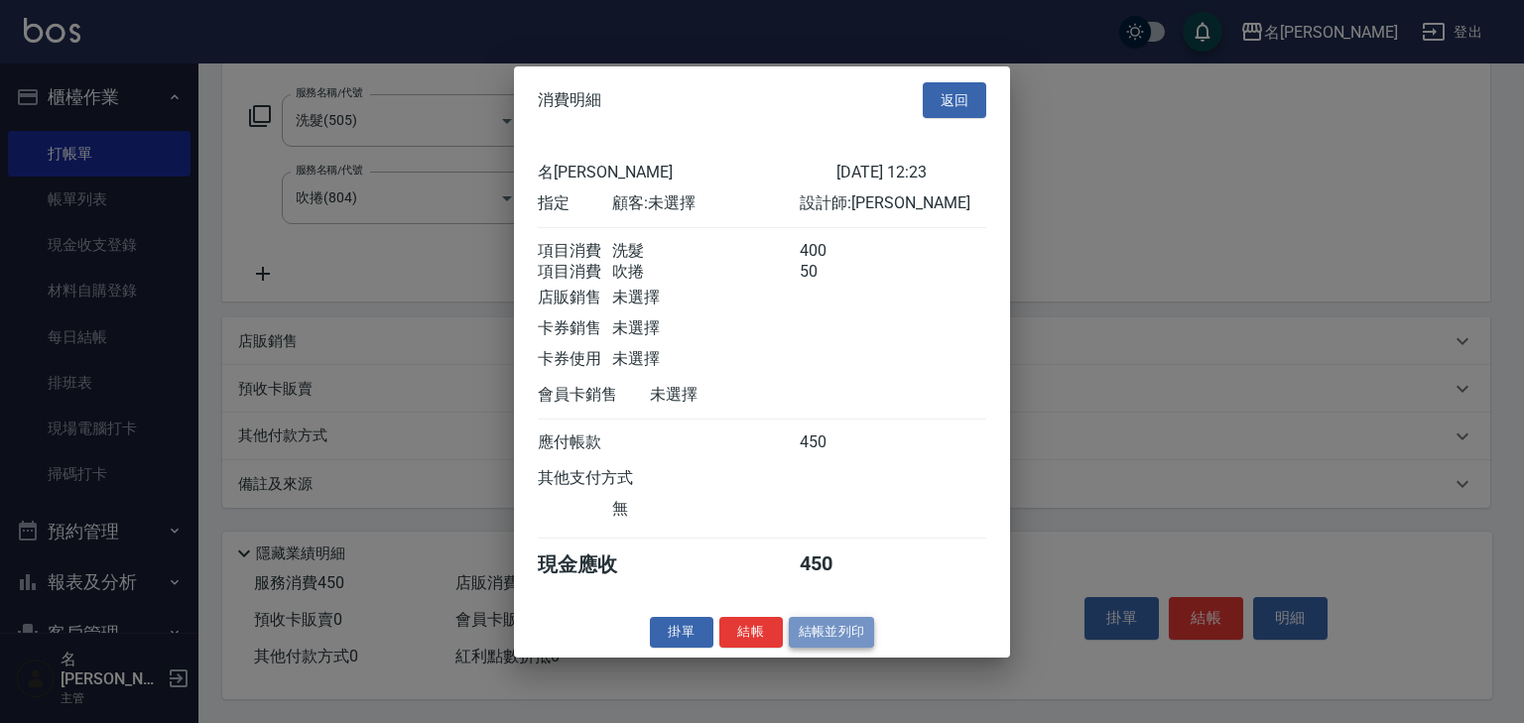
click at [857, 644] on button "結帳並列印" at bounding box center [832, 632] width 86 height 31
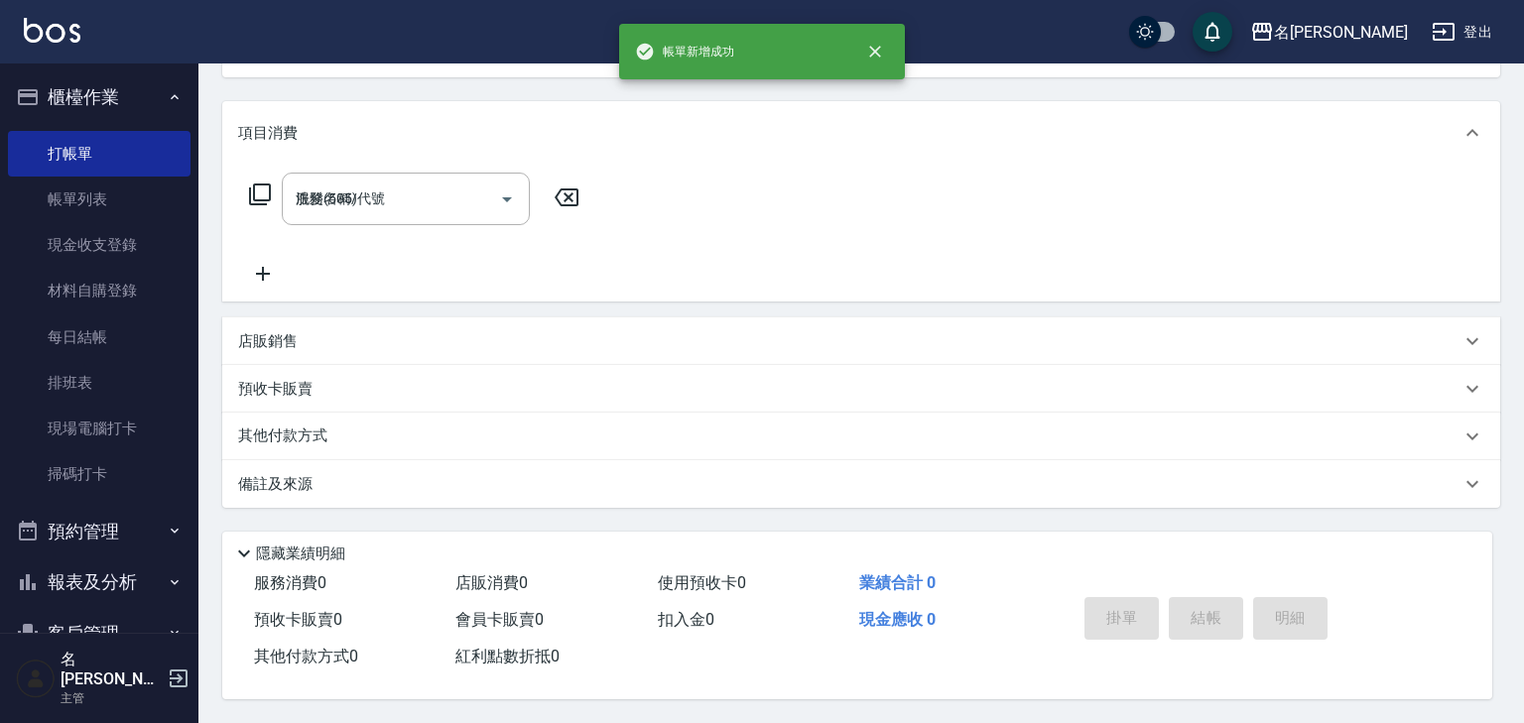
type input "2025/09/23 12:48"
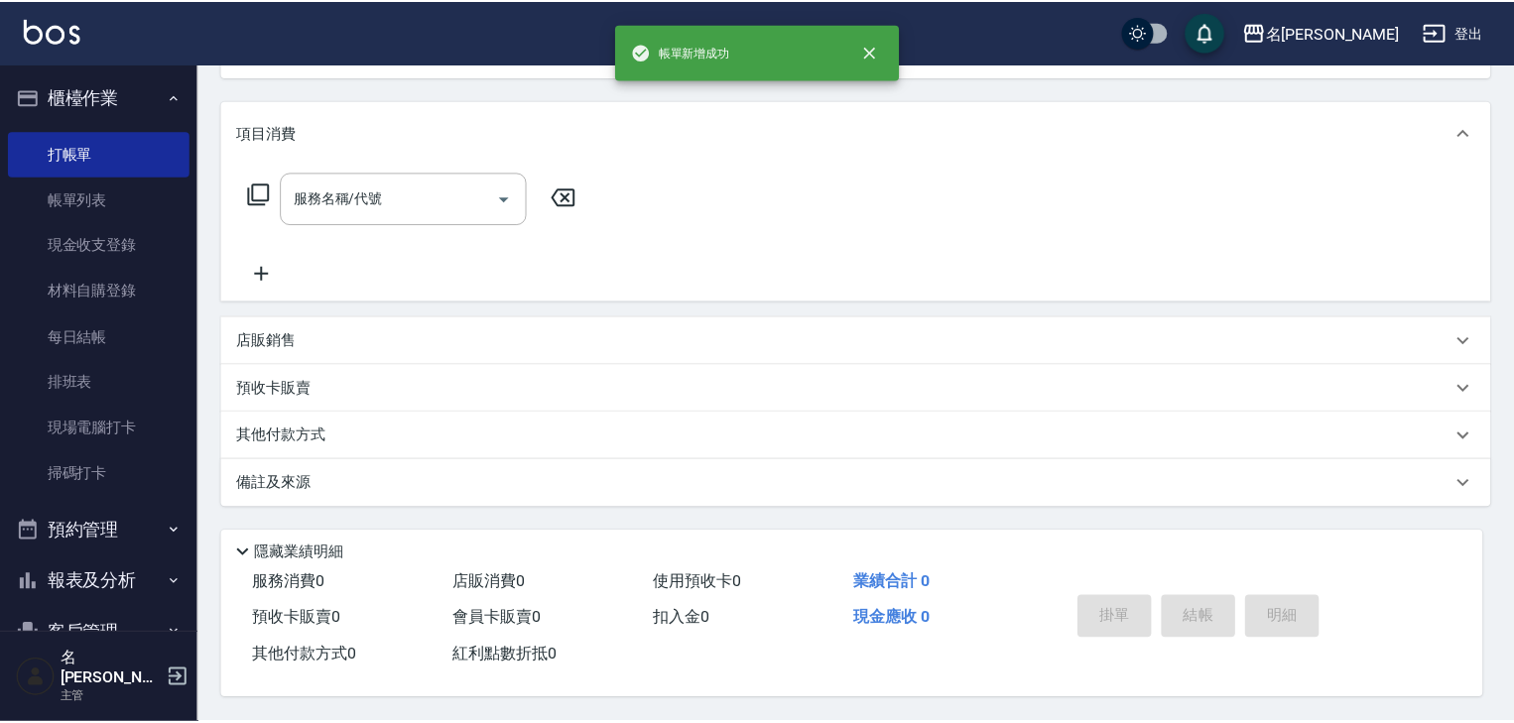
scroll to position [0, 0]
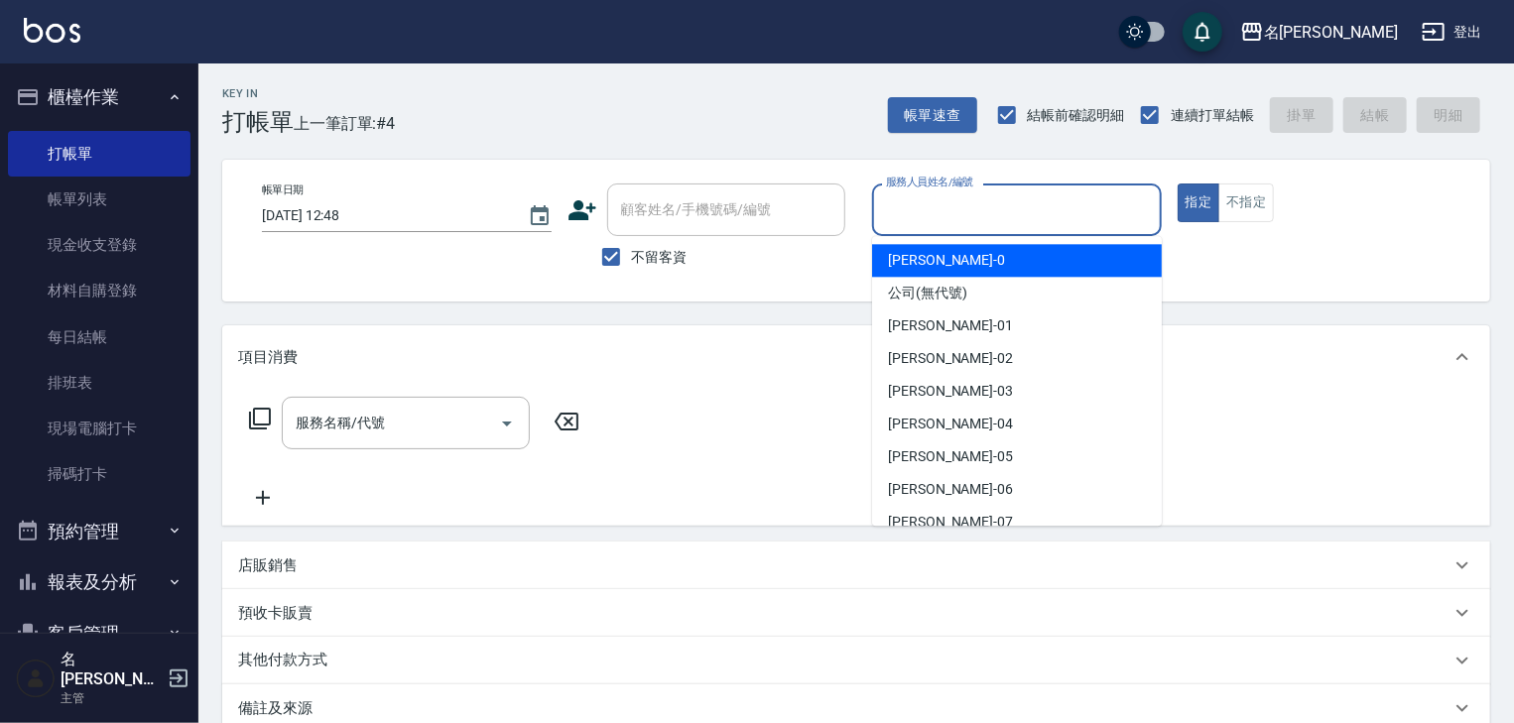
click at [952, 195] on input "服務人員姓名/編號" at bounding box center [1017, 209] width 272 height 35
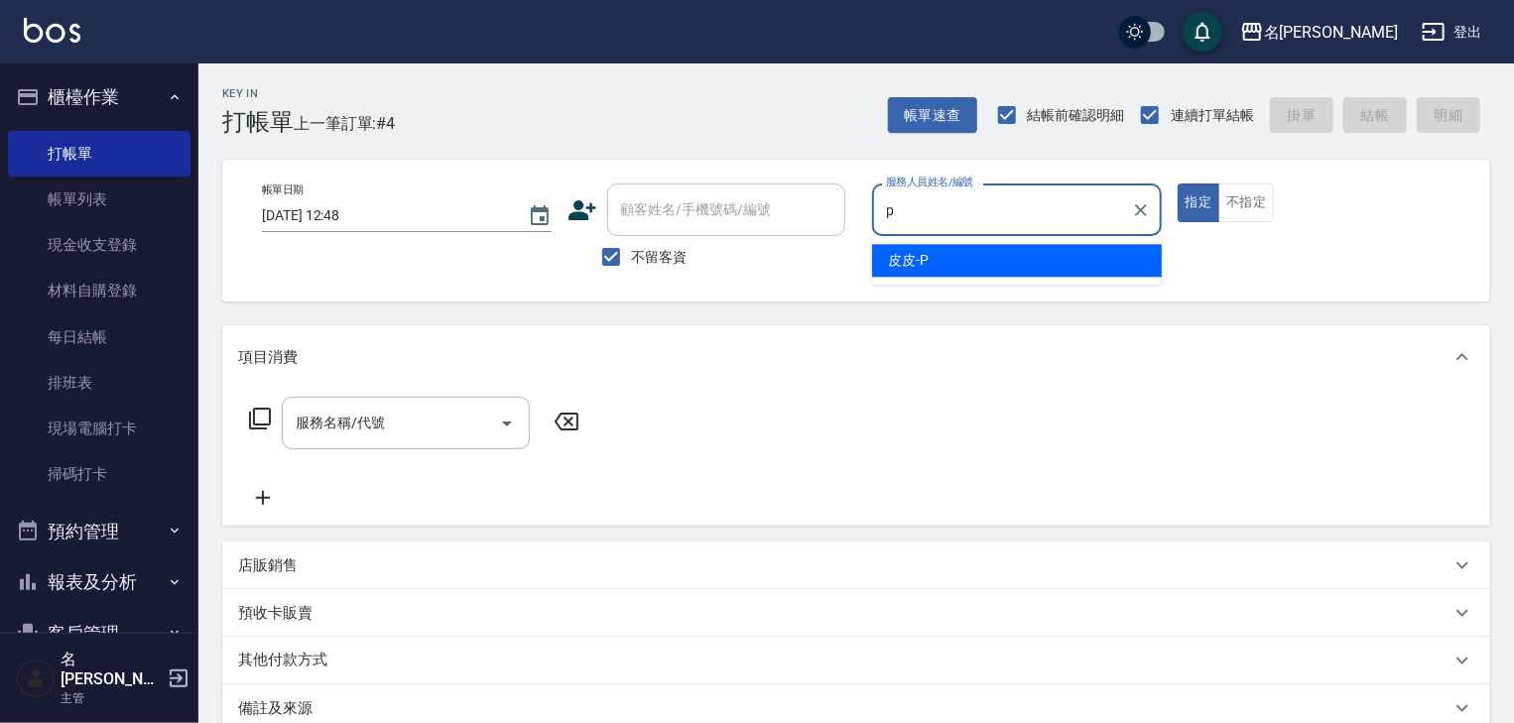
click at [919, 254] on span "皮皮 -P" at bounding box center [908, 260] width 41 height 21
type input "皮皮-P"
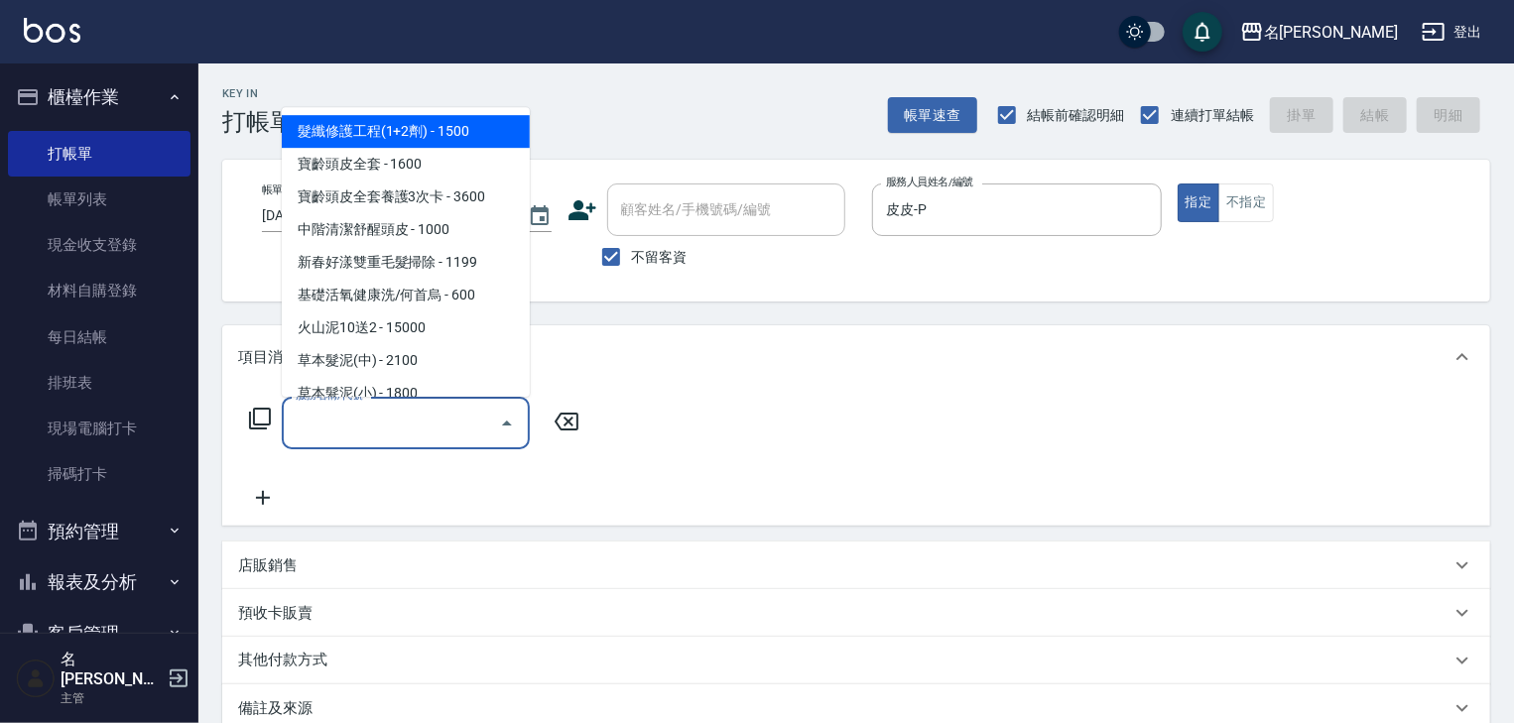
click at [444, 421] on input "服務名稱/代號" at bounding box center [391, 423] width 200 height 35
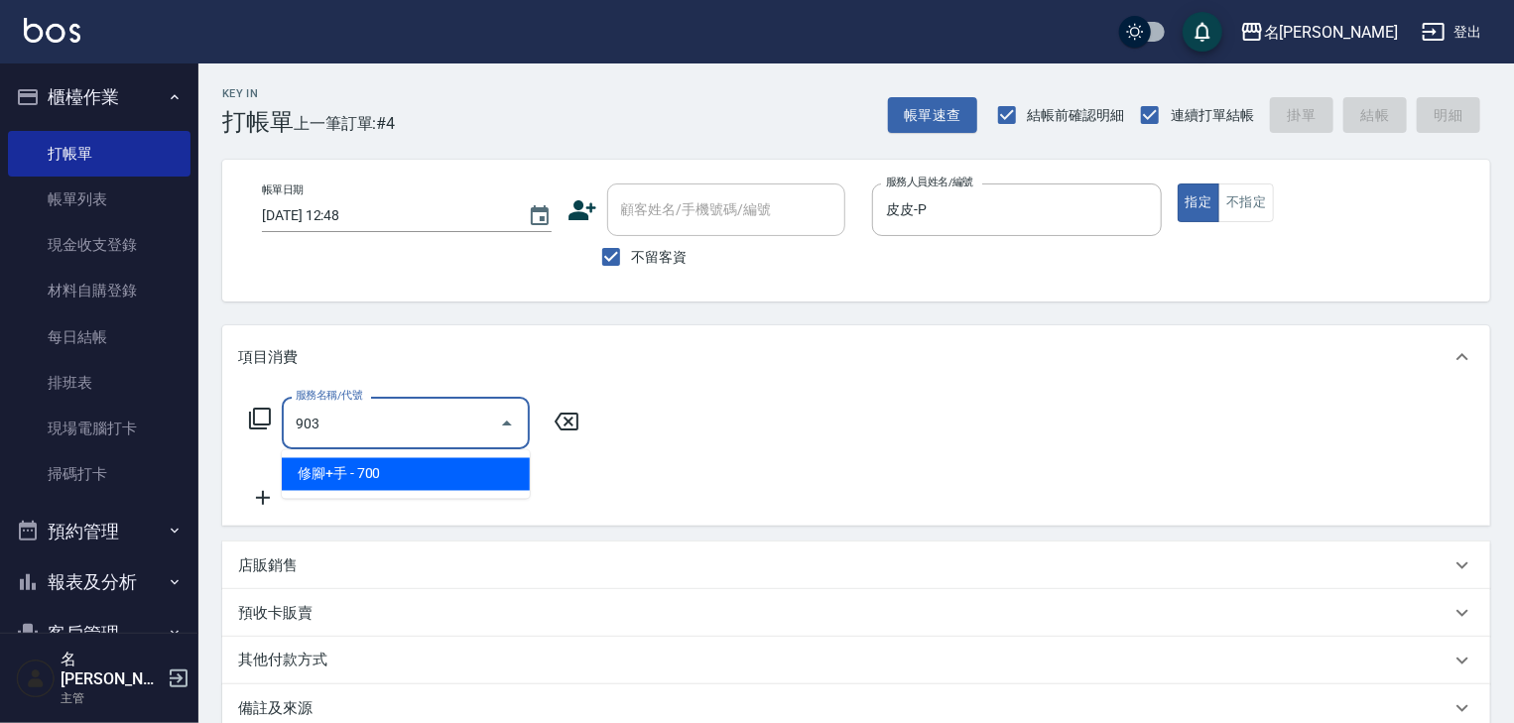
click at [430, 481] on span "修腳+手 - 700" at bounding box center [406, 474] width 248 height 33
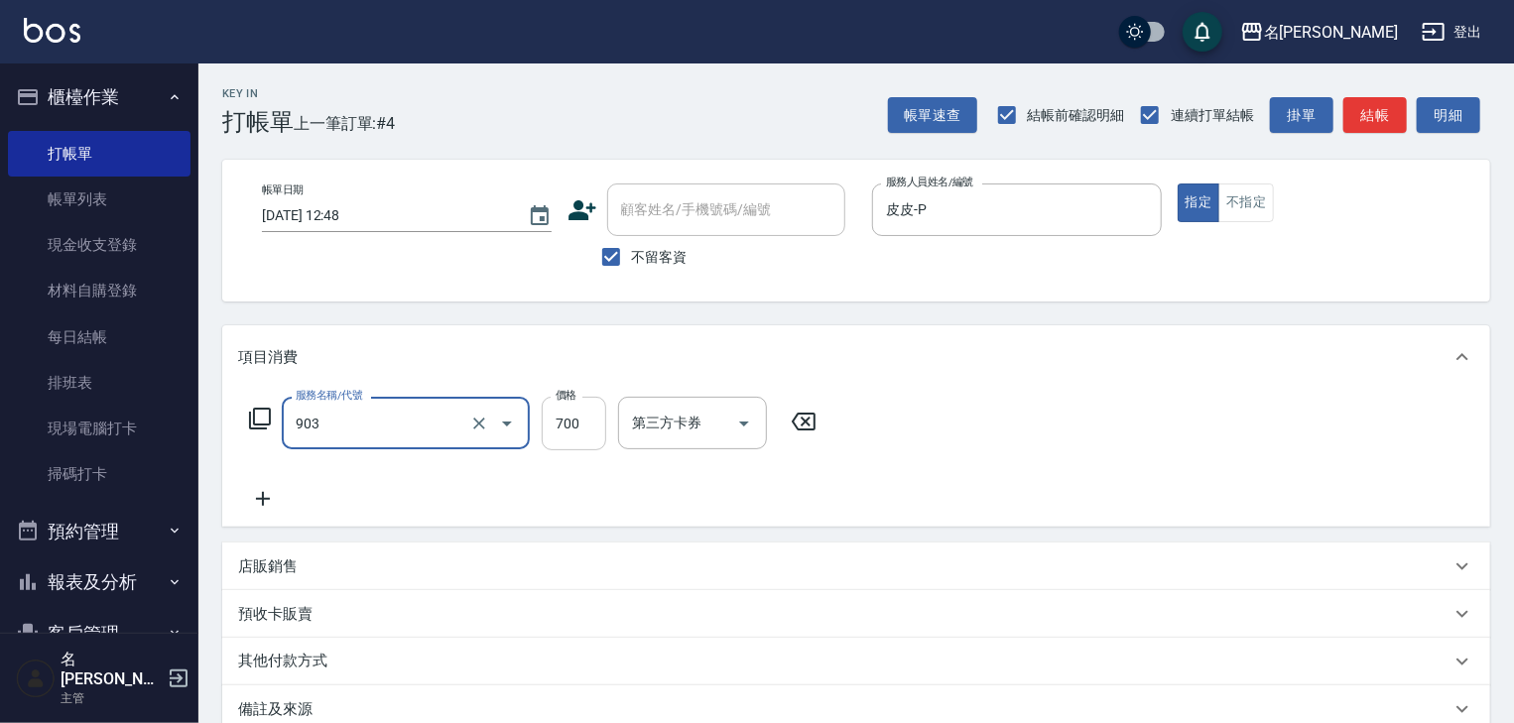
type input "修腳+手(903)"
click at [544, 436] on input "700" at bounding box center [574, 424] width 64 height 54
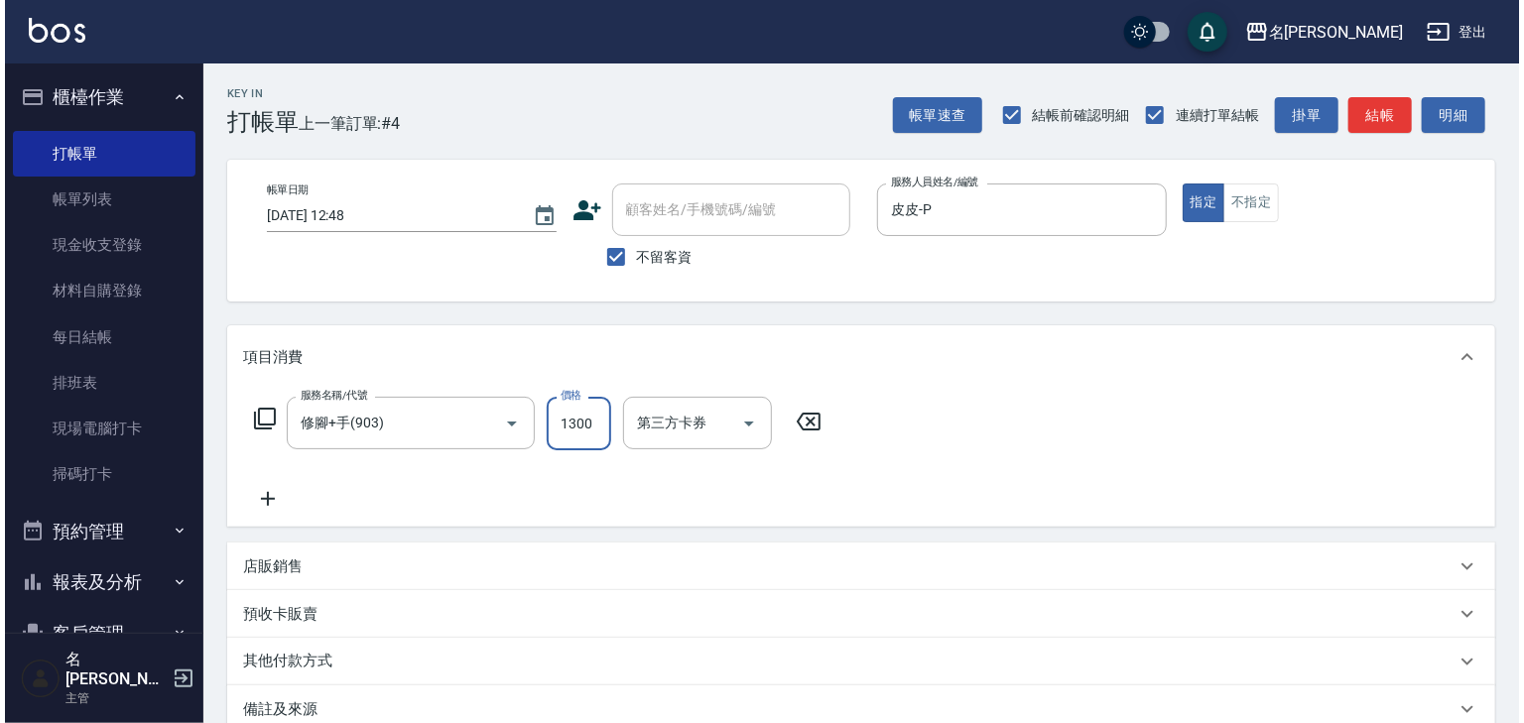
scroll to position [232, 0]
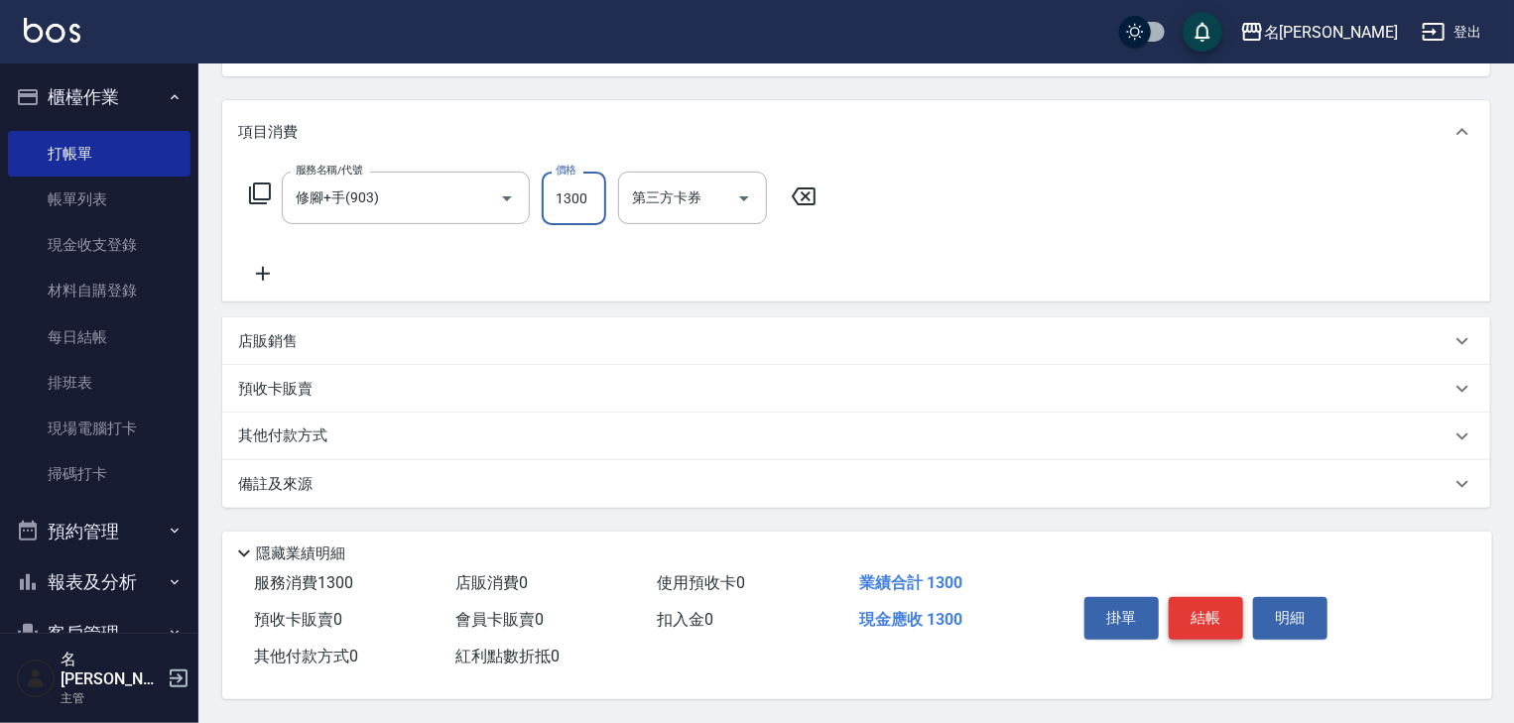
type input "1300"
click at [1171, 600] on button "結帳" at bounding box center [1205, 618] width 74 height 42
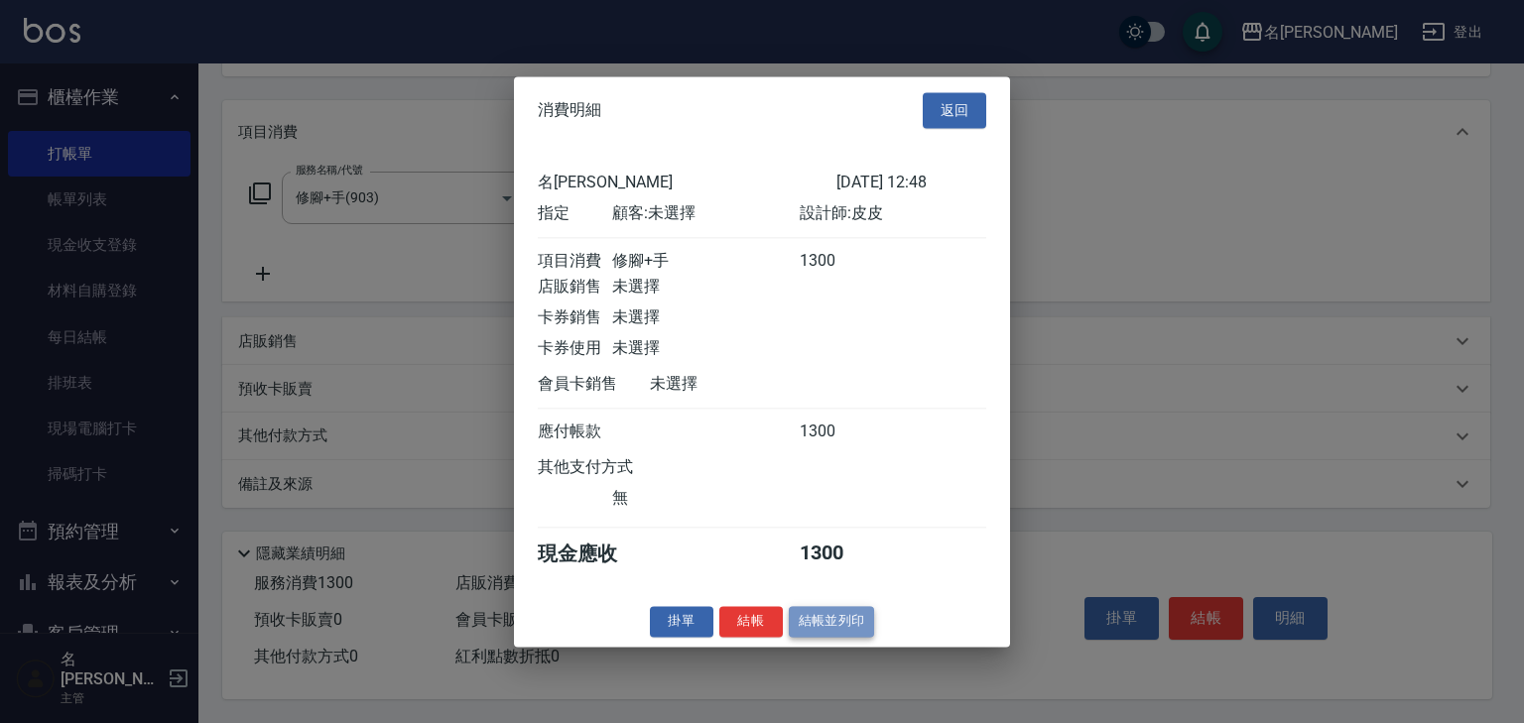
click at [841, 627] on button "結帳並列印" at bounding box center [832, 621] width 86 height 31
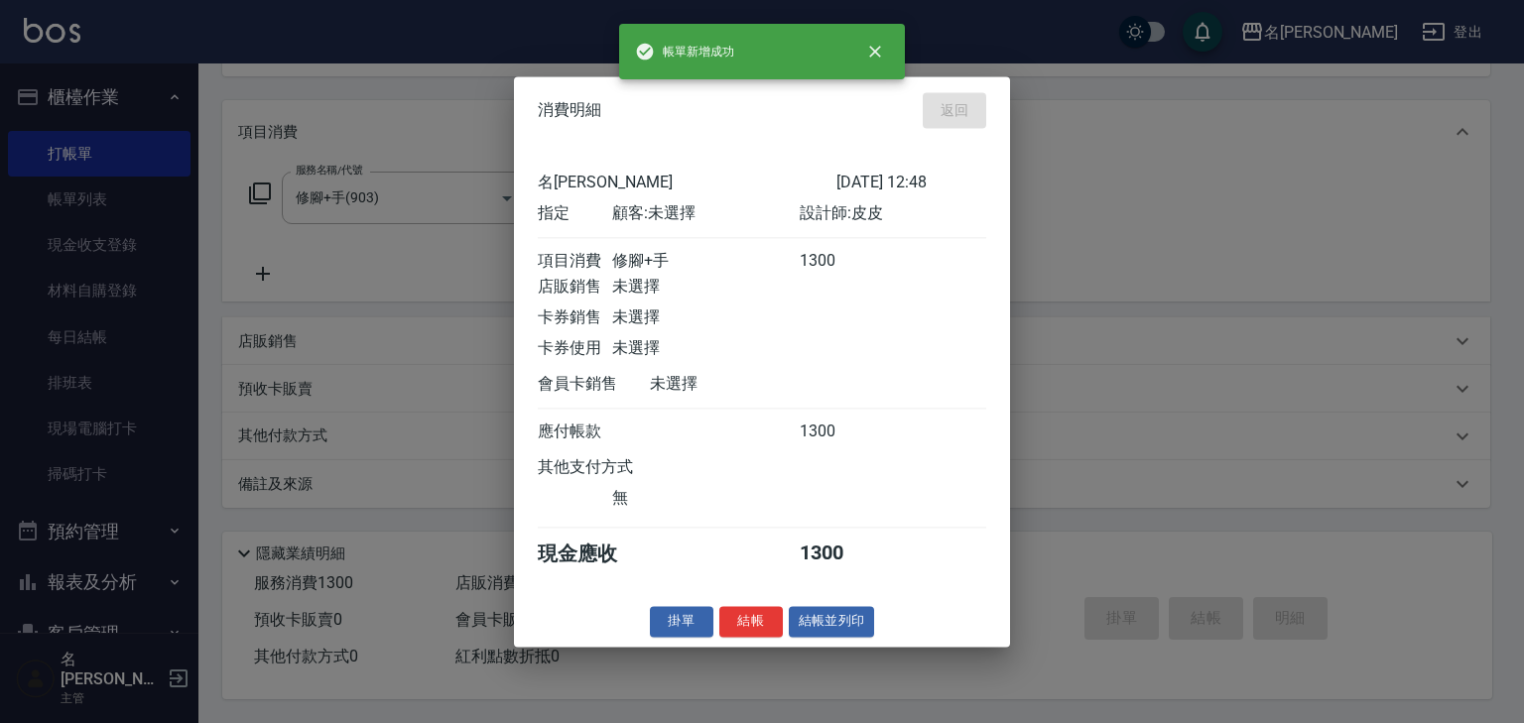
type input "2025/09/23 13:02"
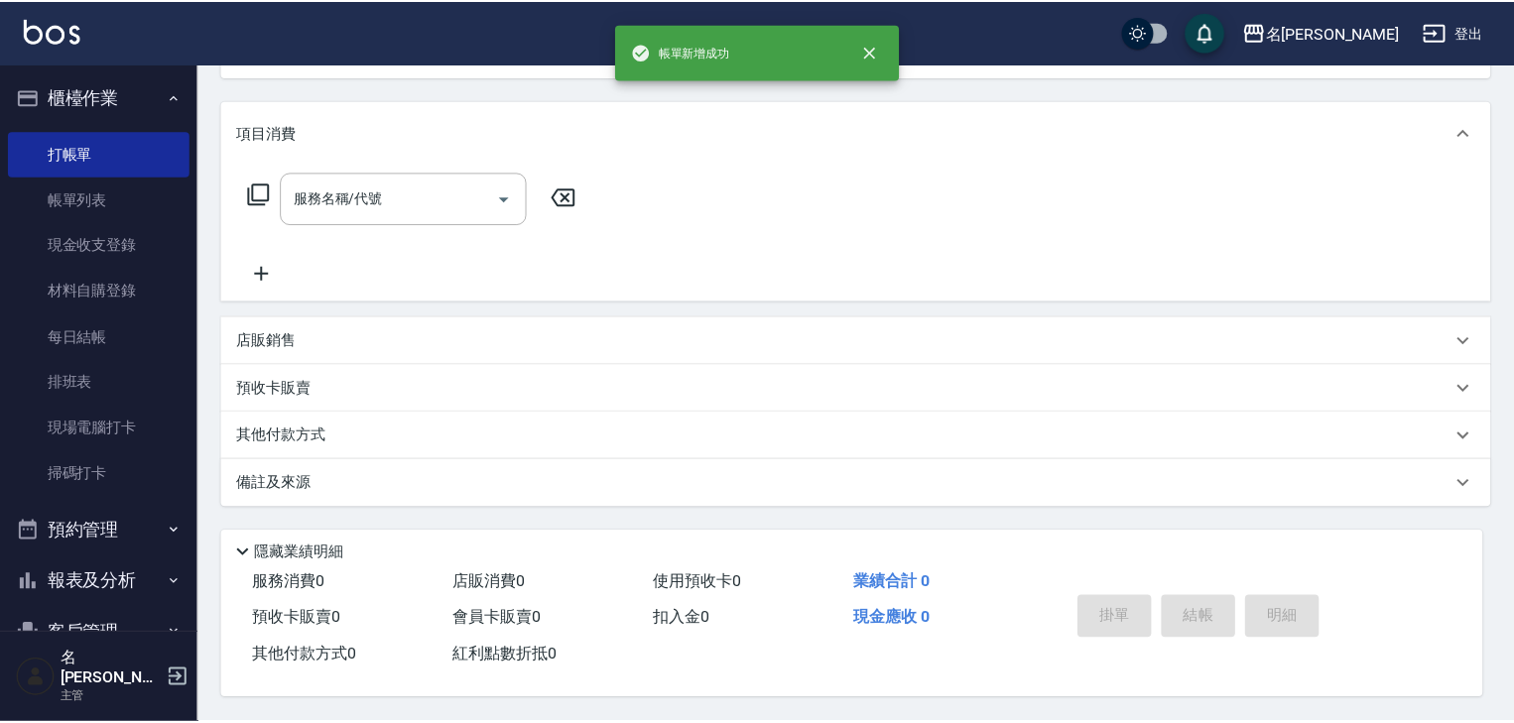
scroll to position [0, 0]
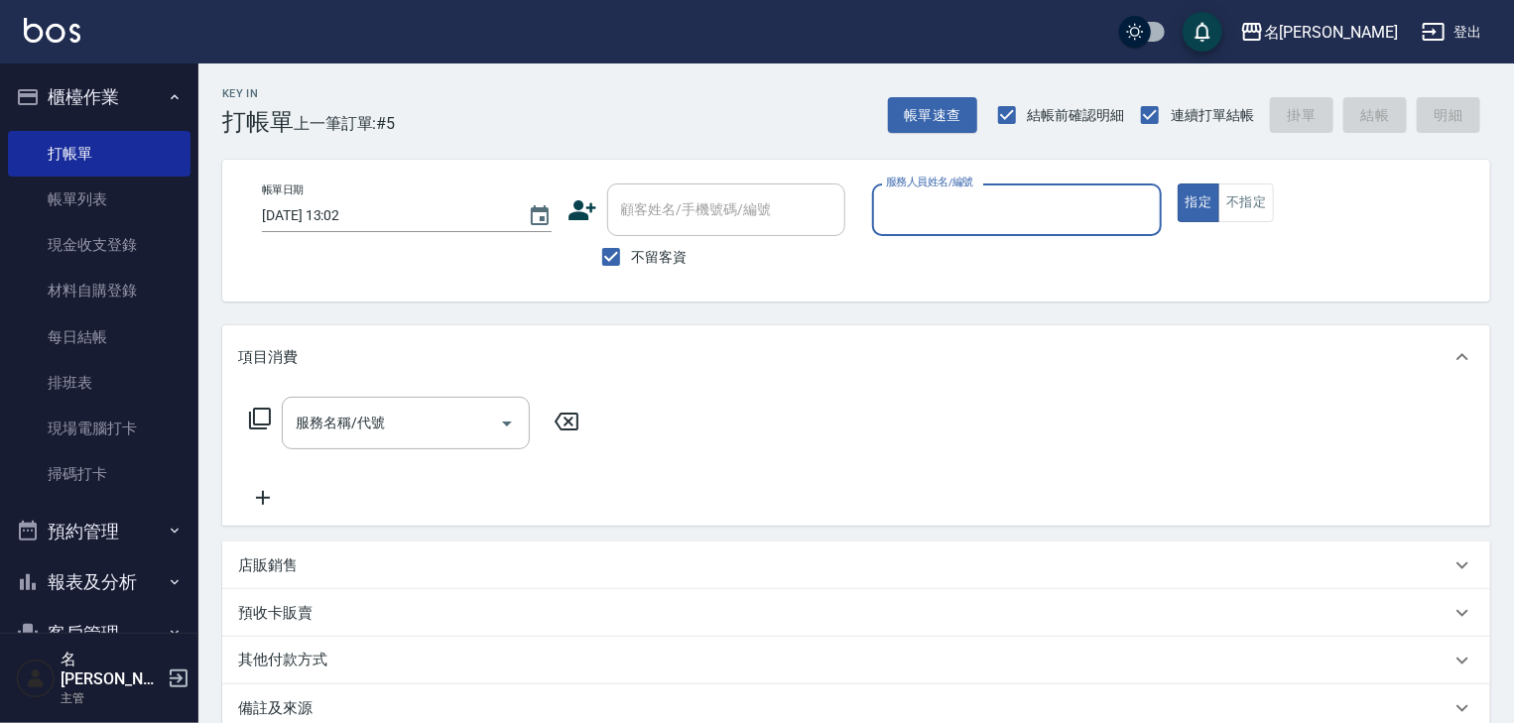
click at [921, 226] on input "服務人員姓名/編號" at bounding box center [1017, 209] width 272 height 35
click at [912, 268] on span "蔡慈恩 -08" at bounding box center [950, 260] width 125 height 21
type input "蔡慈恩-08"
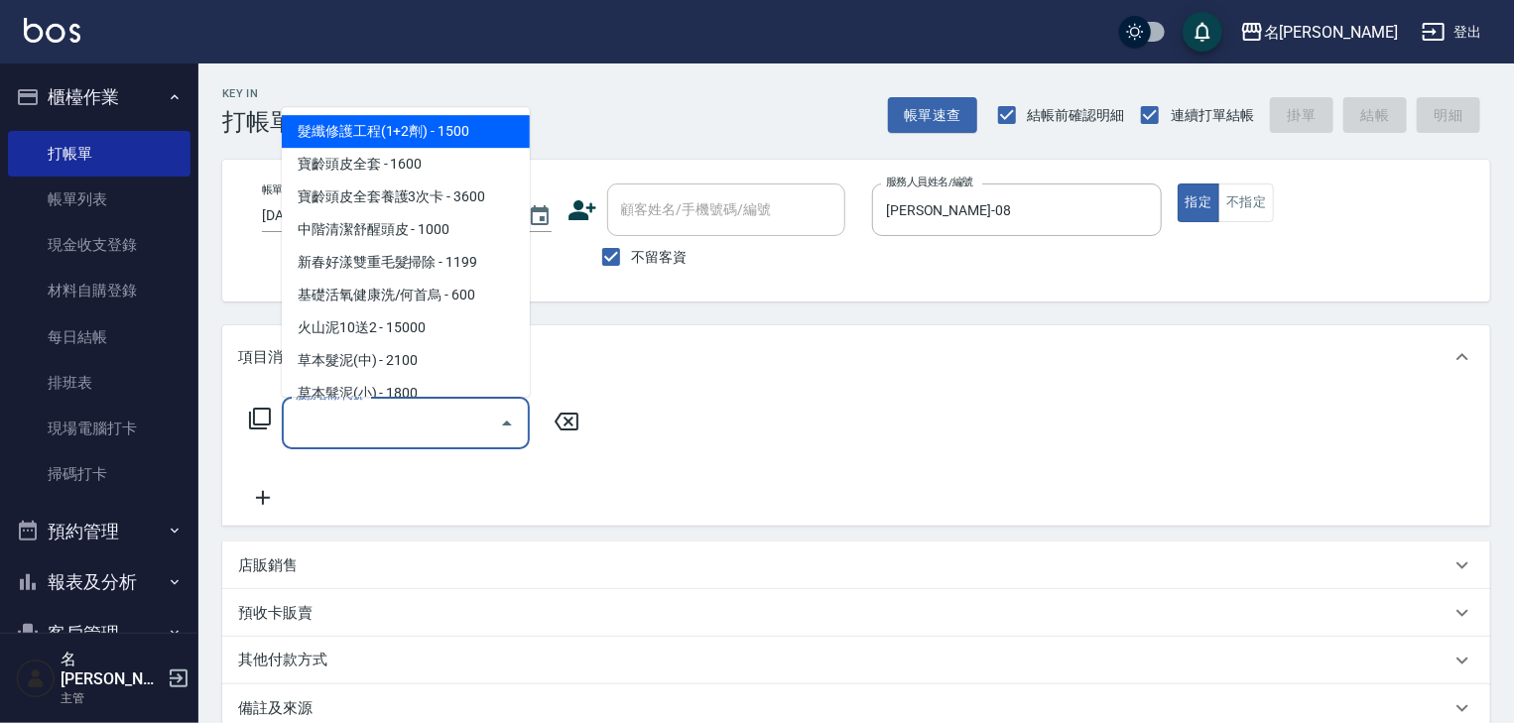
drag, startPoint x: 406, startPoint y: 408, endPoint x: 409, endPoint y: 436, distance: 28.9
click at [409, 436] on input "服務名稱/代號" at bounding box center [391, 423] width 200 height 35
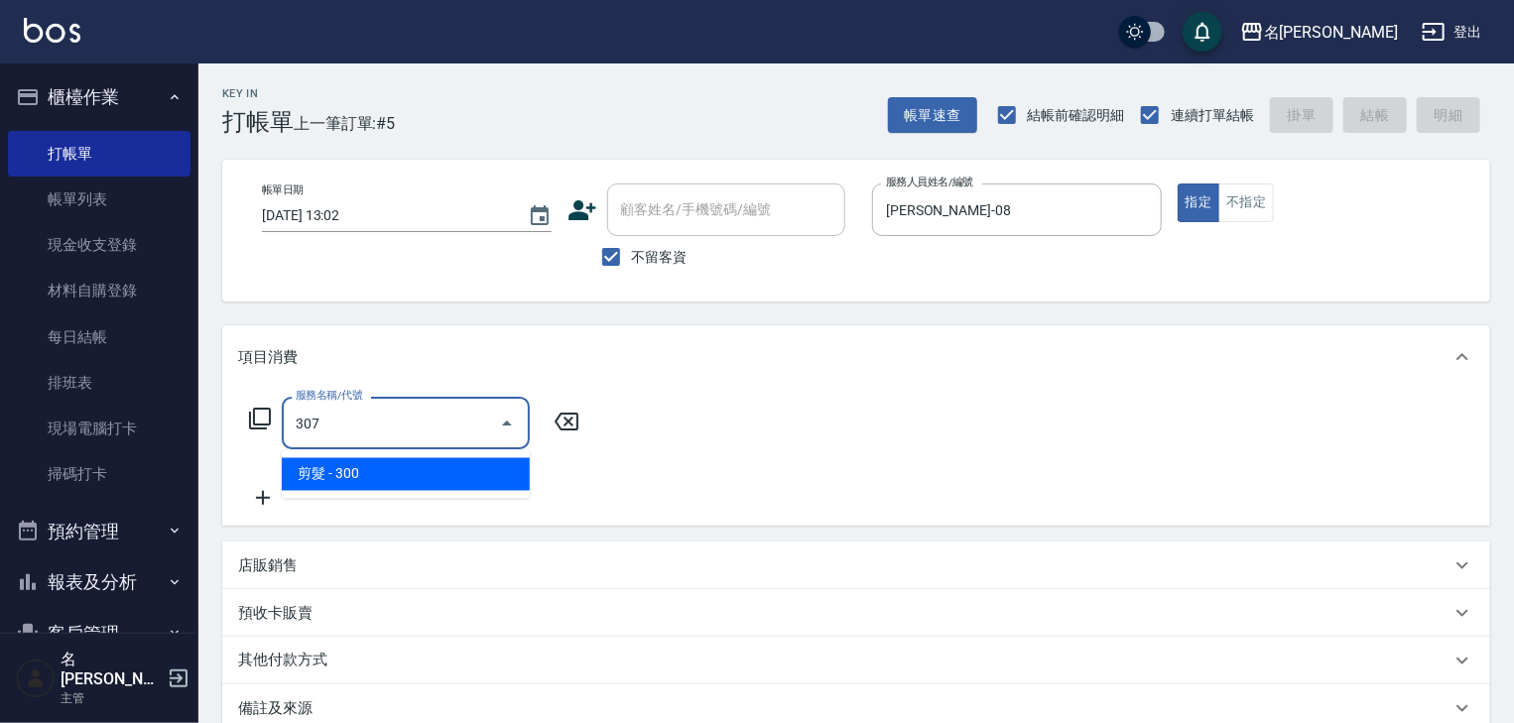
click at [428, 464] on span "剪髮 - 300" at bounding box center [406, 474] width 248 height 33
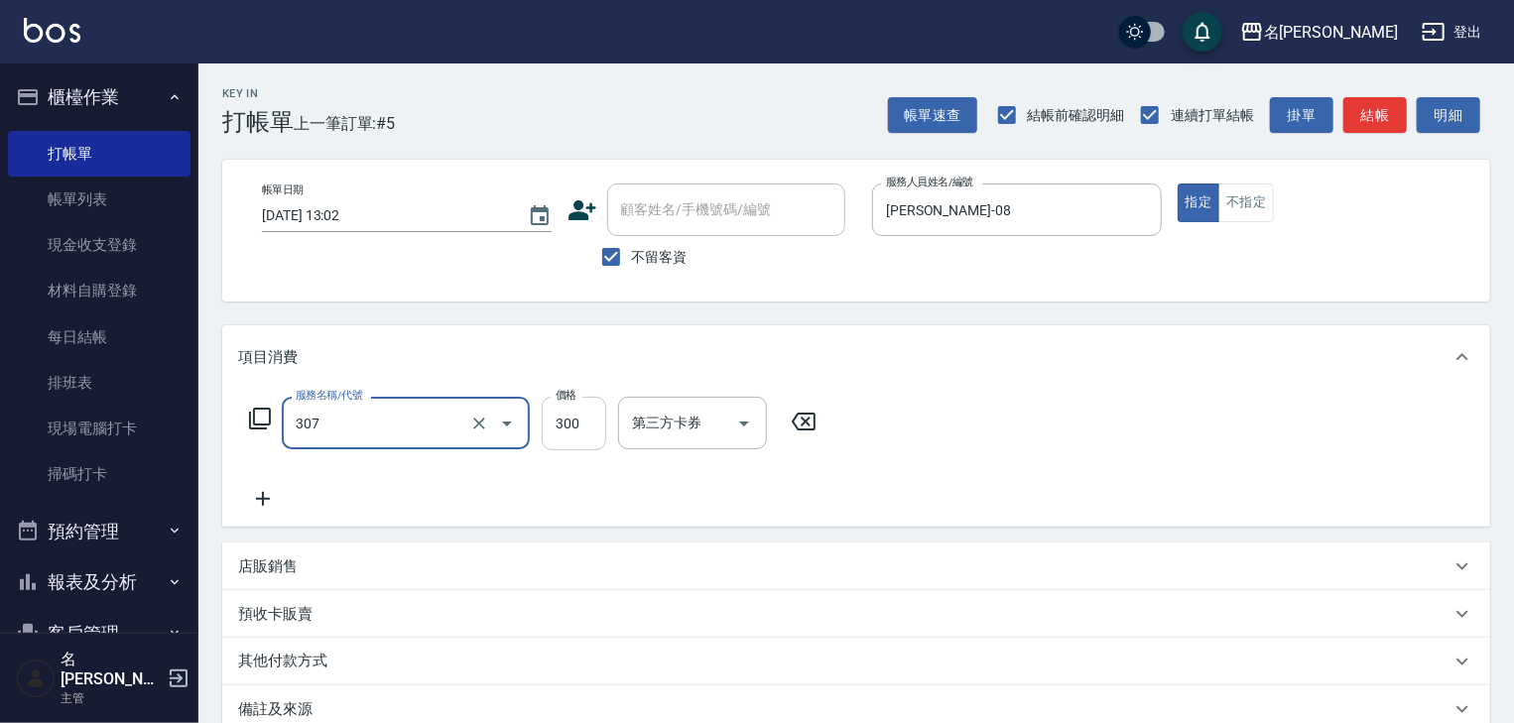
type input "剪髮(307)"
click at [574, 412] on input "300" at bounding box center [574, 424] width 64 height 54
type input "1500"
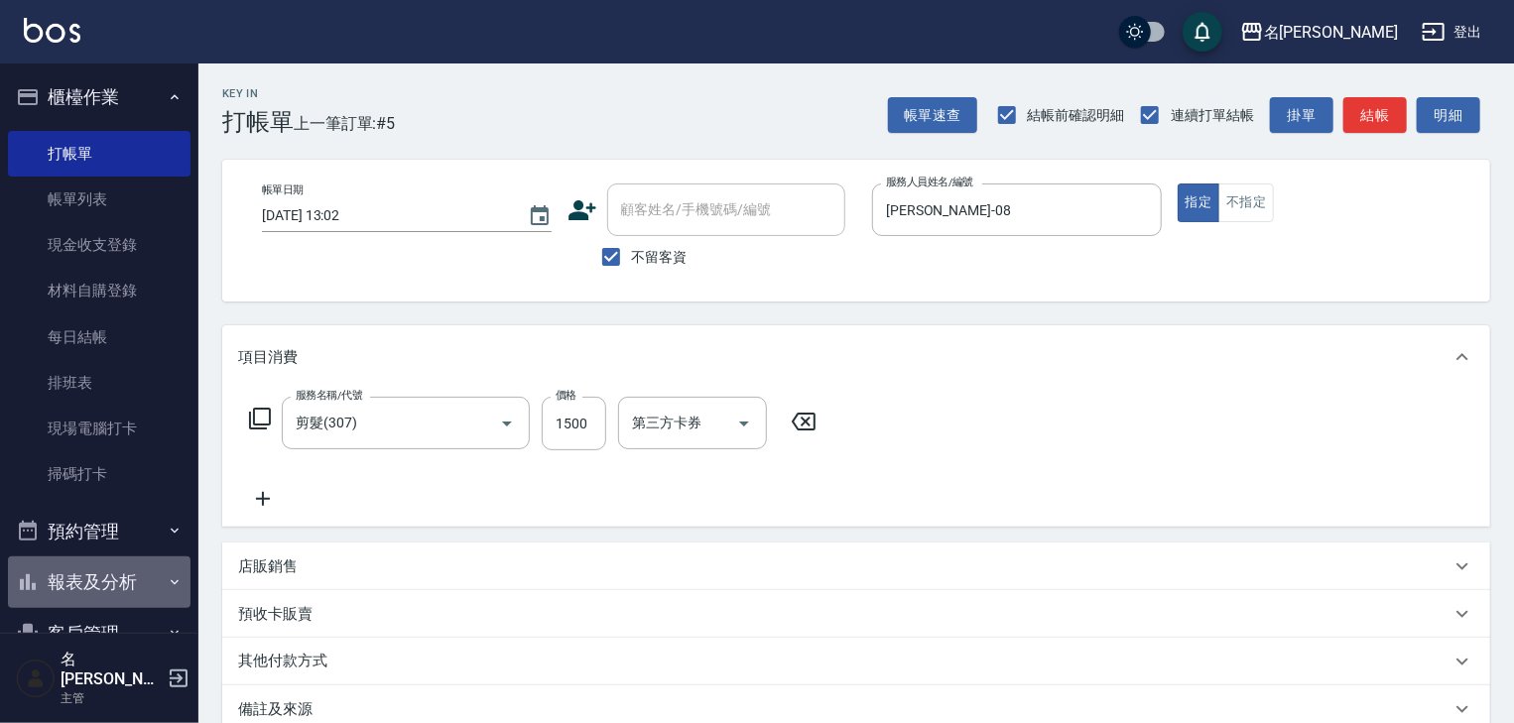
click at [122, 583] on button "報表及分析" at bounding box center [99, 582] width 183 height 52
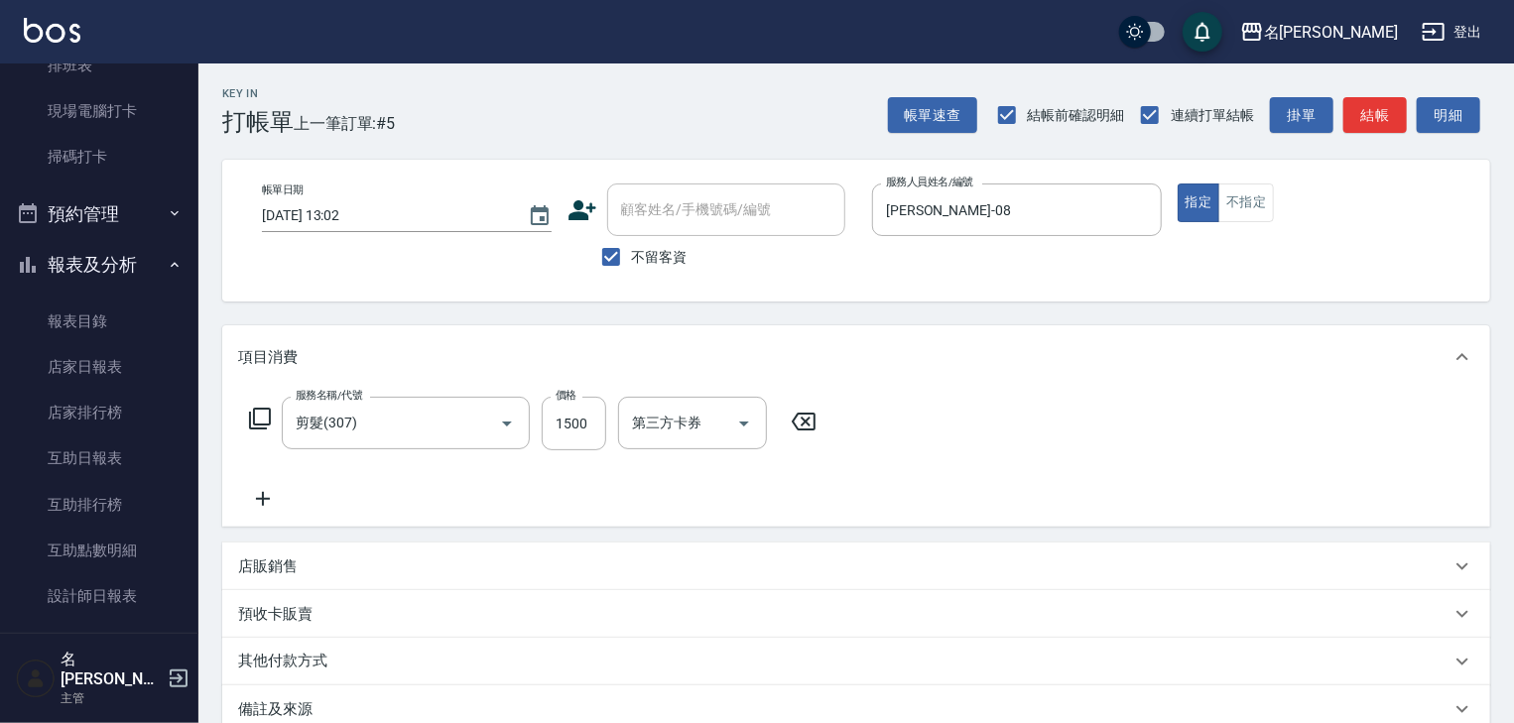
scroll to position [423, 0]
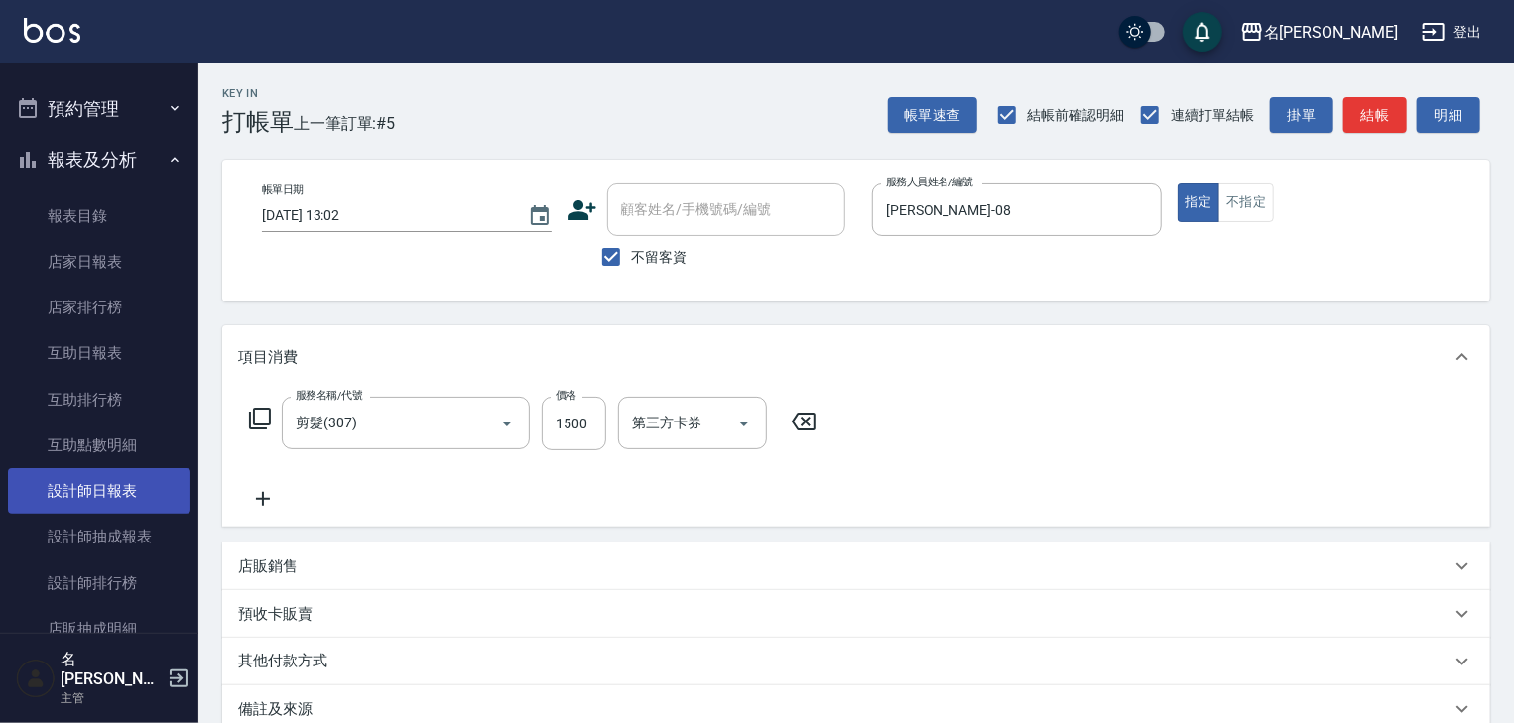
click at [155, 487] on link "設計師日報表" at bounding box center [99, 491] width 183 height 46
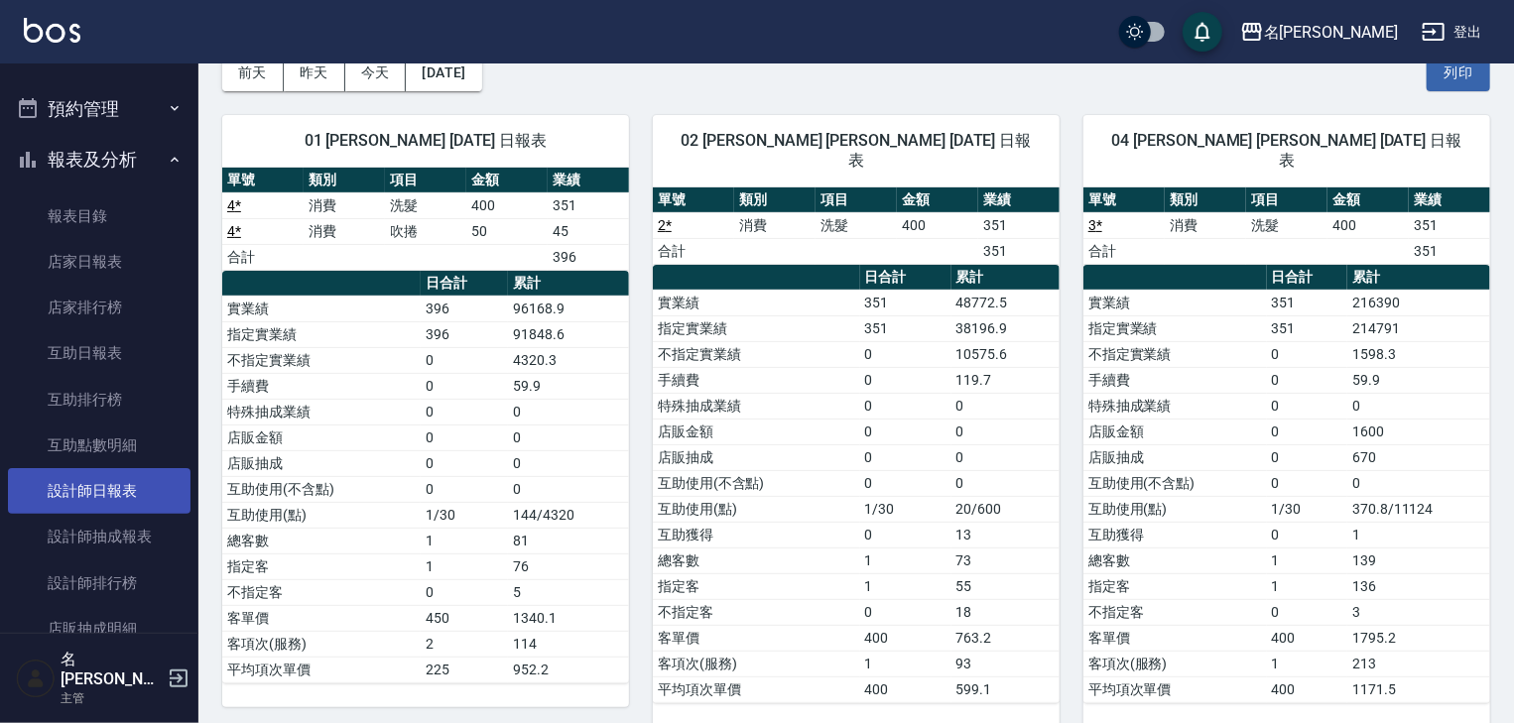
scroll to position [635, 0]
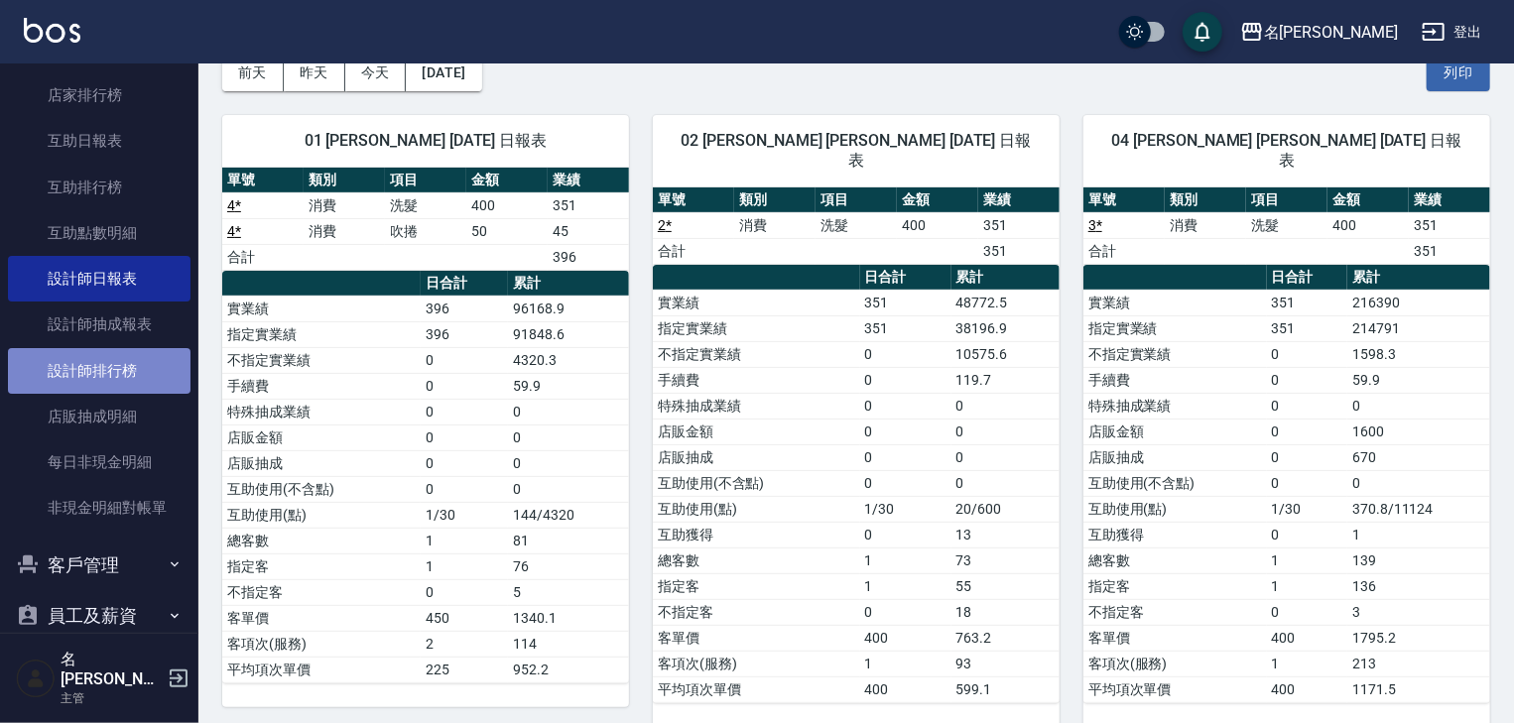
click at [153, 361] on link "設計師排行榜" at bounding box center [99, 371] width 183 height 46
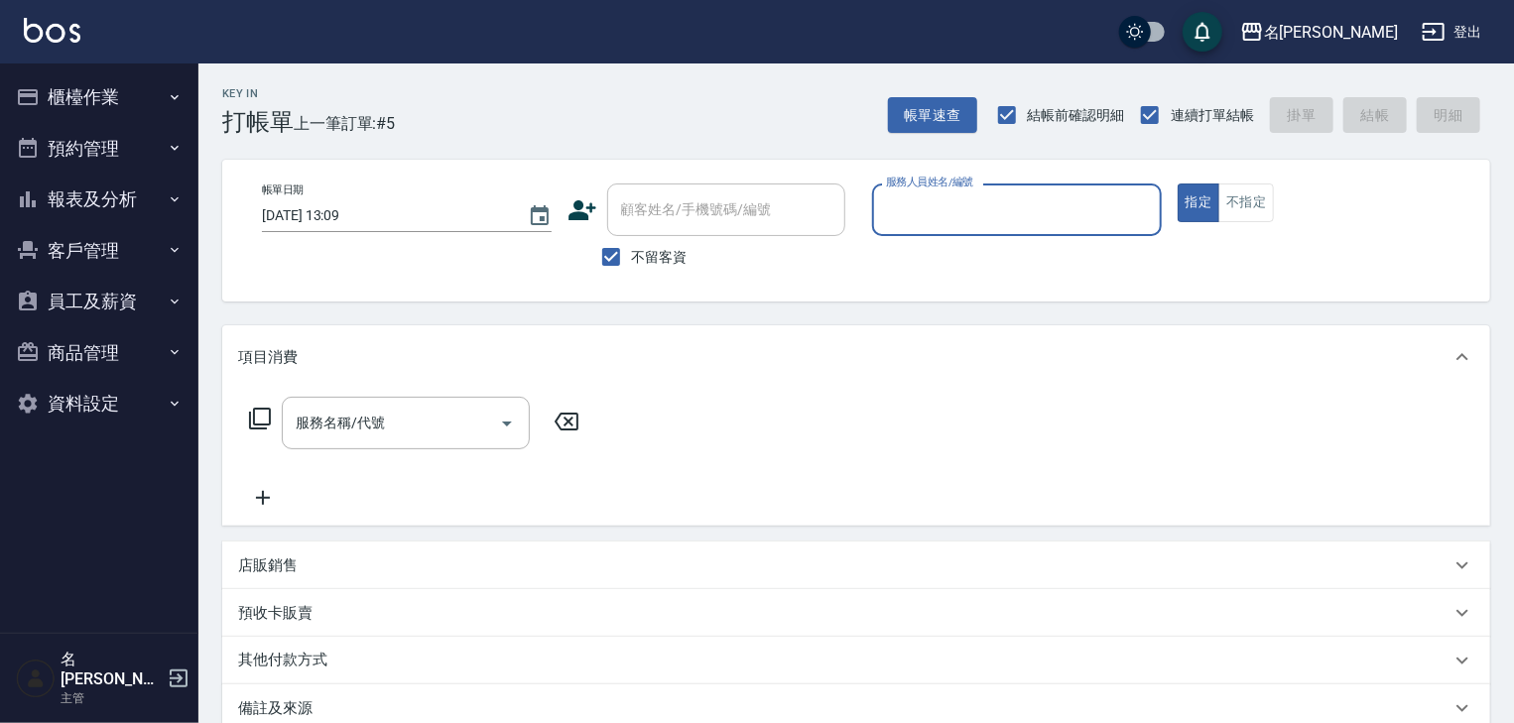
drag, startPoint x: 56, startPoint y: 73, endPoint x: 64, endPoint y: 79, distance: 10.7
click at [57, 73] on button "櫃檯作業" at bounding box center [99, 97] width 183 height 52
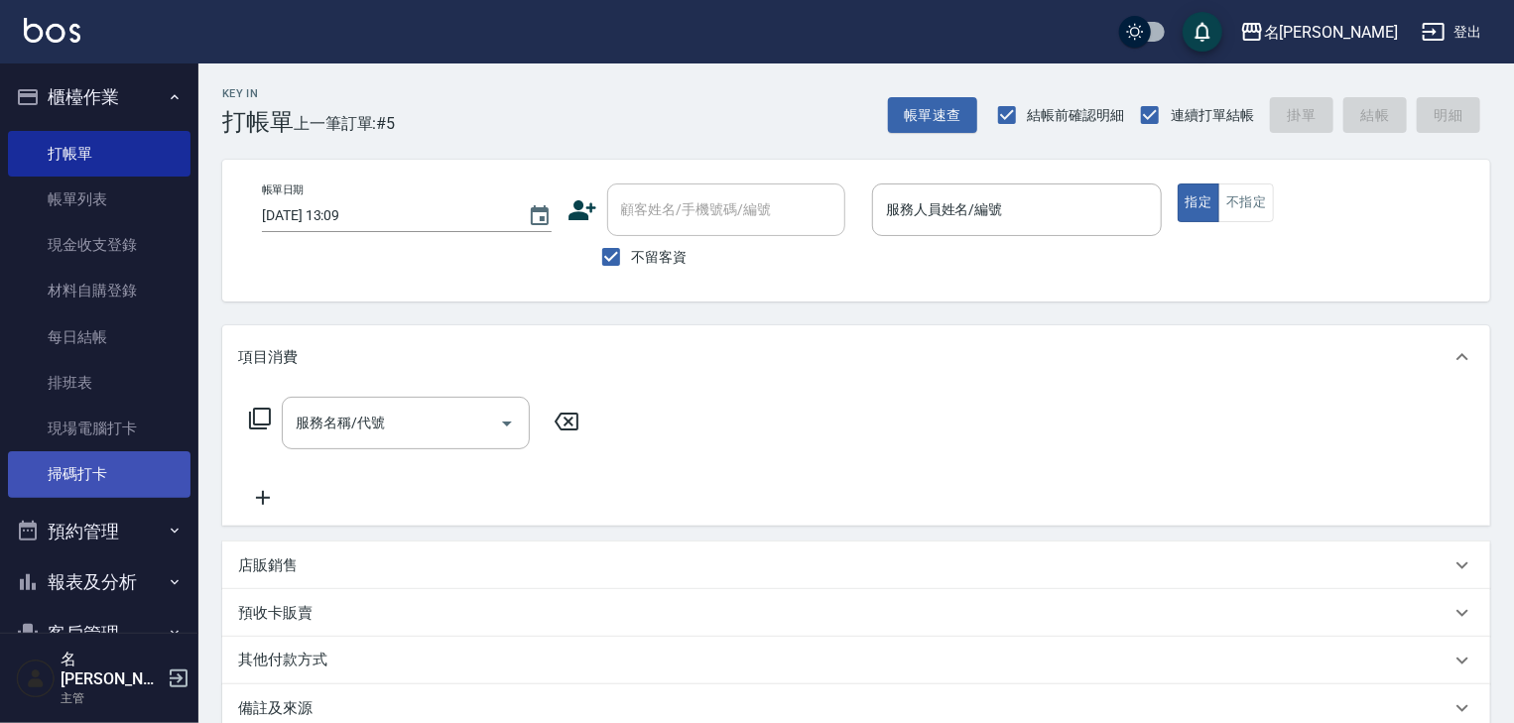
click at [72, 456] on link "掃碼打卡" at bounding box center [99, 474] width 183 height 46
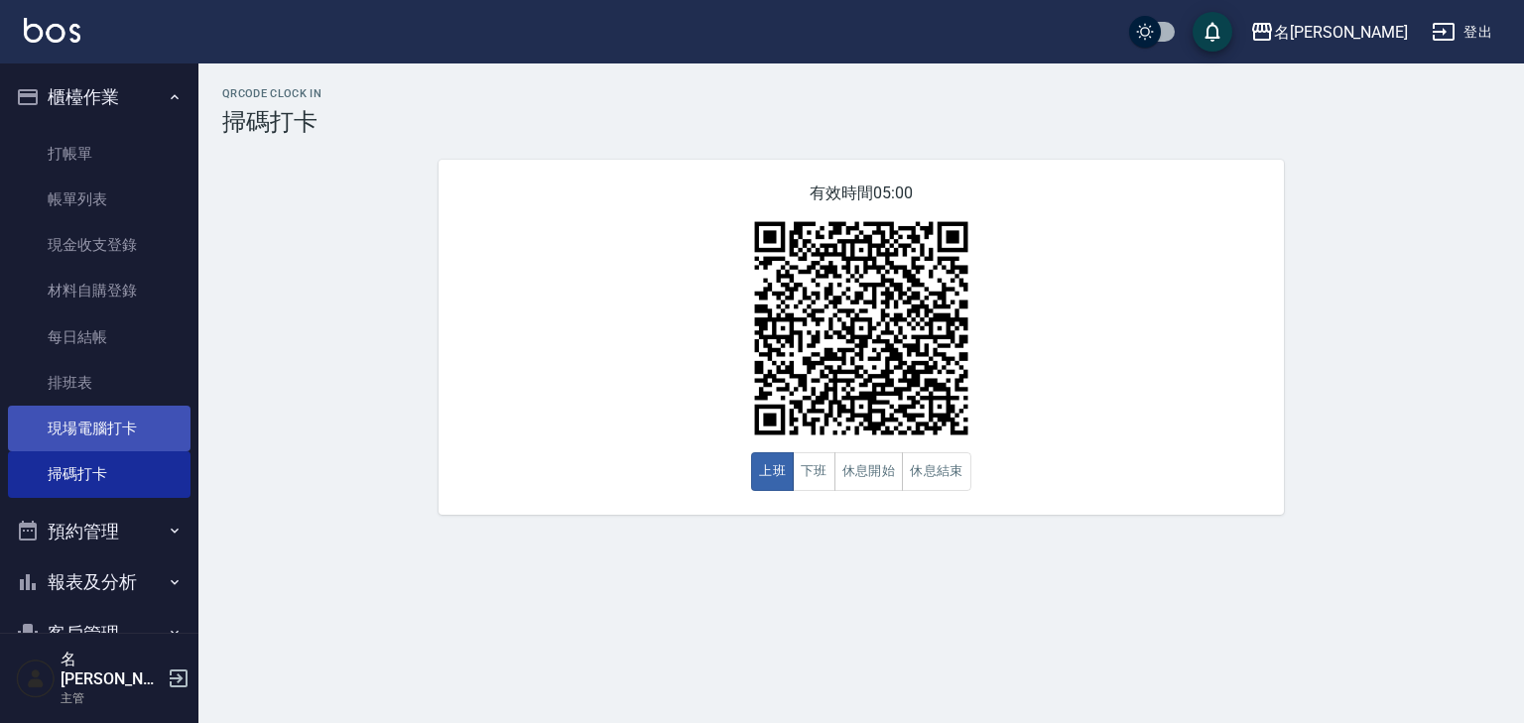
click at [95, 443] on link "現場電腦打卡" at bounding box center [99, 429] width 183 height 46
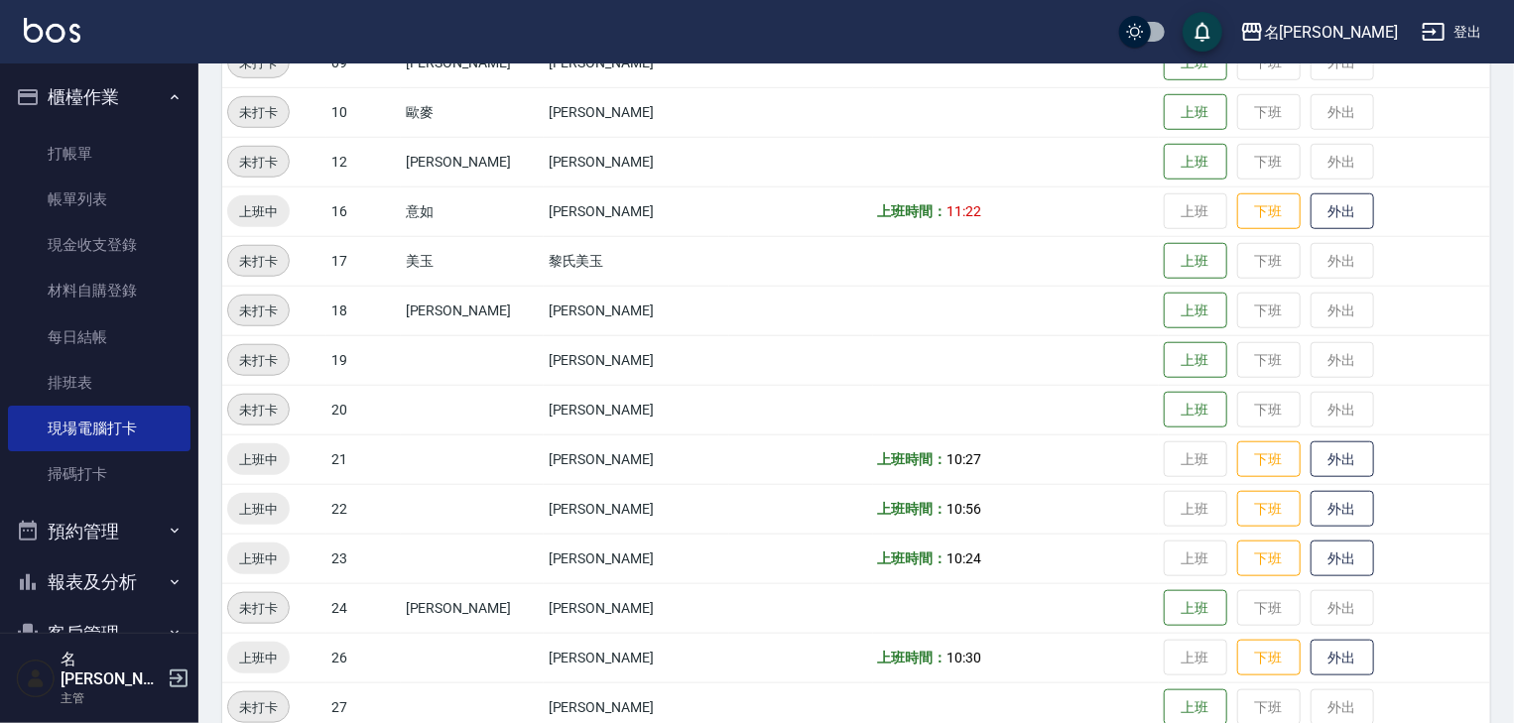
scroll to position [940, 0]
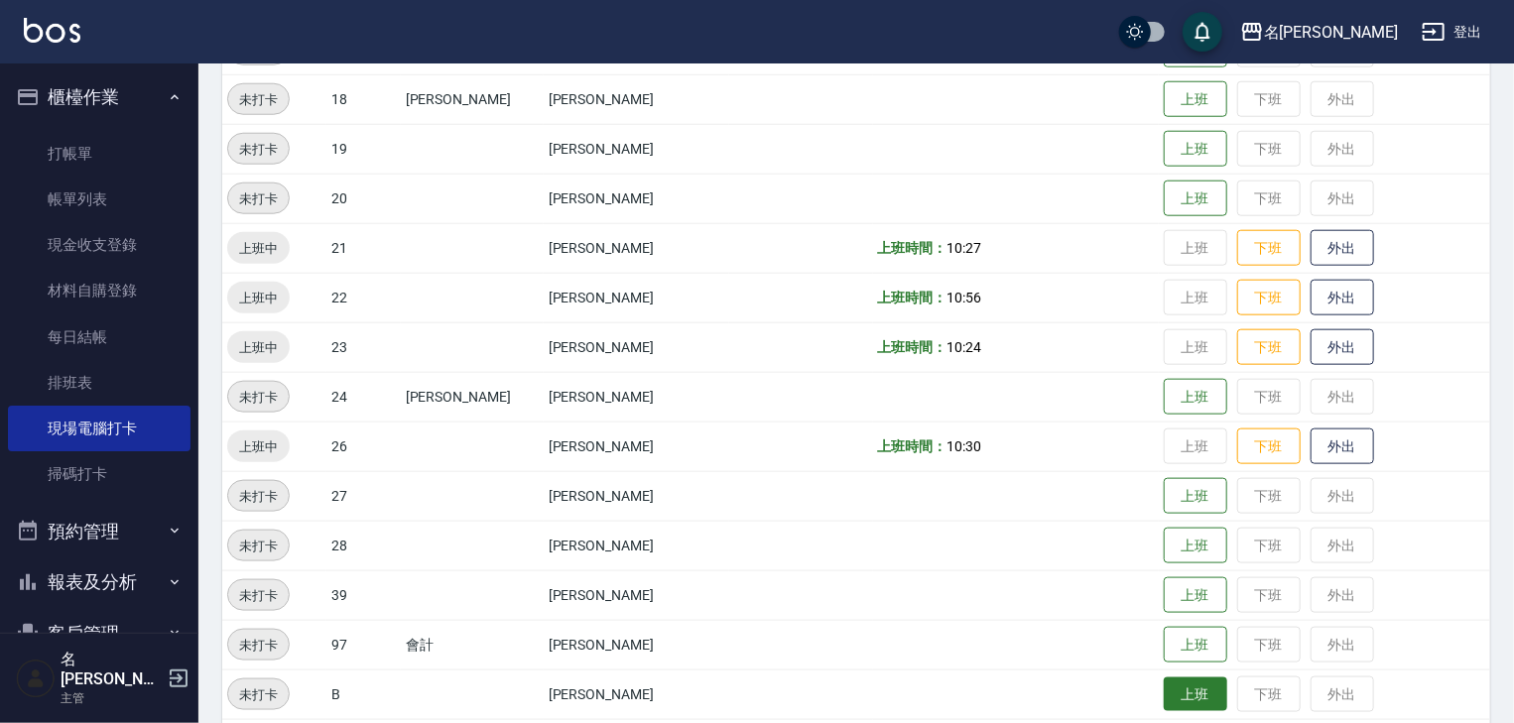
click at [1164, 689] on button "上班" at bounding box center [1195, 694] width 63 height 35
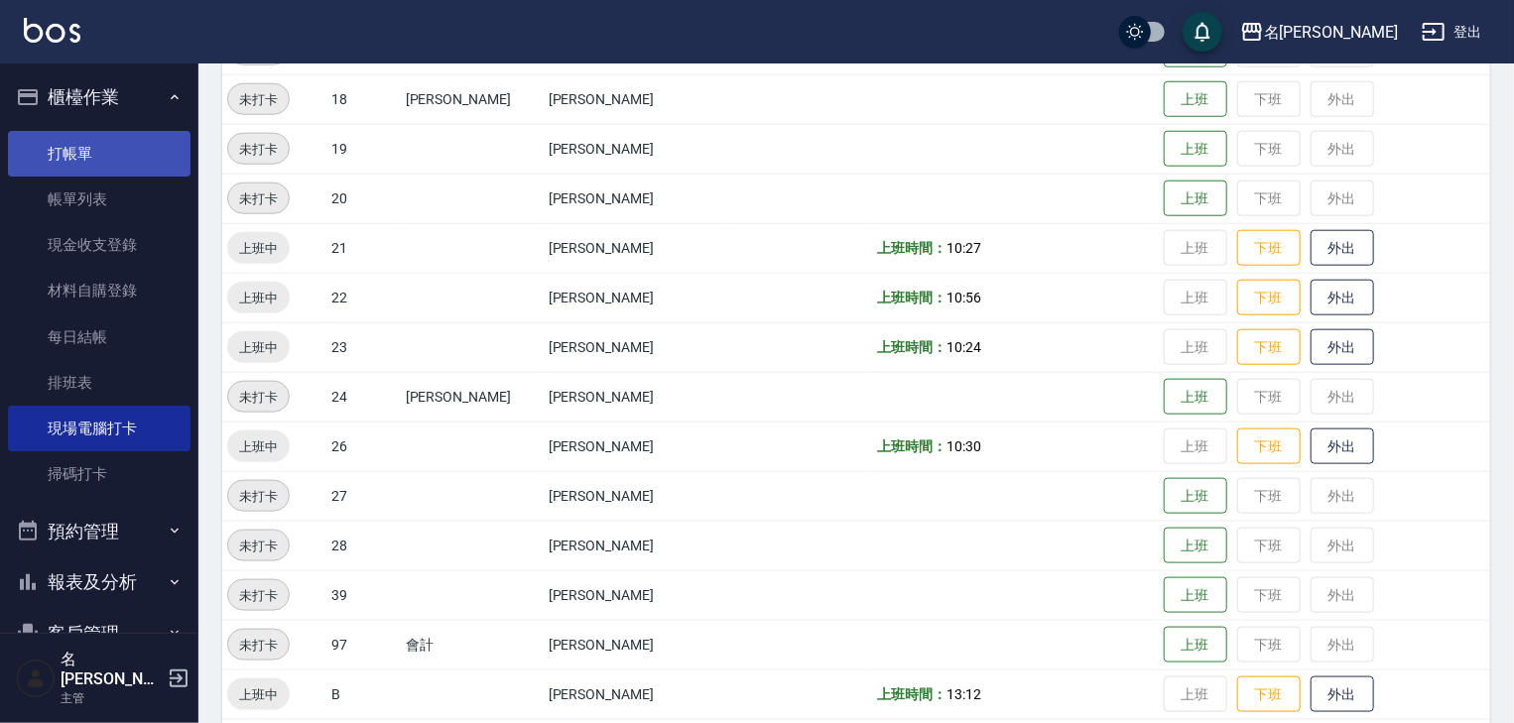
scroll to position [835, 0]
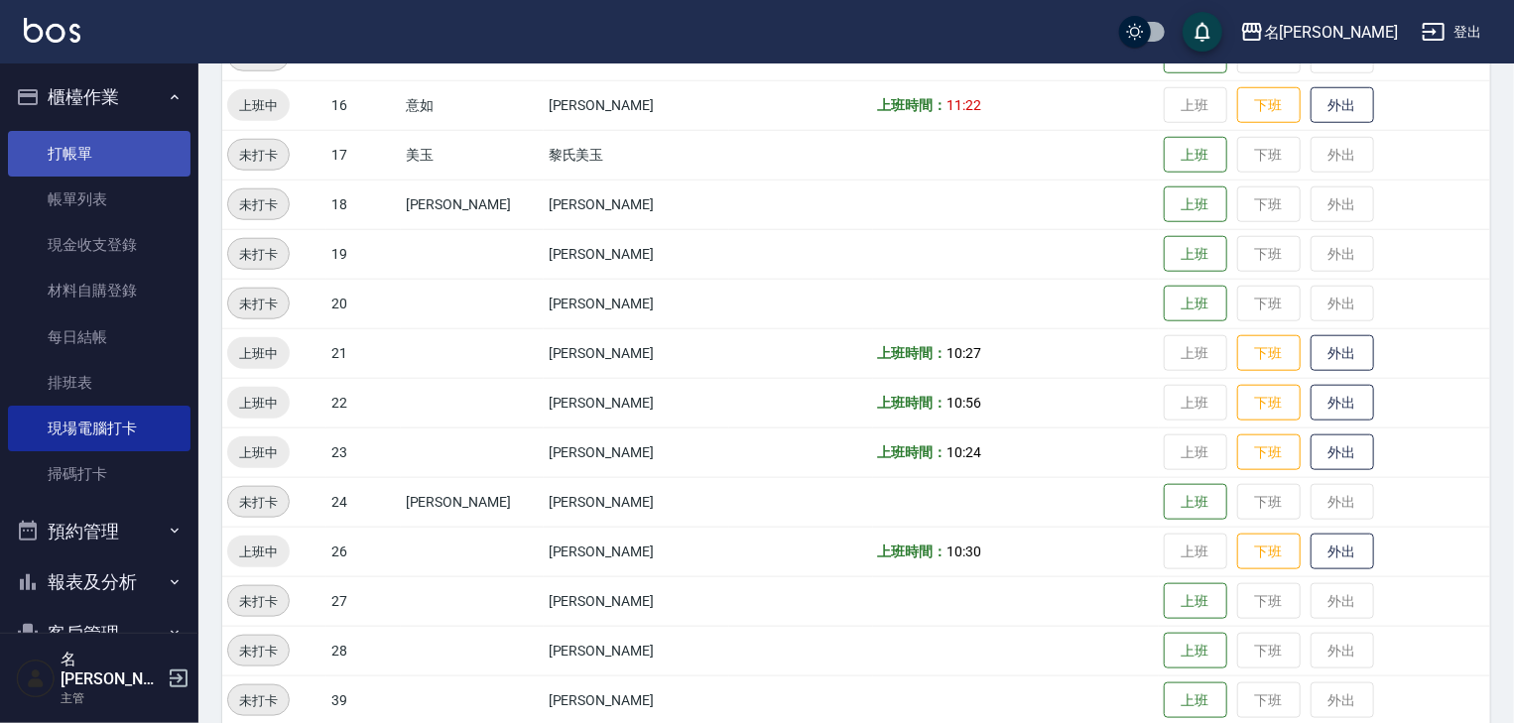
click at [70, 163] on link "打帳單" at bounding box center [99, 154] width 183 height 46
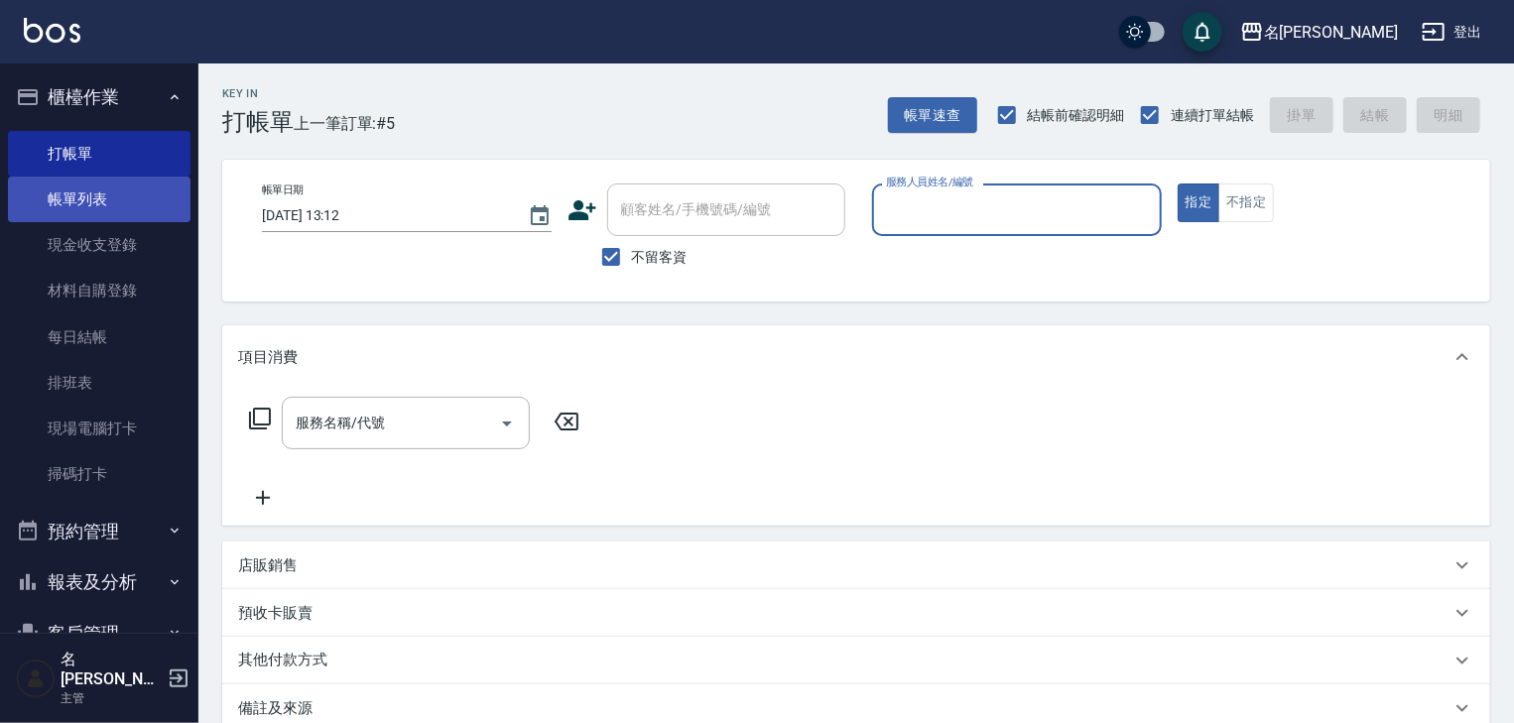
click at [148, 198] on link "帳單列表" at bounding box center [99, 200] width 183 height 46
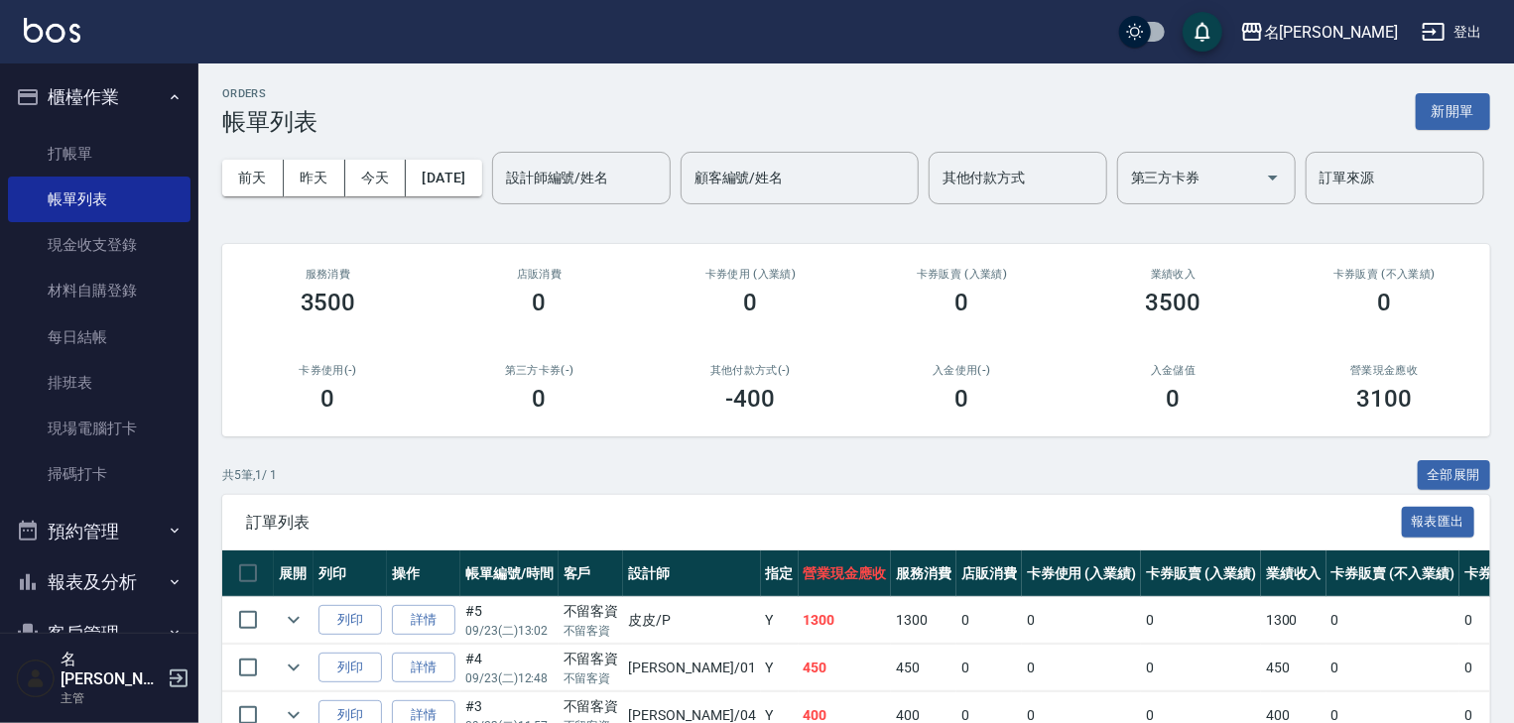
scroll to position [262, 0]
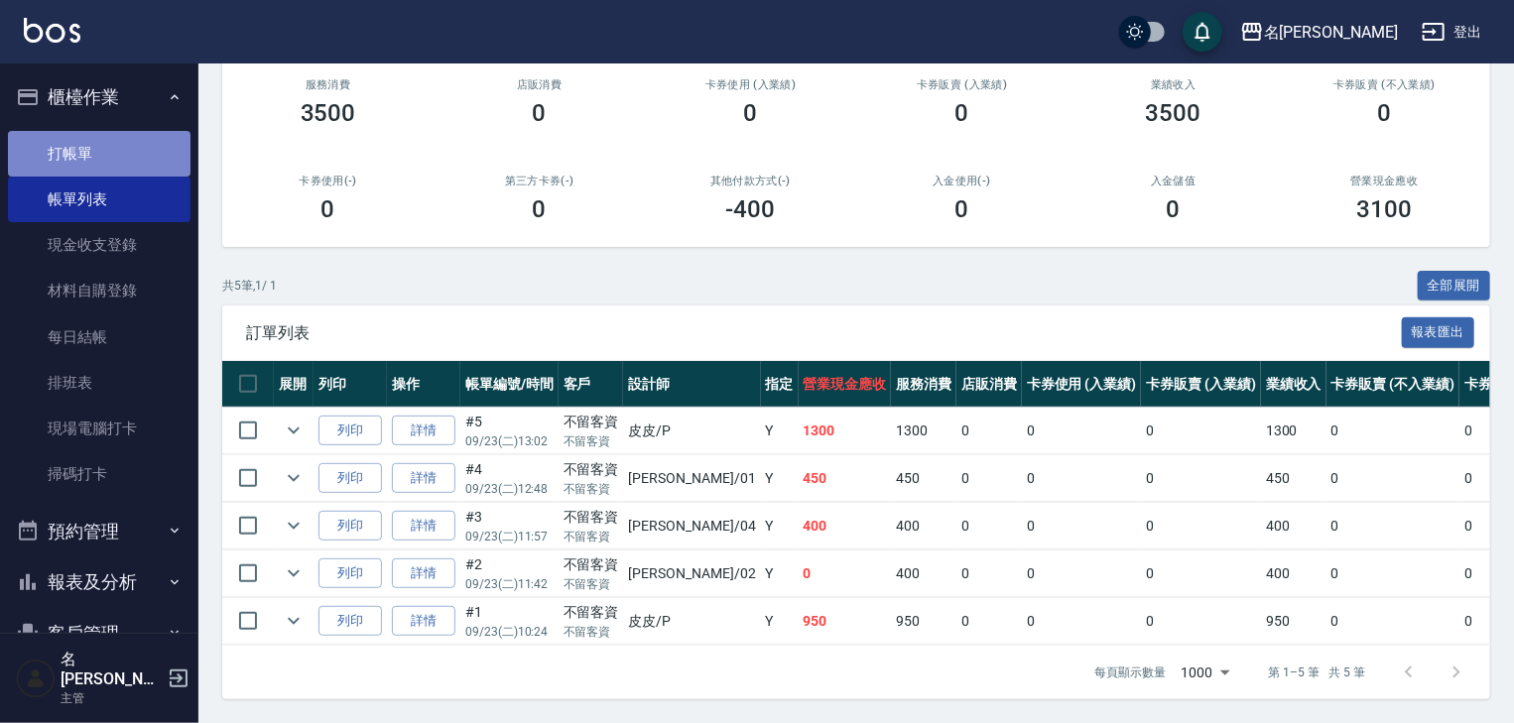
click at [135, 134] on link "打帳單" at bounding box center [99, 154] width 183 height 46
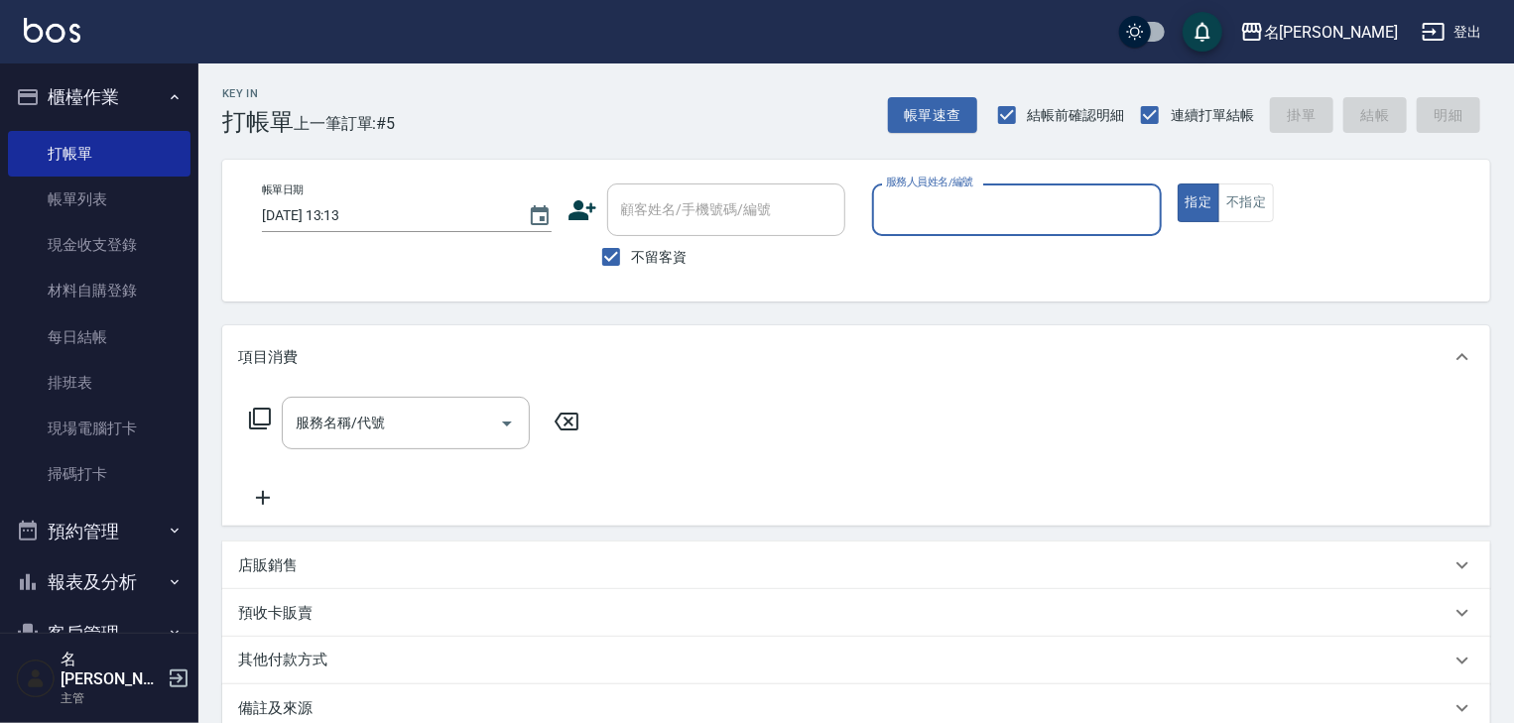
click at [1044, 231] on div "服務人員姓名/編號" at bounding box center [1017, 210] width 290 height 53
click at [956, 259] on div "蔡慈恩 -08" at bounding box center [1017, 260] width 290 height 33
type input "蔡慈恩-08"
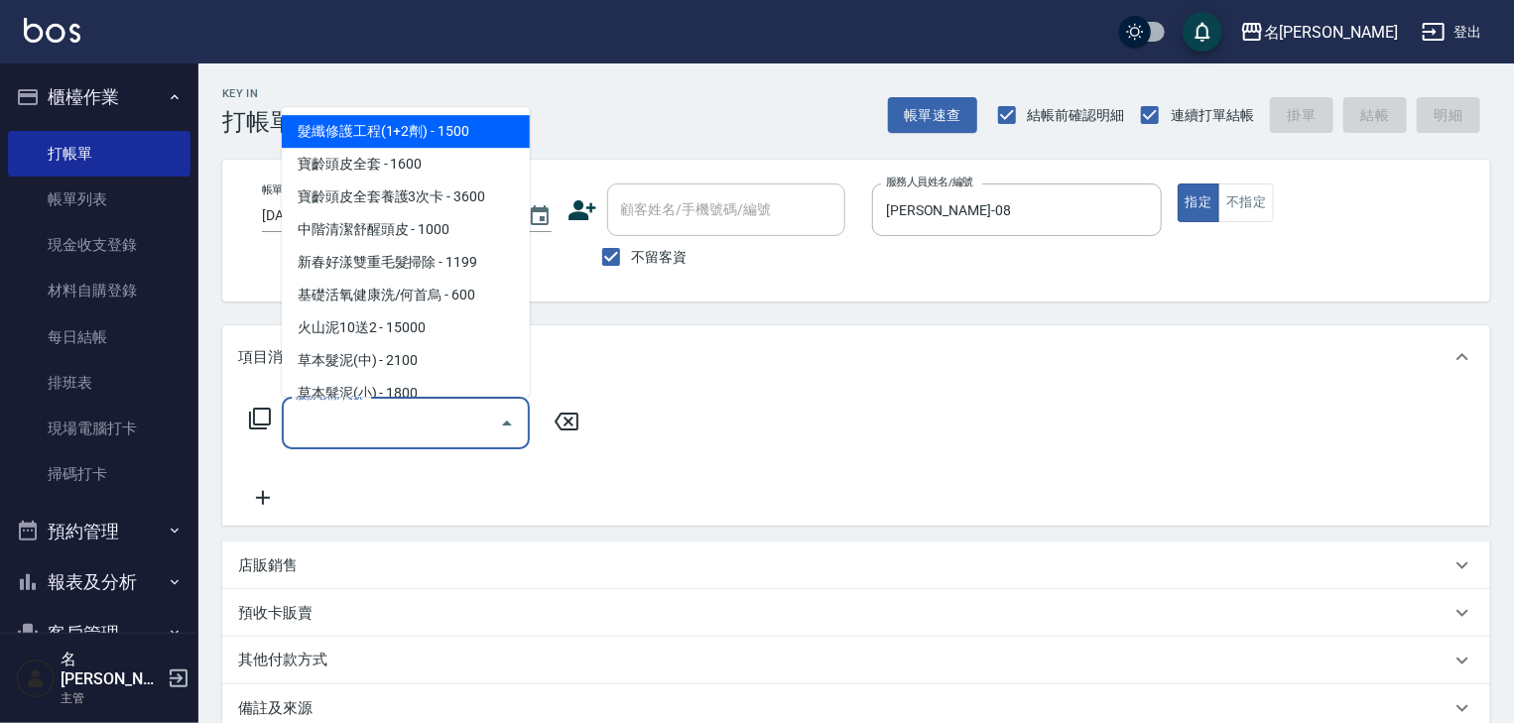
click at [405, 422] on input "服務名稱/代號" at bounding box center [391, 423] width 200 height 35
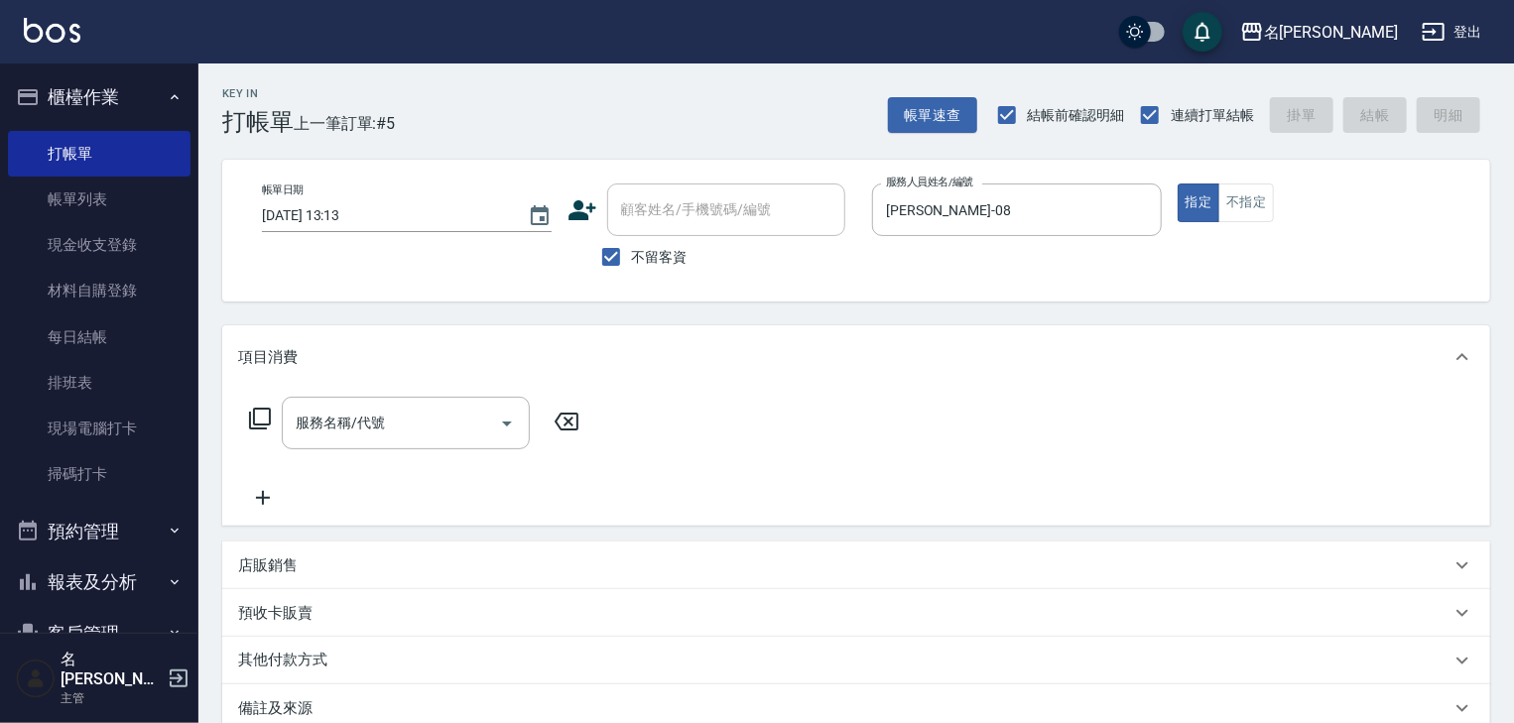
click at [250, 418] on icon at bounding box center [260, 419] width 22 height 22
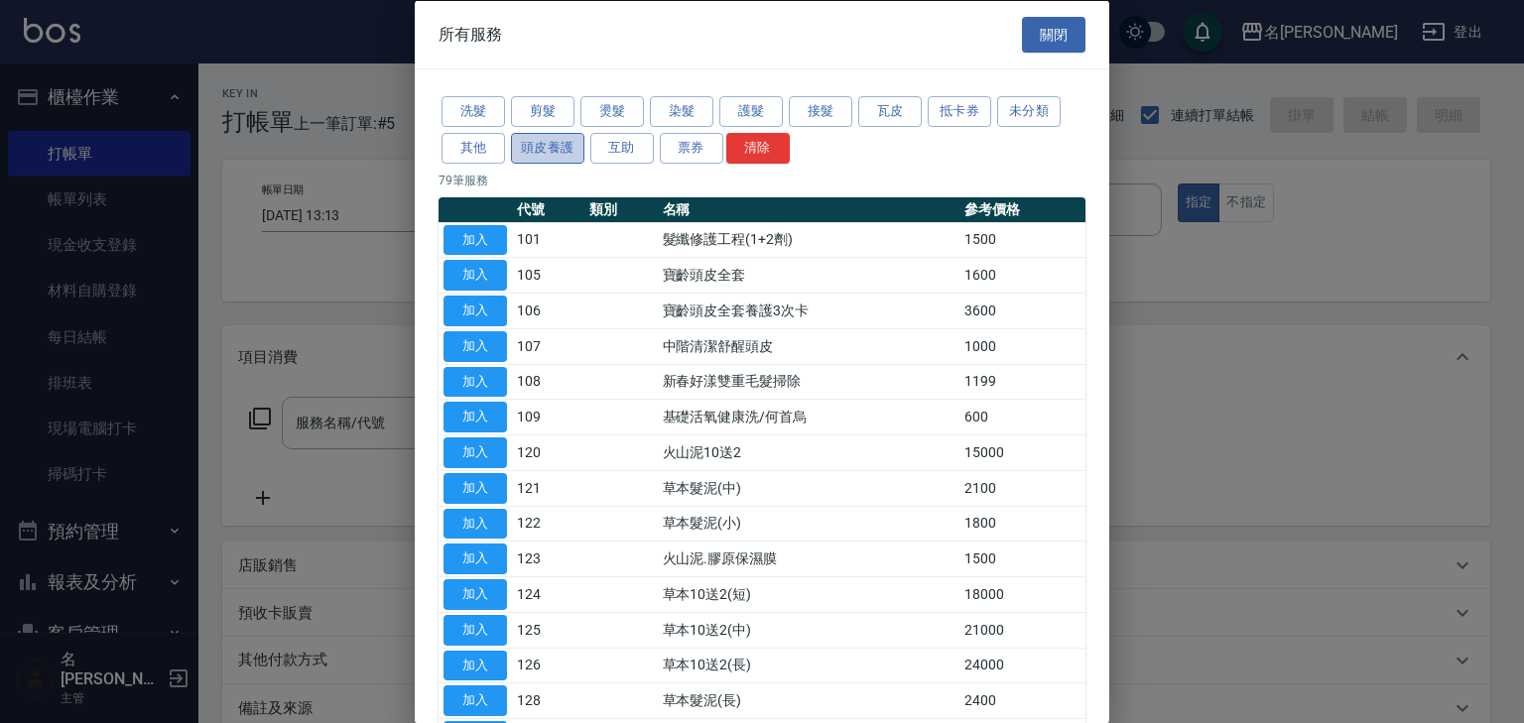
click at [567, 145] on button "頭皮養護" at bounding box center [547, 147] width 73 height 31
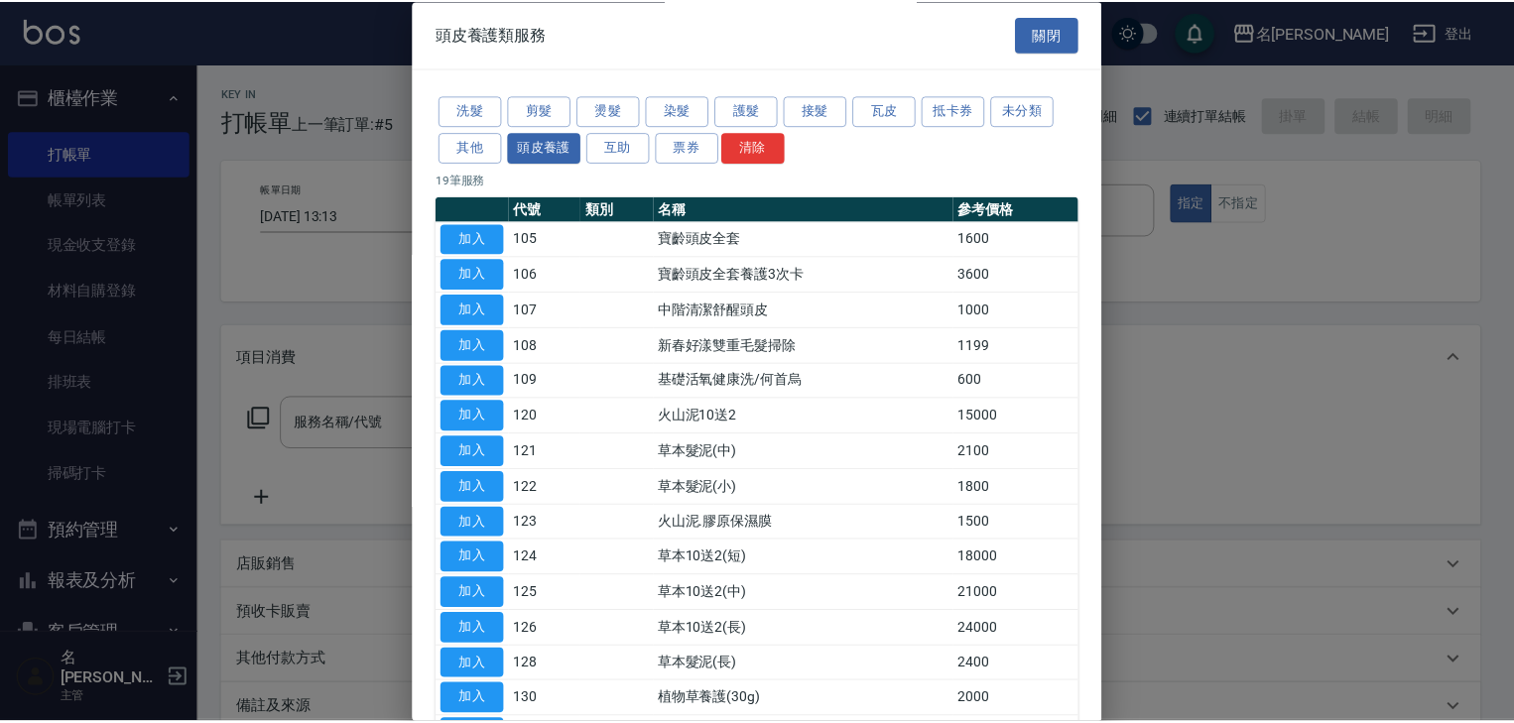
scroll to position [277, 0]
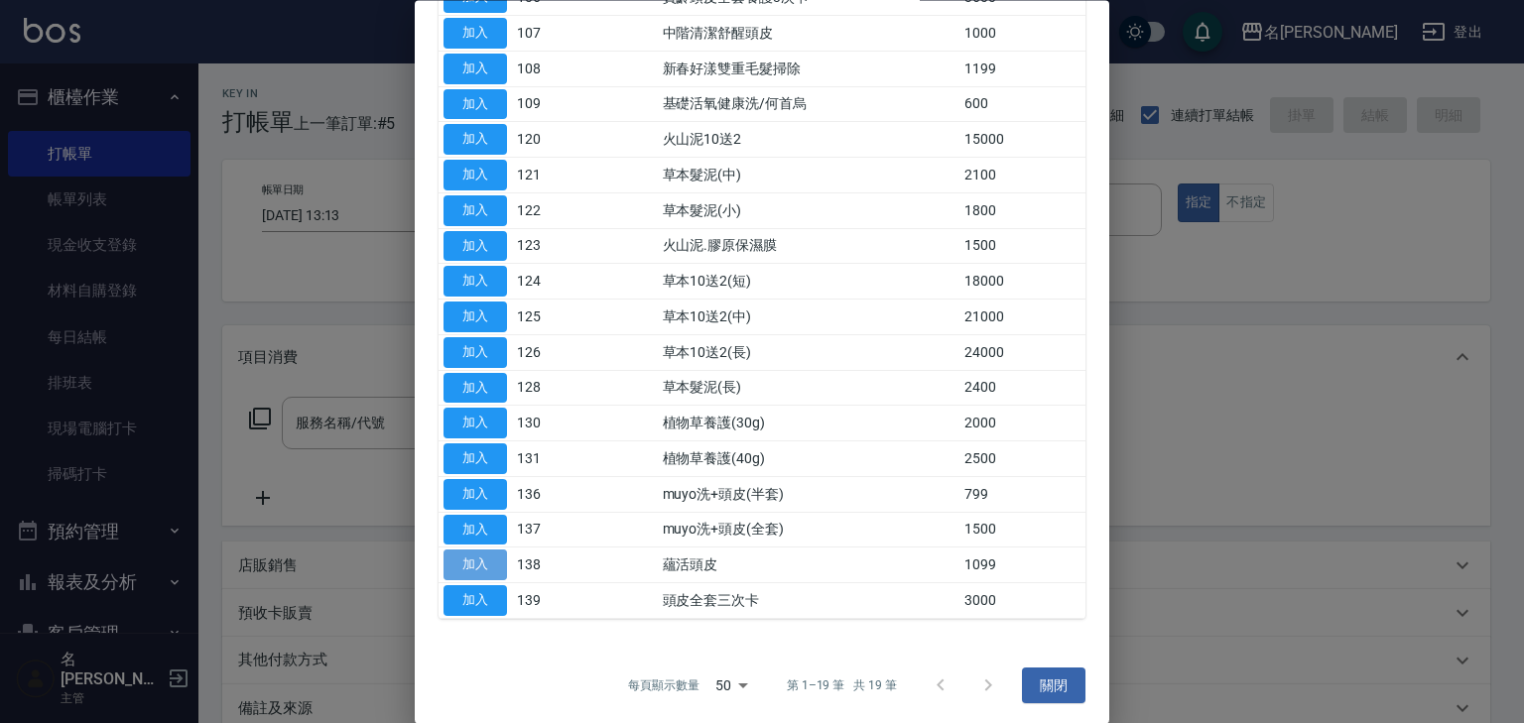
click at [491, 557] on button "加入" at bounding box center [474, 566] width 63 height 31
type input "蘊活頭皮(138)"
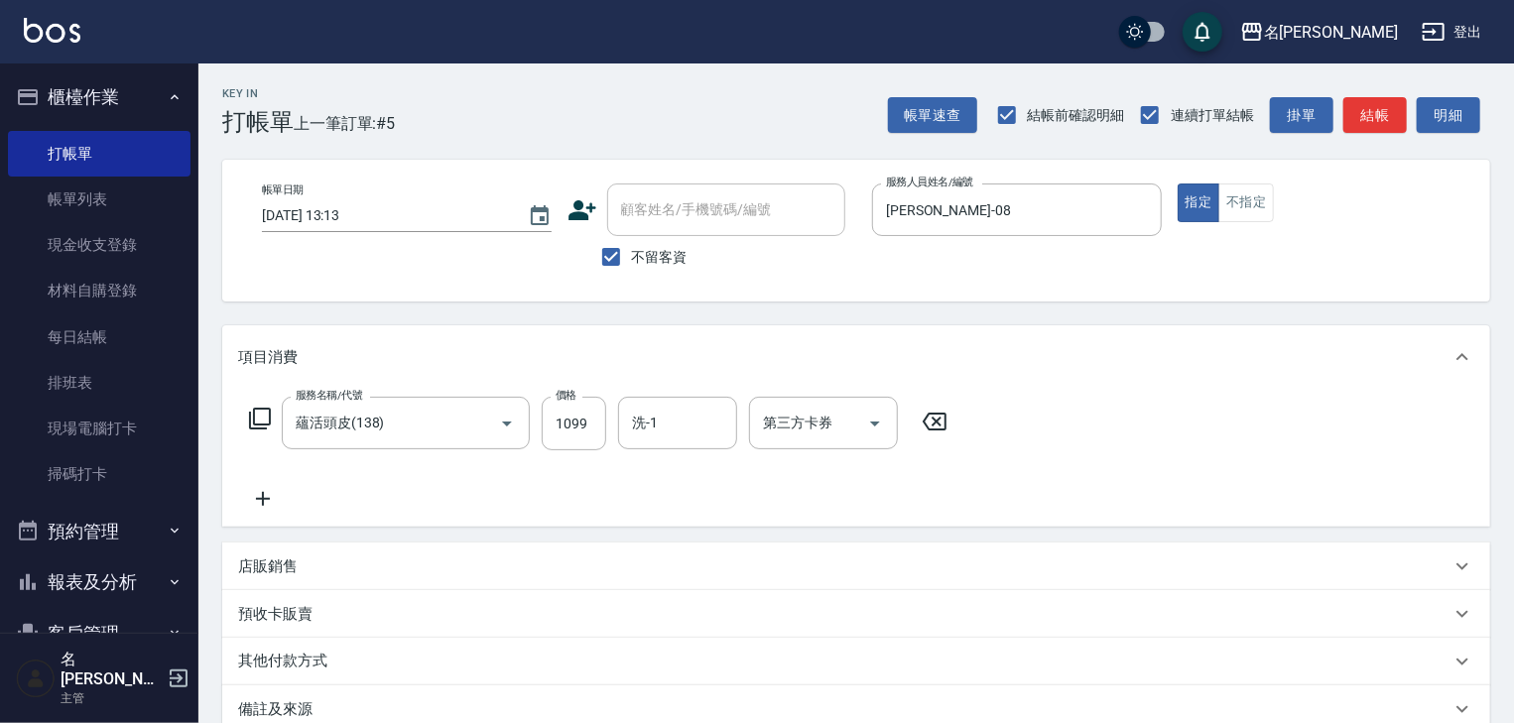
click at [270, 499] on icon at bounding box center [263, 499] width 14 height 14
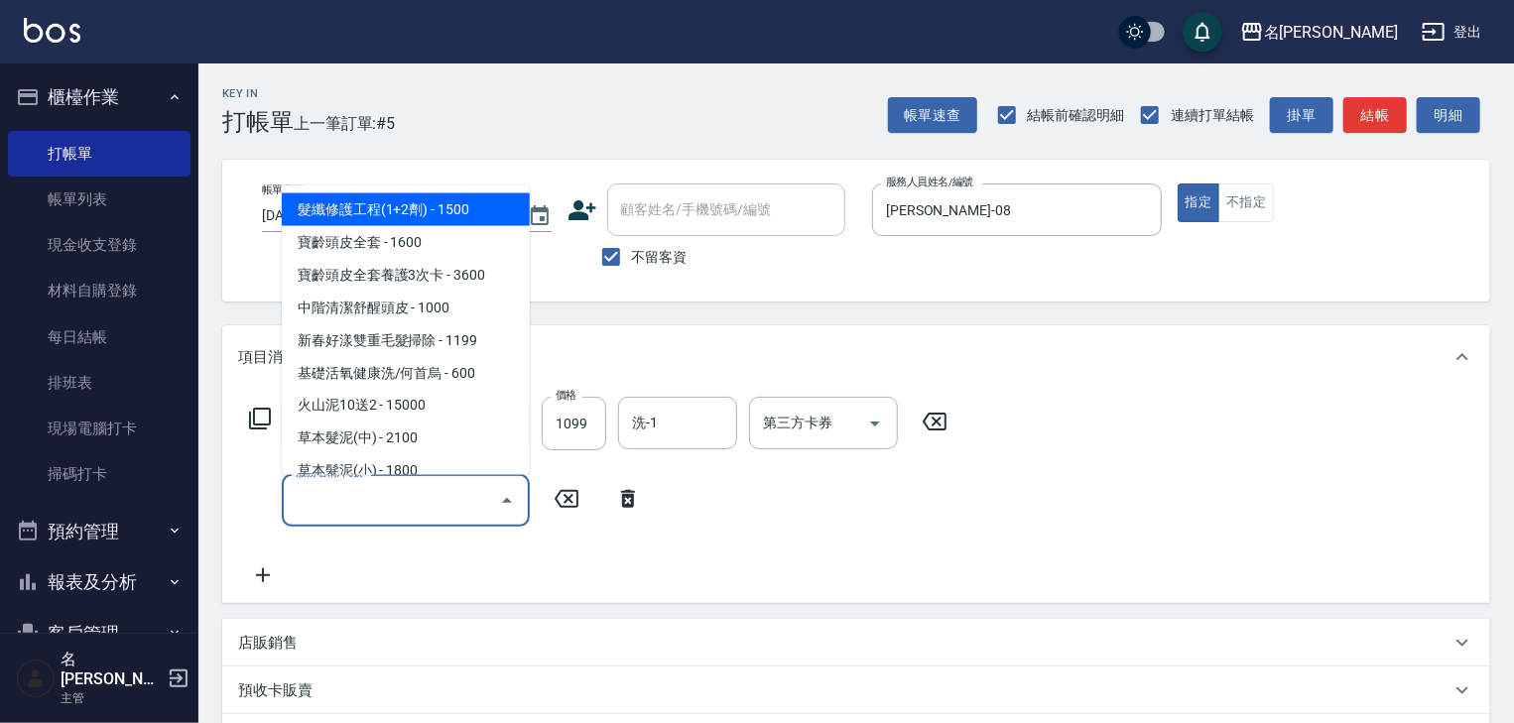
click at [389, 511] on input "服務名稱/代號" at bounding box center [391, 500] width 200 height 35
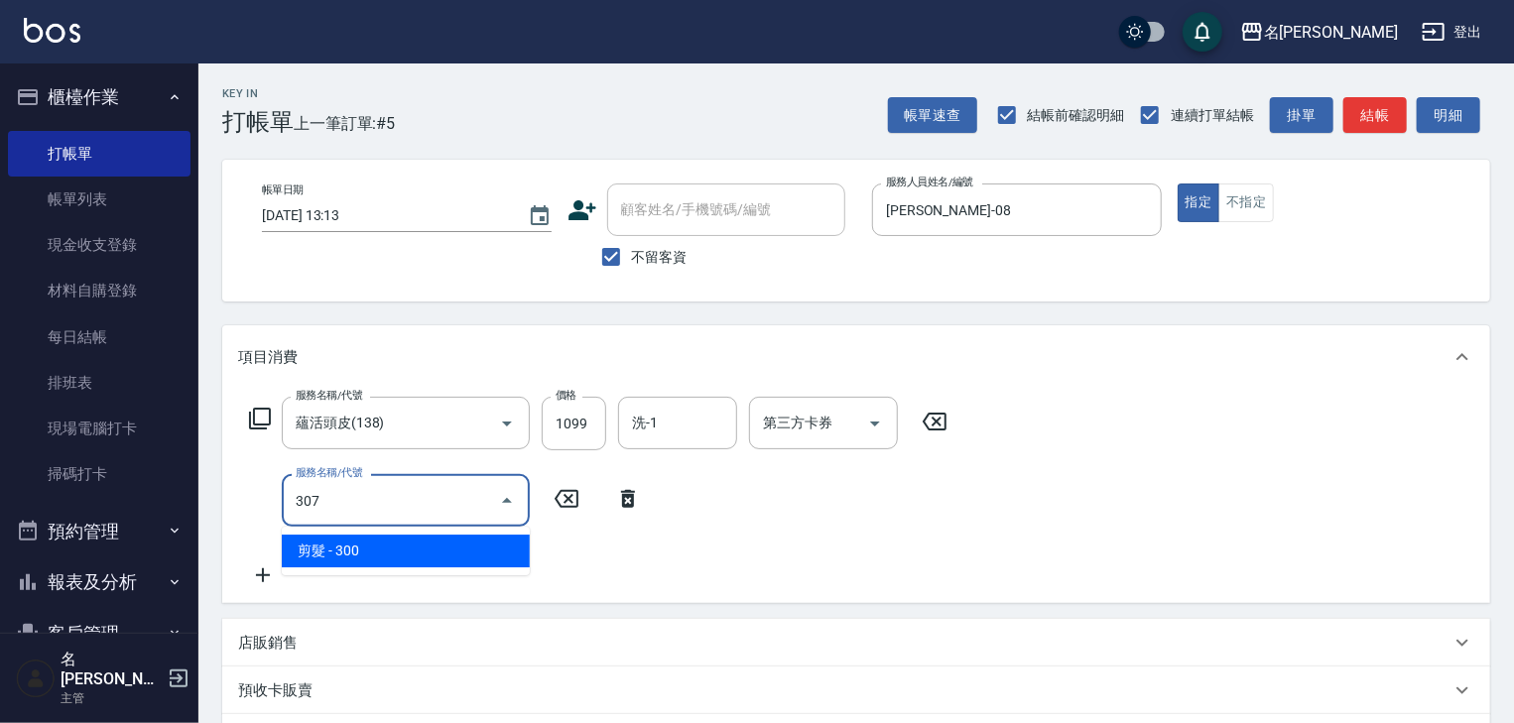
drag, startPoint x: 425, startPoint y: 551, endPoint x: 440, endPoint y: 542, distance: 18.2
click at [426, 551] on span "剪髮 - 300" at bounding box center [406, 551] width 248 height 33
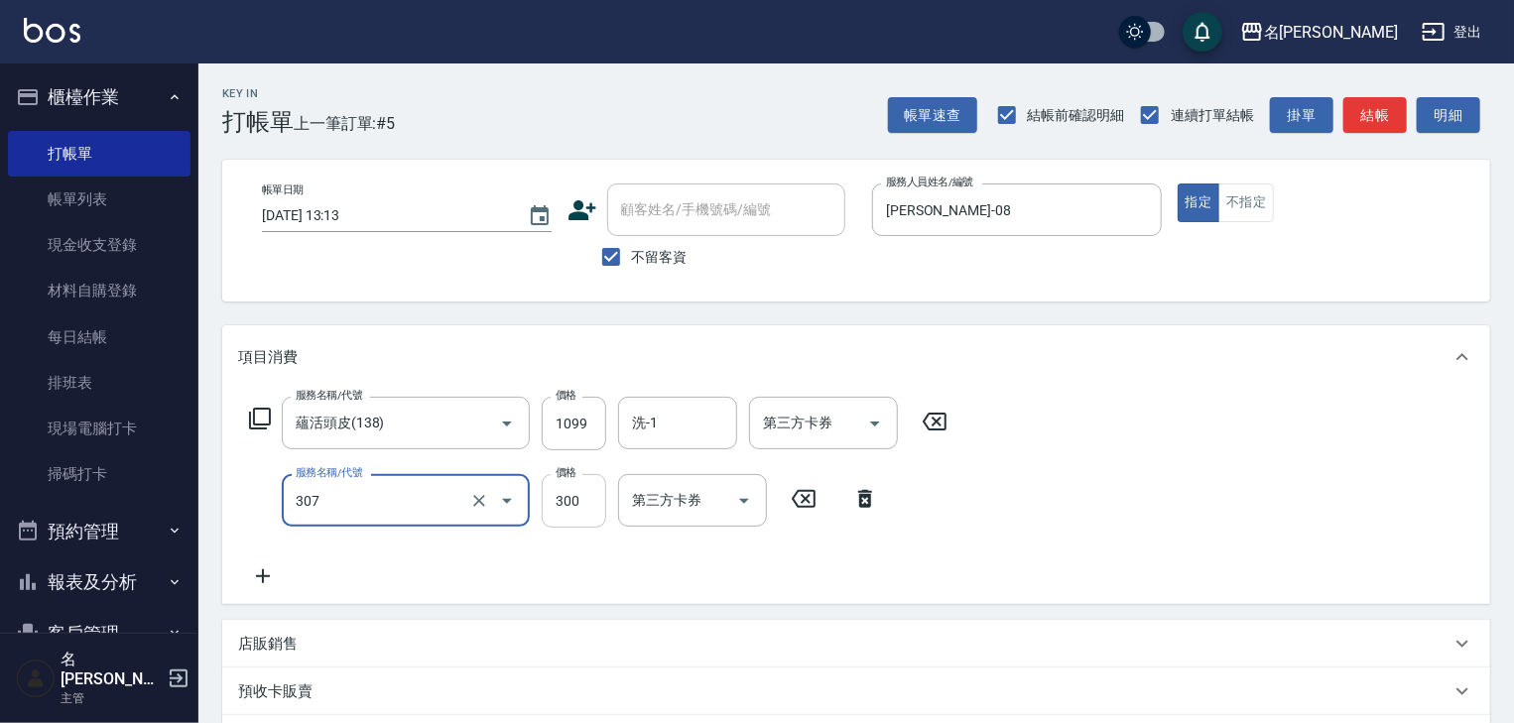
type input "剪髮(307)"
click at [571, 496] on input "300" at bounding box center [574, 501] width 64 height 54
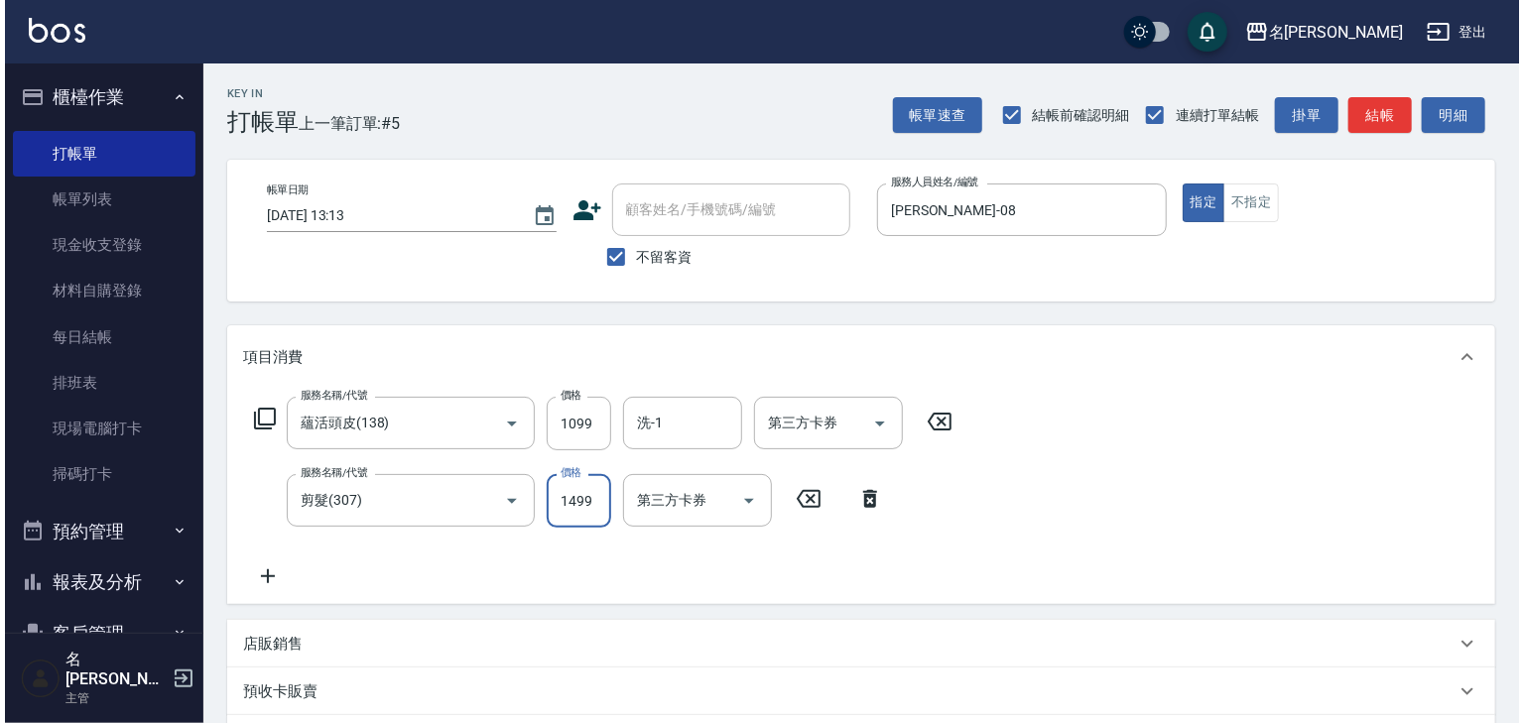
scroll to position [309, 0]
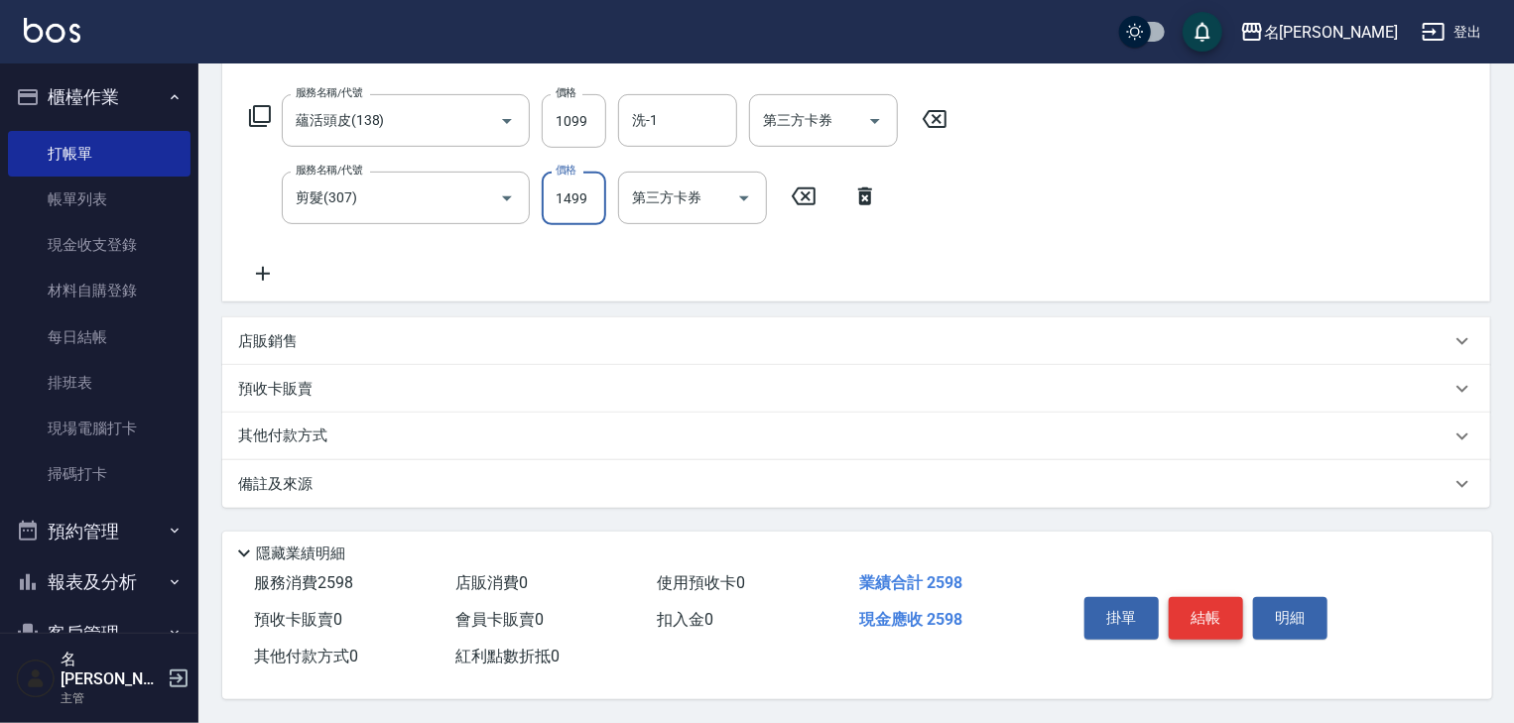
type input "1499"
click at [1203, 602] on button "結帳" at bounding box center [1205, 618] width 74 height 42
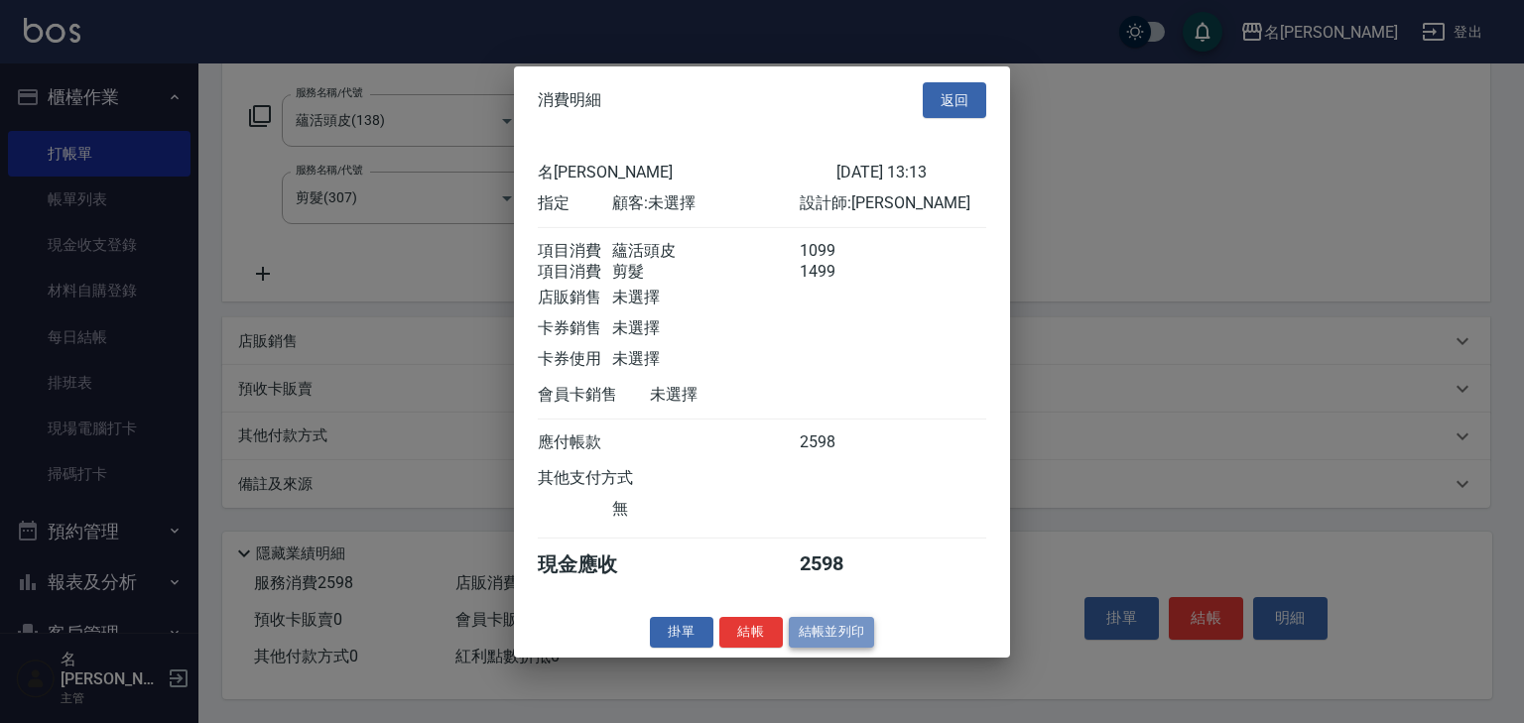
click at [828, 647] on button "結帳並列印" at bounding box center [832, 632] width 86 height 31
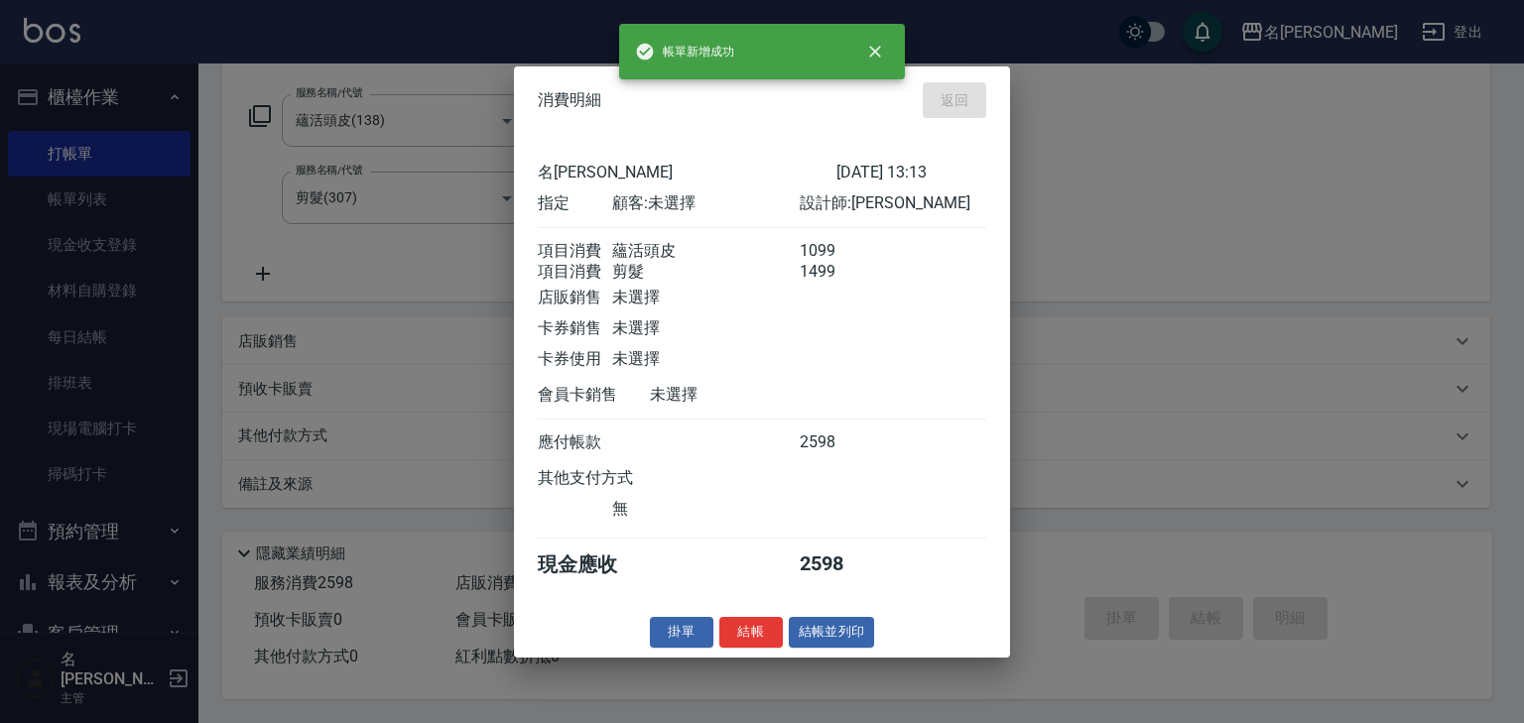
type input "2025/09/23 13:14"
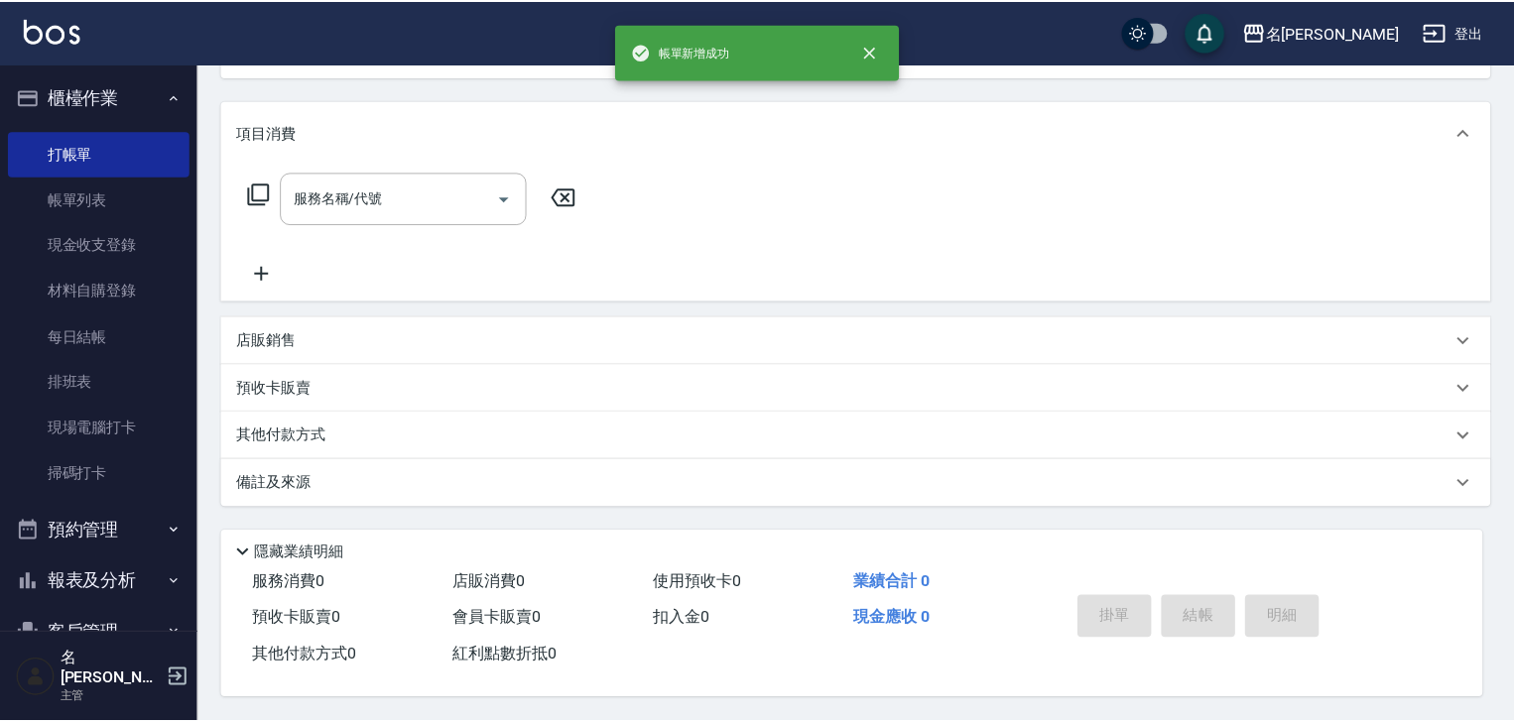
scroll to position [0, 0]
